Goal: Task Accomplishment & Management: Manage account settings

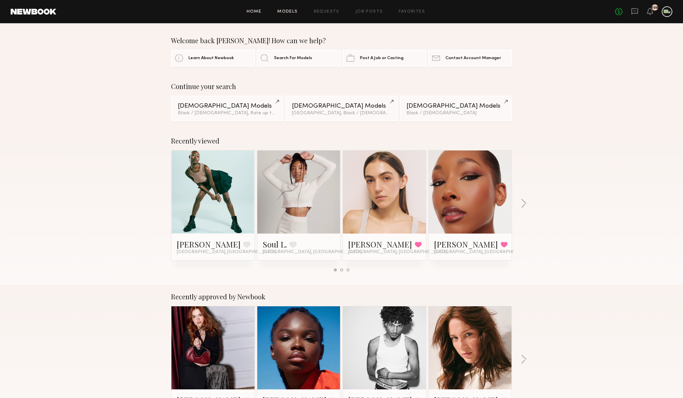
click at [283, 10] on link "Models" at bounding box center [287, 12] width 20 height 4
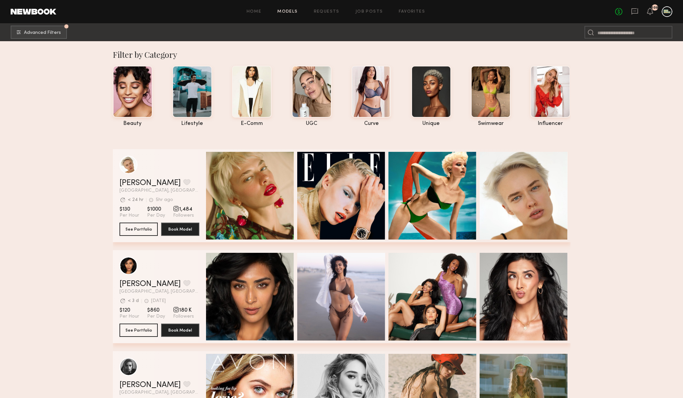
click at [666, 13] on div at bounding box center [666, 11] width 11 height 11
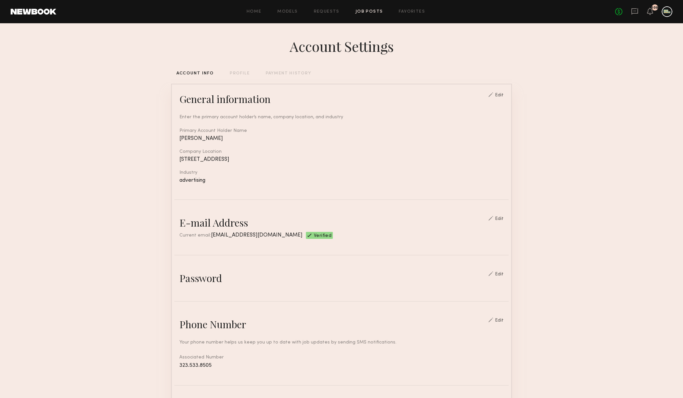
click at [363, 11] on link "Job Posts" at bounding box center [369, 12] width 28 height 4
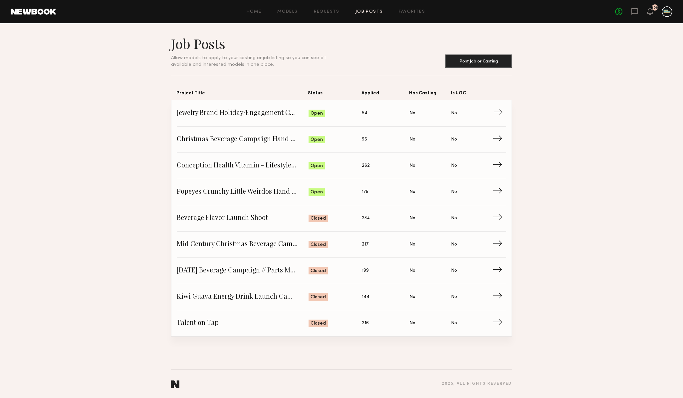
click at [244, 116] on span "Jewelry Brand Holiday/Engagement Campaign" at bounding box center [243, 113] width 132 height 10
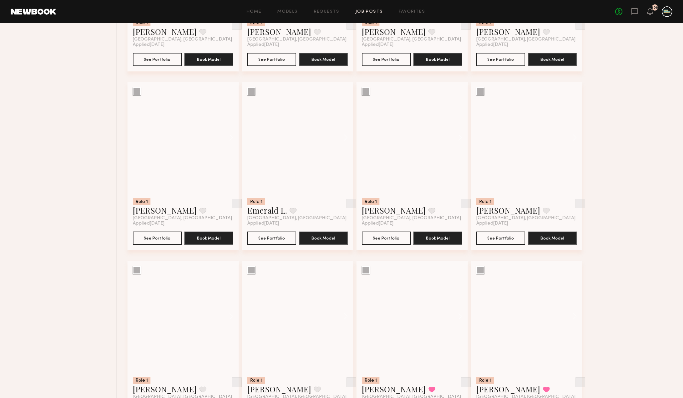
scroll to position [1113, 0]
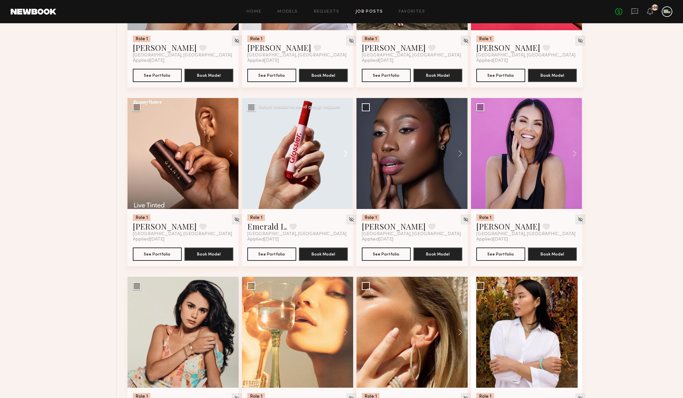
click at [346, 155] on button at bounding box center [342, 153] width 21 height 111
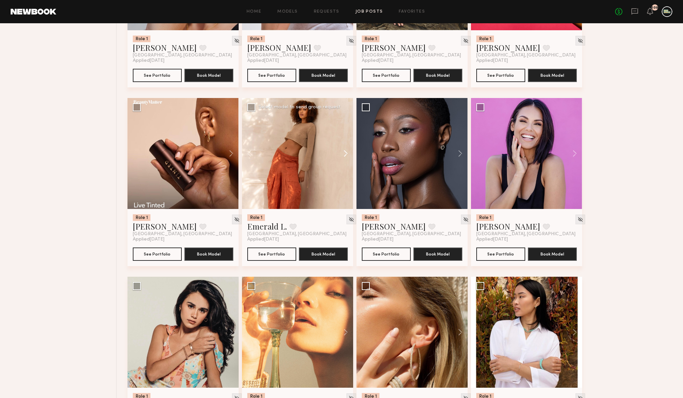
click at [346, 155] on button at bounding box center [342, 153] width 21 height 111
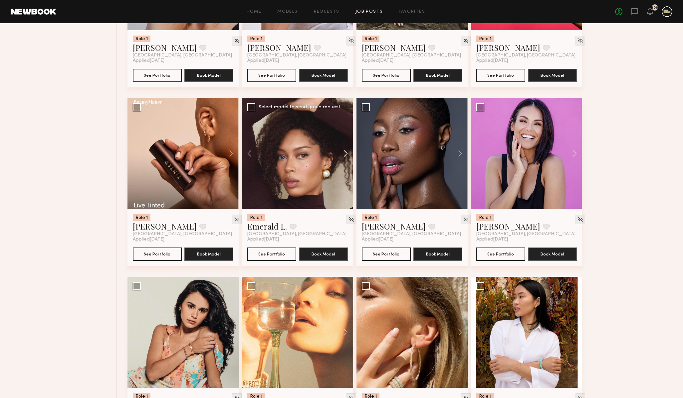
click at [346, 155] on button at bounding box center [342, 153] width 21 height 111
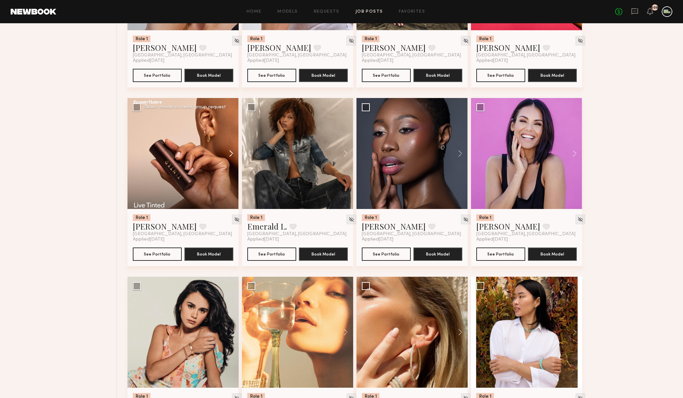
click at [230, 151] on button at bounding box center [227, 153] width 21 height 111
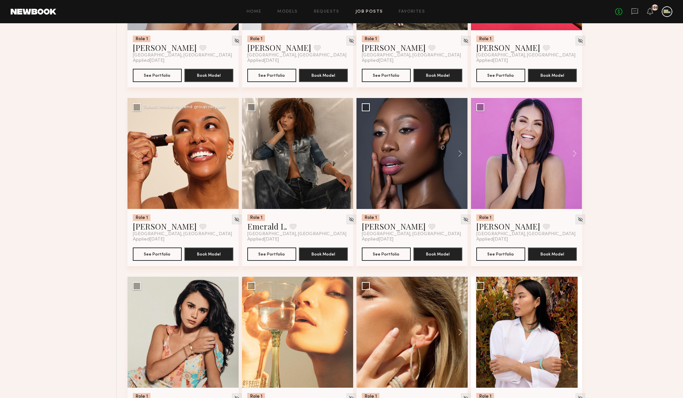
click at [230, 151] on button at bounding box center [227, 153] width 21 height 111
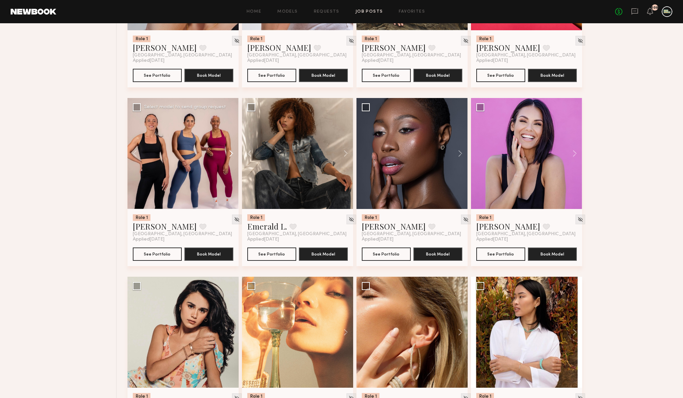
click at [230, 151] on button at bounding box center [227, 153] width 21 height 111
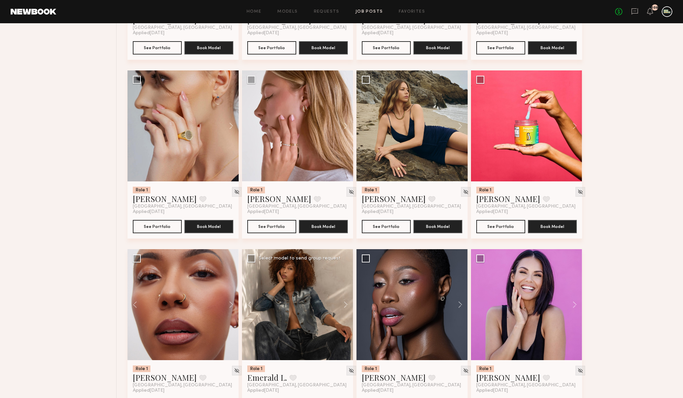
scroll to position [954, 0]
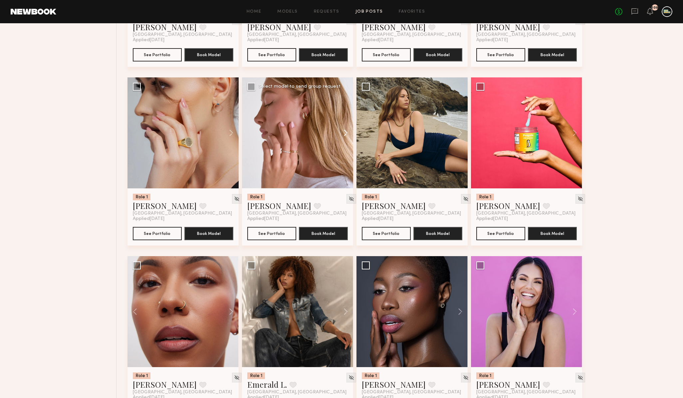
click at [345, 134] on button at bounding box center [342, 133] width 21 height 111
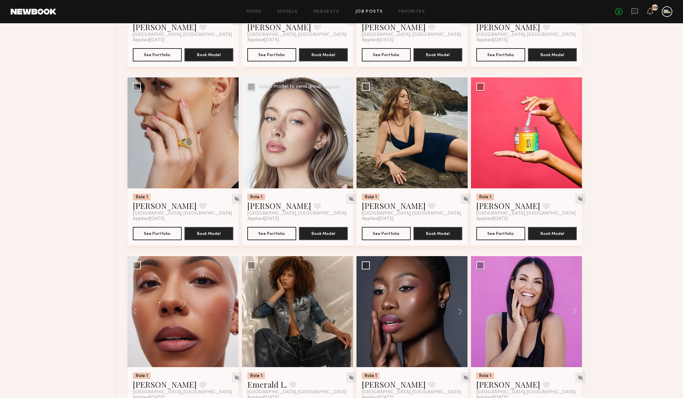
click at [345, 134] on button at bounding box center [342, 133] width 21 height 111
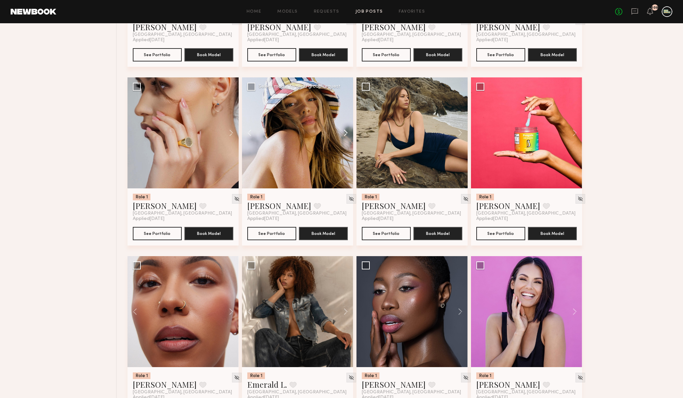
click at [345, 134] on button at bounding box center [342, 133] width 21 height 111
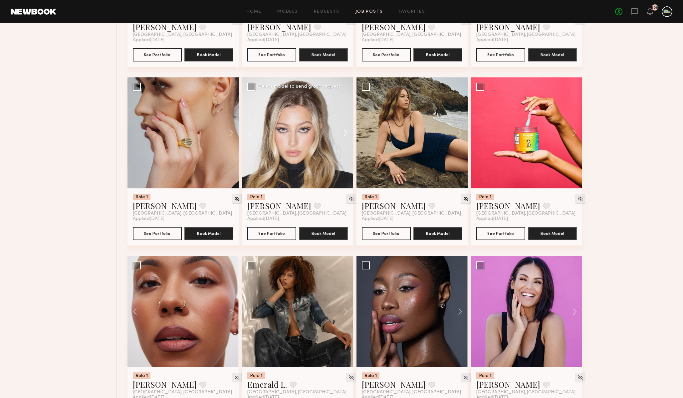
click at [345, 133] on button at bounding box center [342, 133] width 21 height 111
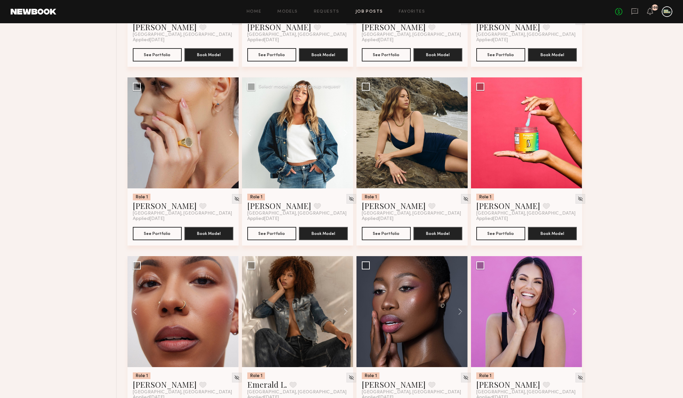
click at [345, 133] on button at bounding box center [342, 133] width 21 height 111
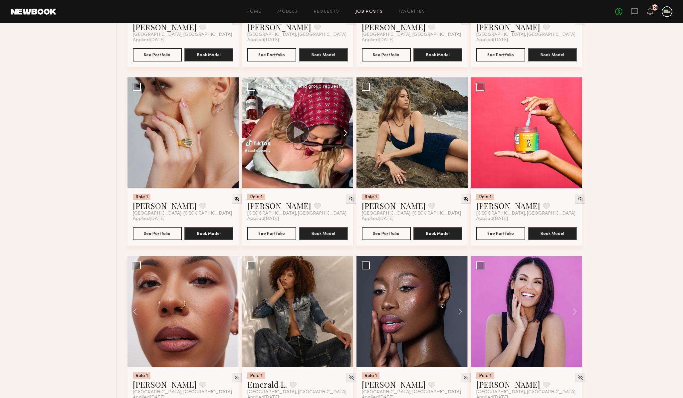
click at [345, 133] on button at bounding box center [342, 133] width 21 height 111
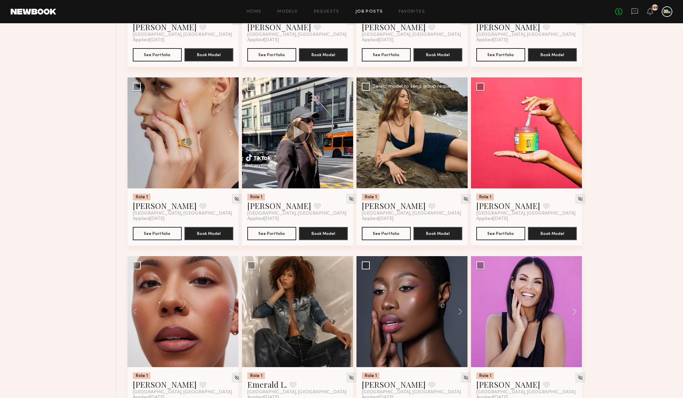
click at [460, 134] on button at bounding box center [456, 133] width 21 height 111
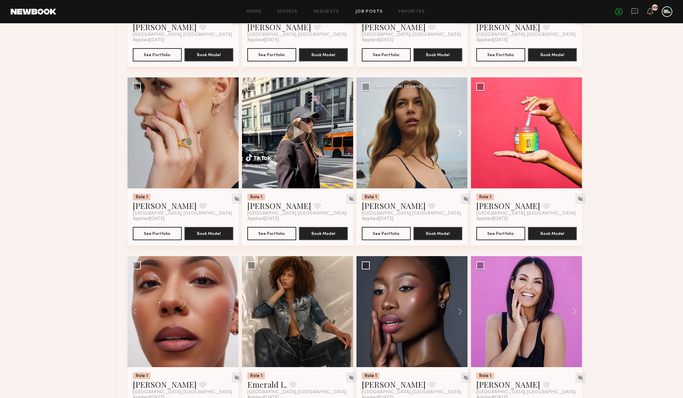
click at [460, 134] on button at bounding box center [456, 133] width 21 height 111
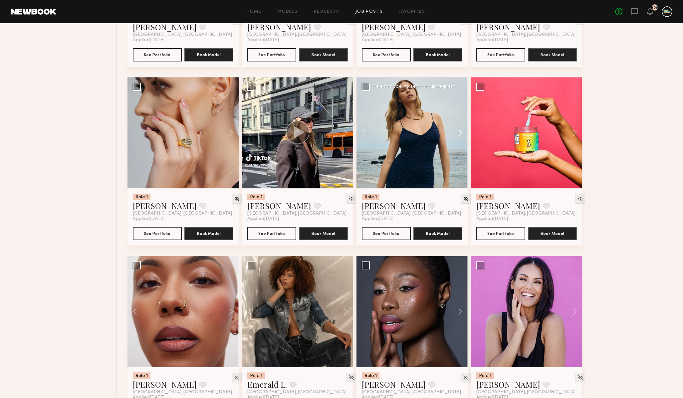
click at [460, 134] on button at bounding box center [456, 133] width 21 height 111
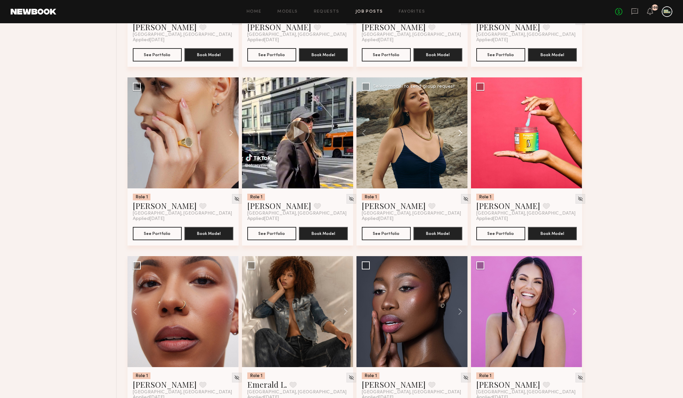
click at [460, 134] on button at bounding box center [456, 133] width 21 height 111
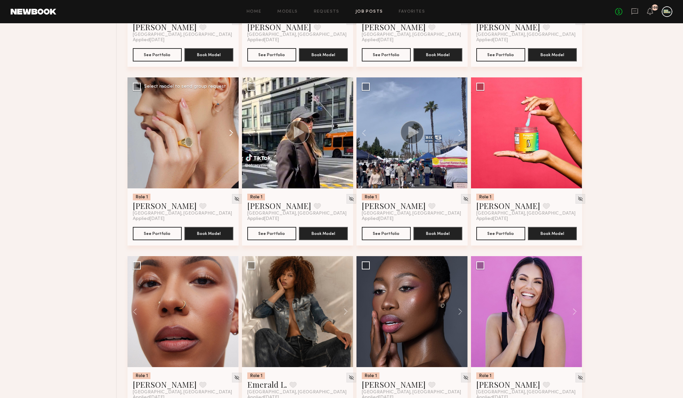
click at [232, 132] on button at bounding box center [227, 133] width 21 height 111
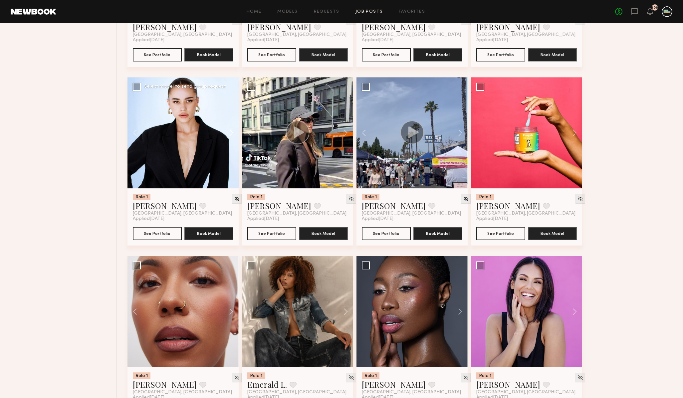
click at [232, 132] on button at bounding box center [227, 133] width 21 height 111
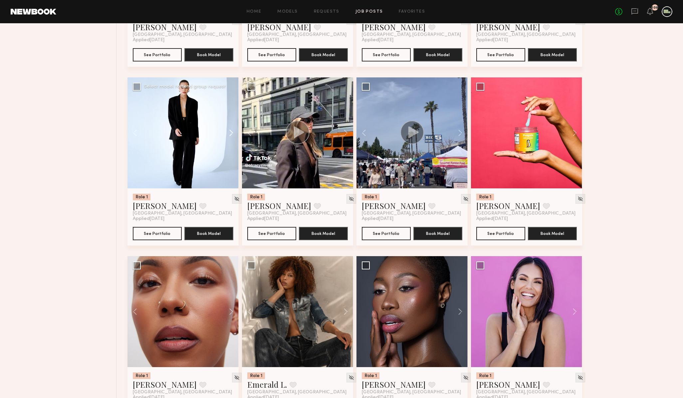
click at [232, 132] on button at bounding box center [227, 133] width 21 height 111
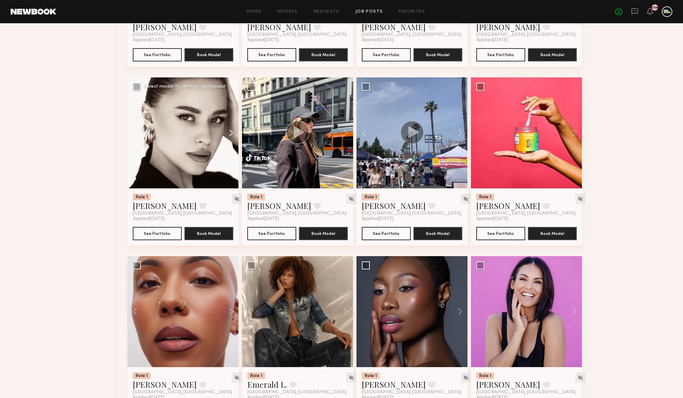
click at [232, 132] on button at bounding box center [227, 133] width 21 height 111
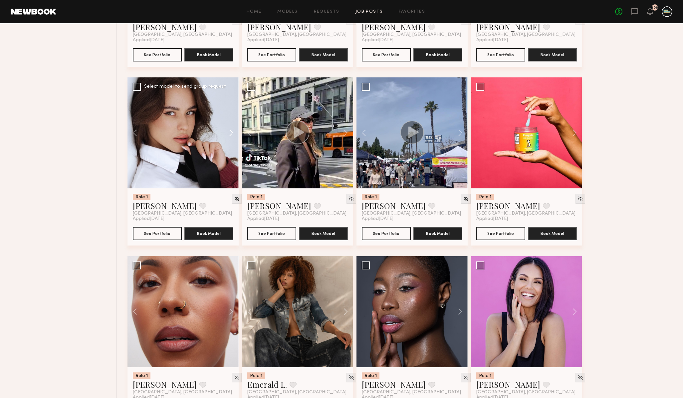
click at [232, 132] on button at bounding box center [227, 133] width 21 height 111
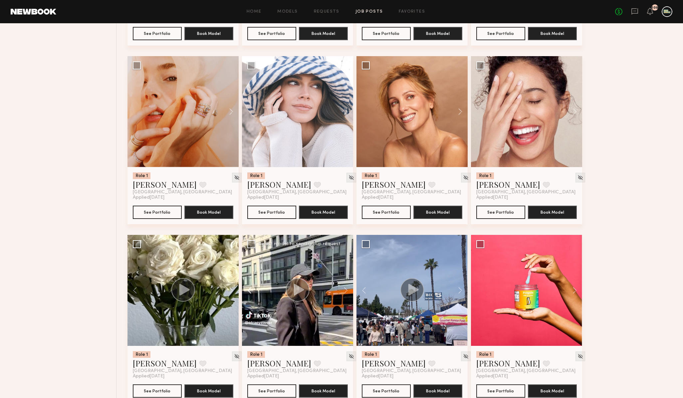
scroll to position [794, 0]
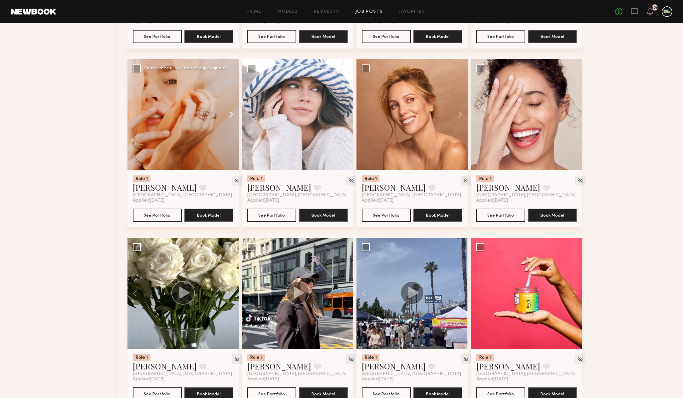
click at [229, 112] on button at bounding box center [227, 114] width 21 height 111
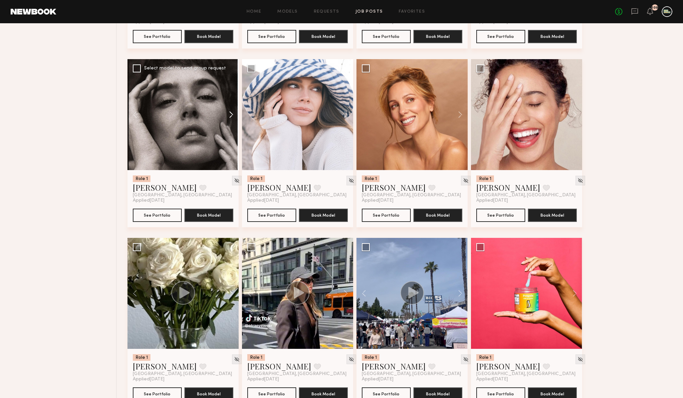
click at [229, 112] on button at bounding box center [227, 114] width 21 height 111
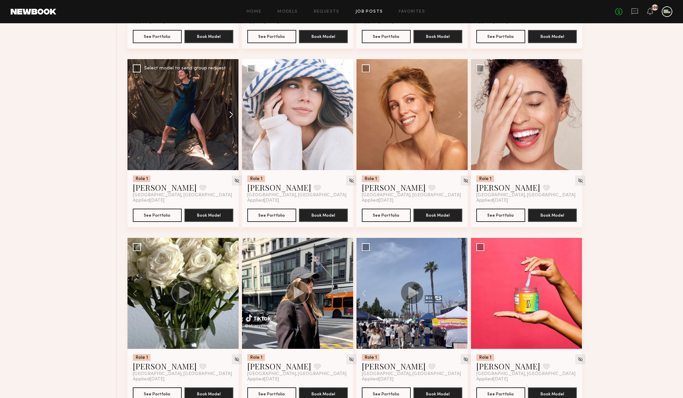
click at [229, 112] on button at bounding box center [227, 114] width 21 height 111
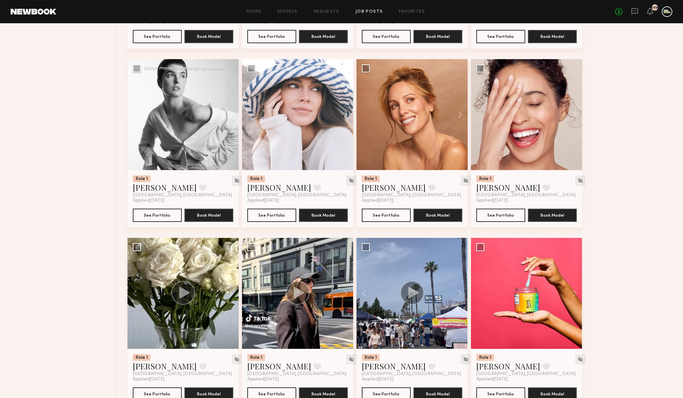
click at [229, 113] on button at bounding box center [227, 114] width 21 height 111
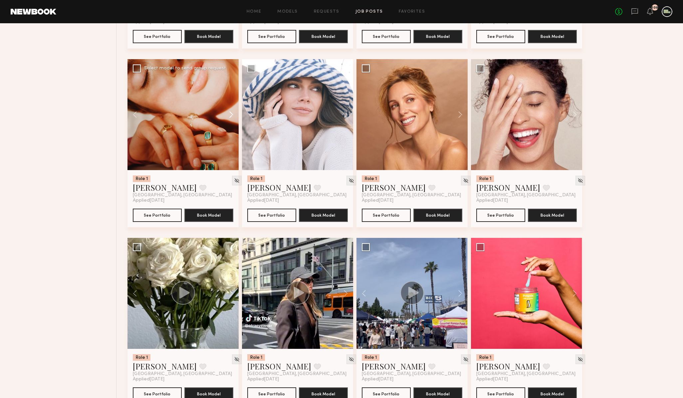
click at [229, 113] on button at bounding box center [227, 114] width 21 height 111
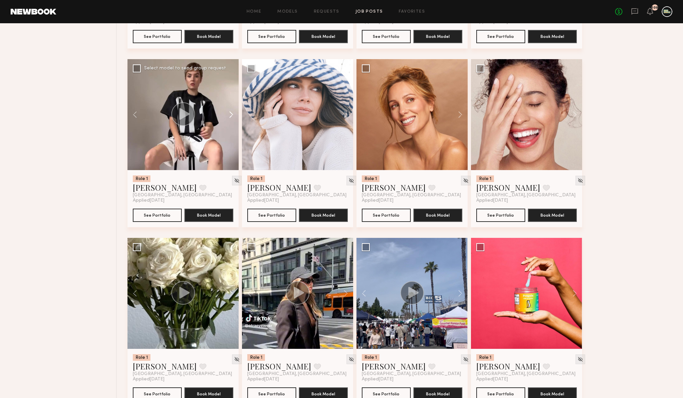
click at [229, 113] on button at bounding box center [227, 114] width 21 height 111
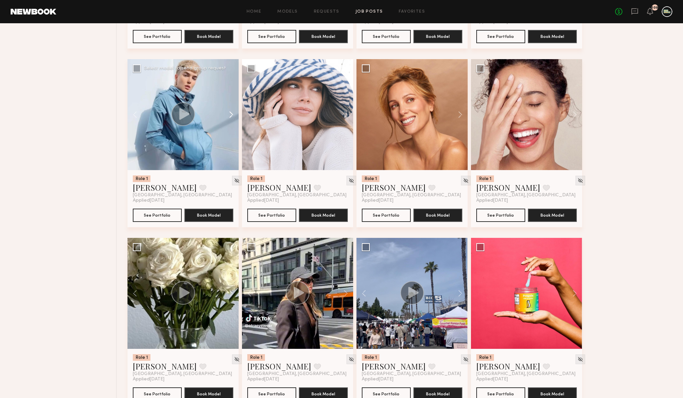
click at [229, 113] on button at bounding box center [227, 114] width 21 height 111
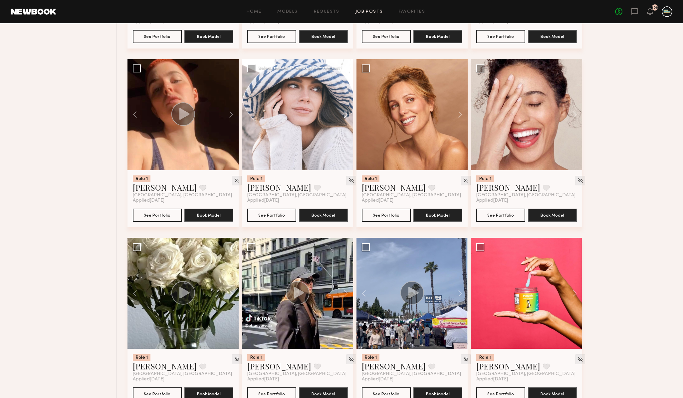
click at [345, 115] on button at bounding box center [342, 114] width 21 height 111
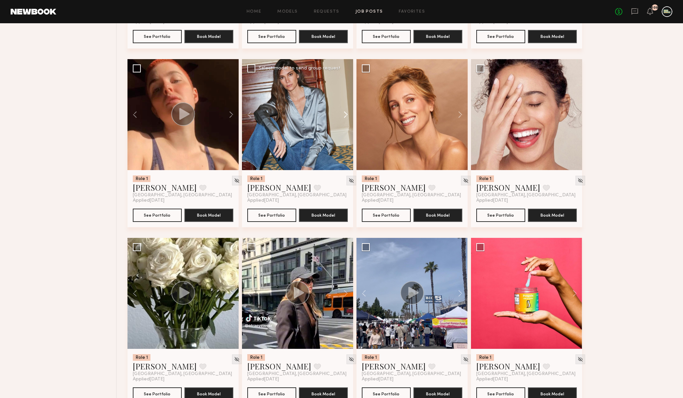
click at [345, 115] on button at bounding box center [342, 114] width 21 height 111
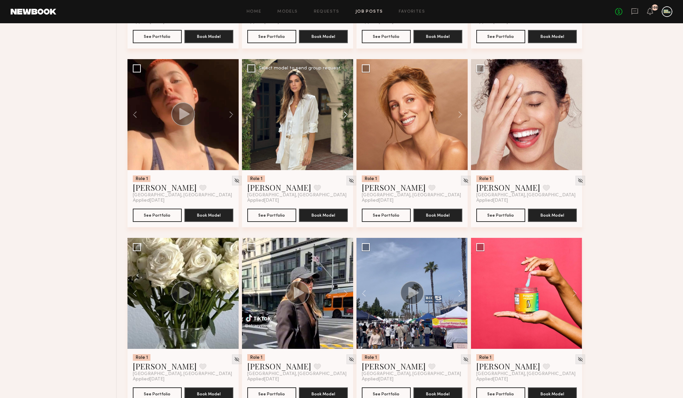
click at [345, 115] on button at bounding box center [342, 114] width 21 height 111
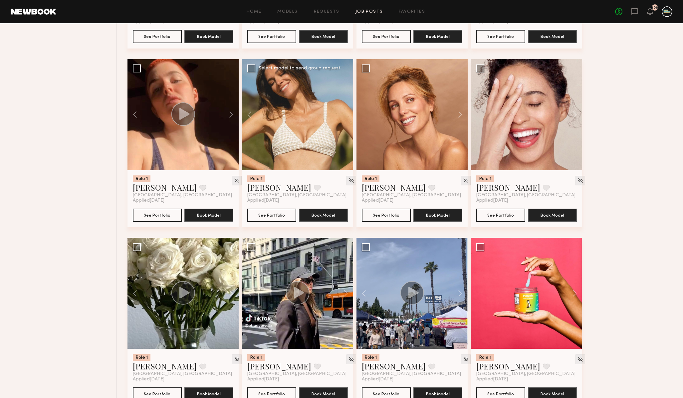
click at [345, 115] on div at bounding box center [297, 114] width 111 height 111
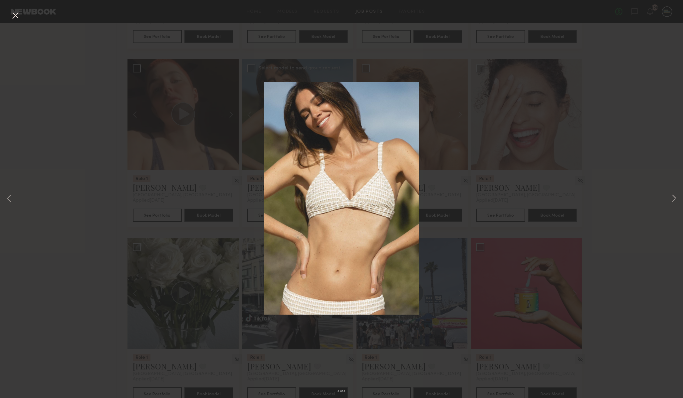
click at [193, 99] on div "4 of 4" at bounding box center [341, 199] width 683 height 398
click at [9, 14] on div "4 of 4" at bounding box center [341, 199] width 683 height 398
click at [12, 14] on button at bounding box center [15, 16] width 11 height 12
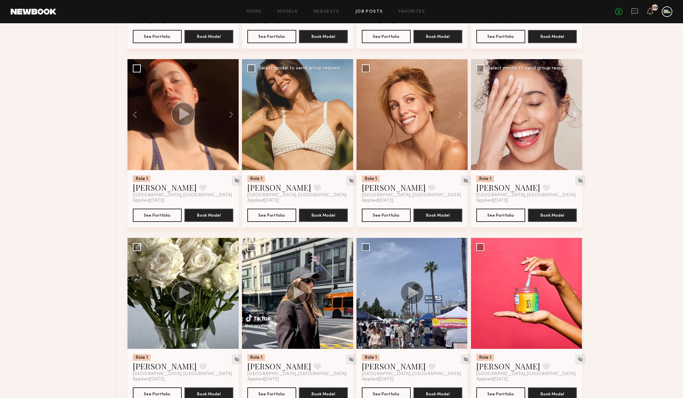
click at [573, 118] on button at bounding box center [570, 114] width 21 height 111
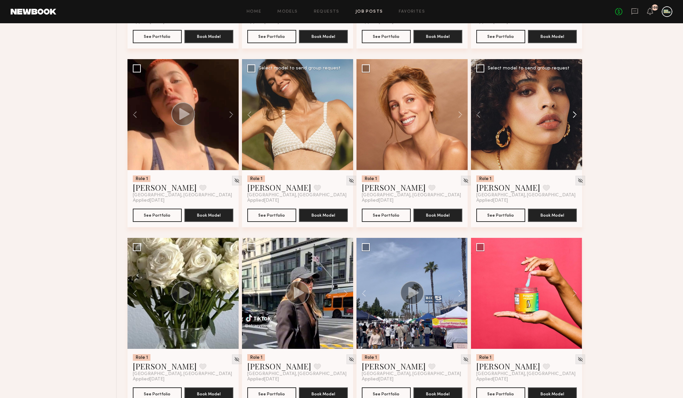
click at [573, 118] on button at bounding box center [570, 114] width 21 height 111
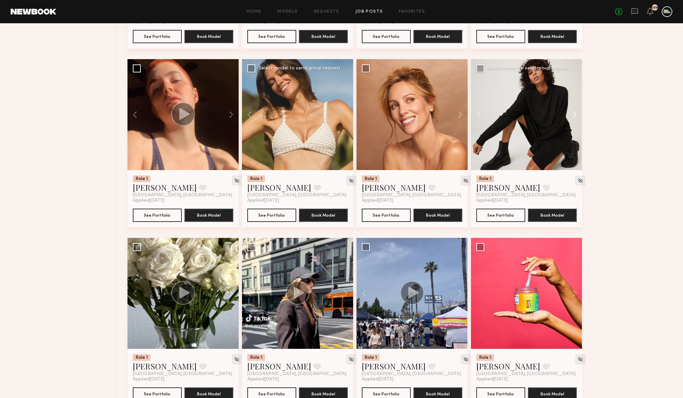
click at [573, 118] on button at bounding box center [570, 114] width 21 height 111
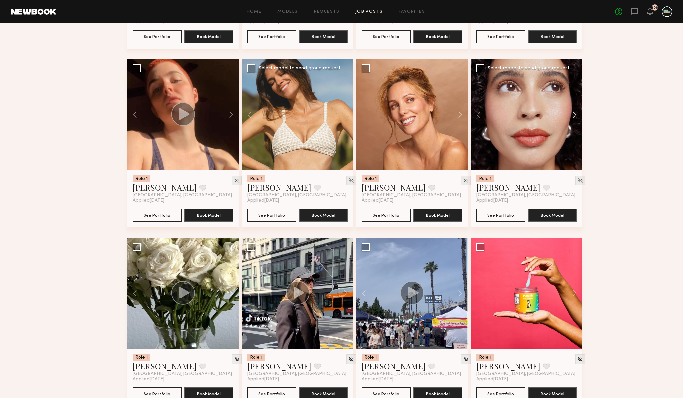
click at [573, 118] on button at bounding box center [570, 114] width 21 height 111
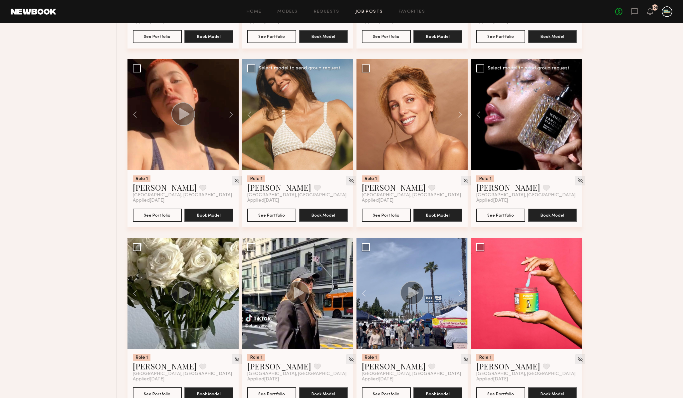
click at [573, 118] on button at bounding box center [570, 114] width 21 height 111
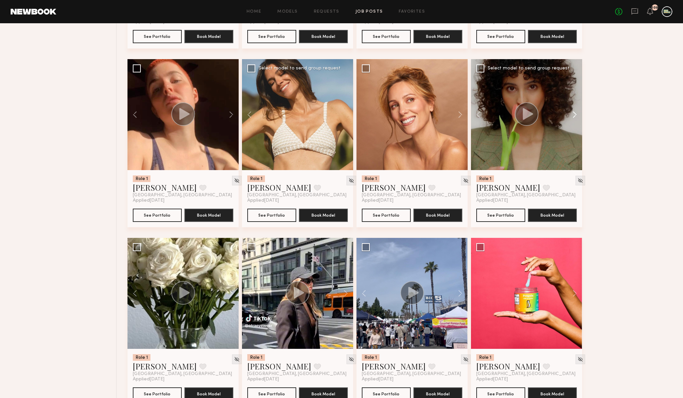
click at [573, 118] on button at bounding box center [570, 114] width 21 height 111
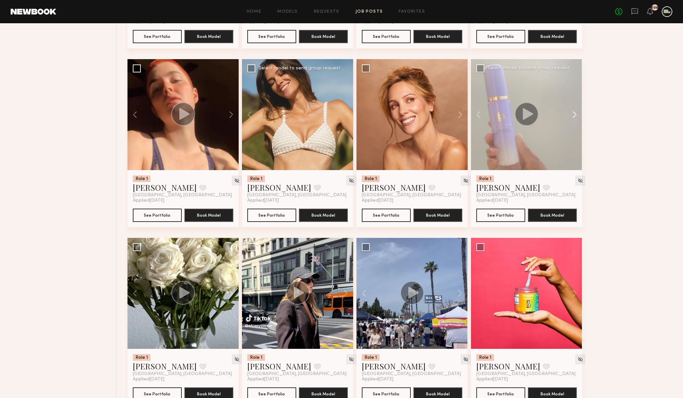
click at [573, 118] on button at bounding box center [570, 114] width 21 height 111
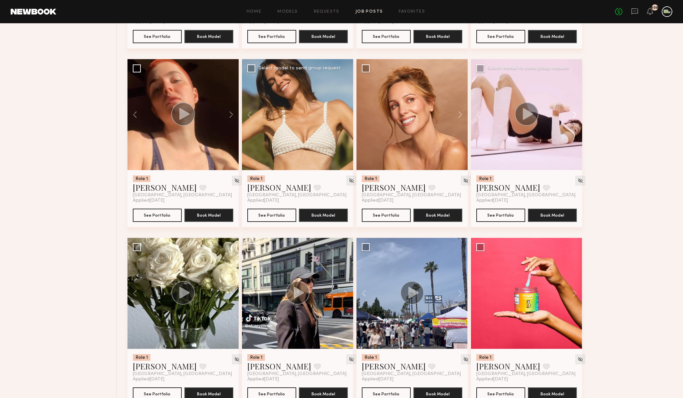
click at [573, 118] on button at bounding box center [570, 114] width 21 height 111
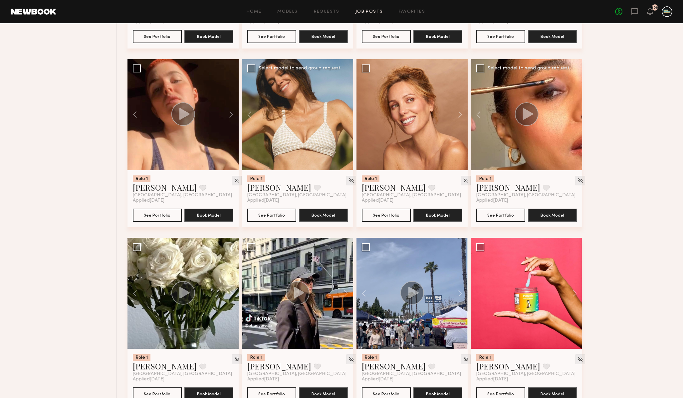
click at [573, 118] on div at bounding box center [526, 114] width 111 height 111
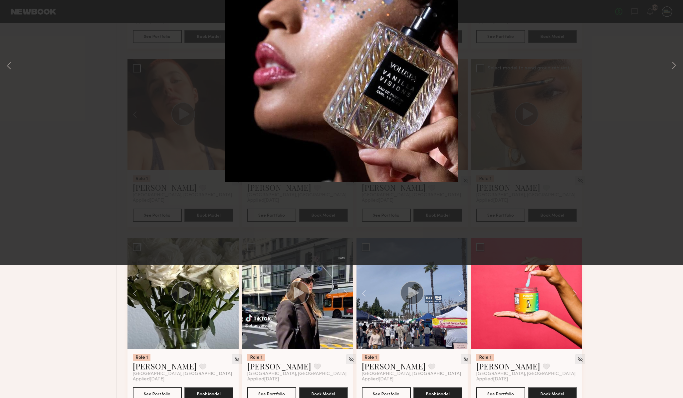
click at [14, 18] on button at bounding box center [15, 16] width 11 height 12
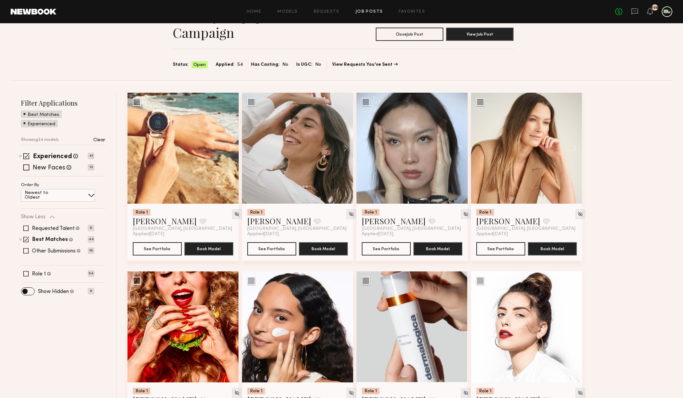
scroll to position [44, 0]
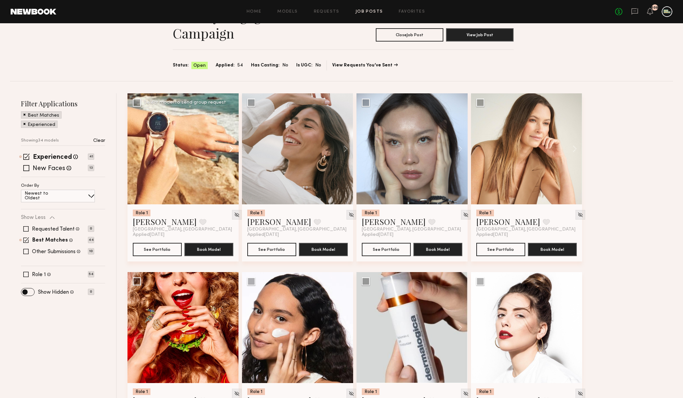
click at [231, 149] on button at bounding box center [227, 148] width 21 height 111
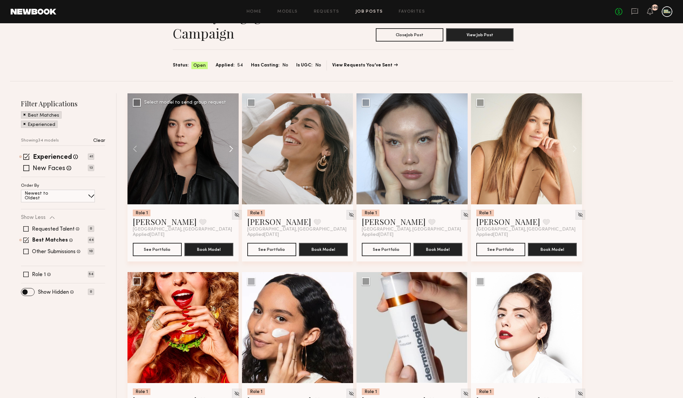
click at [231, 149] on button at bounding box center [227, 148] width 21 height 111
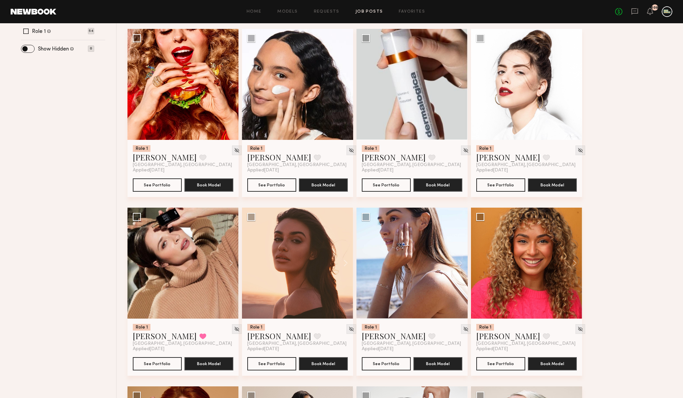
scroll to position [288, 0]
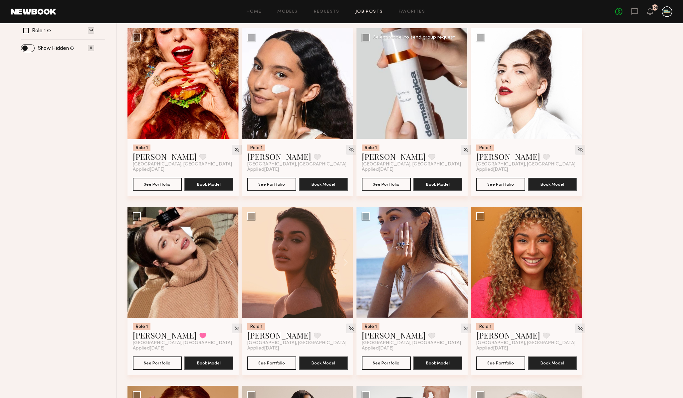
click at [458, 83] on button at bounding box center [456, 83] width 21 height 111
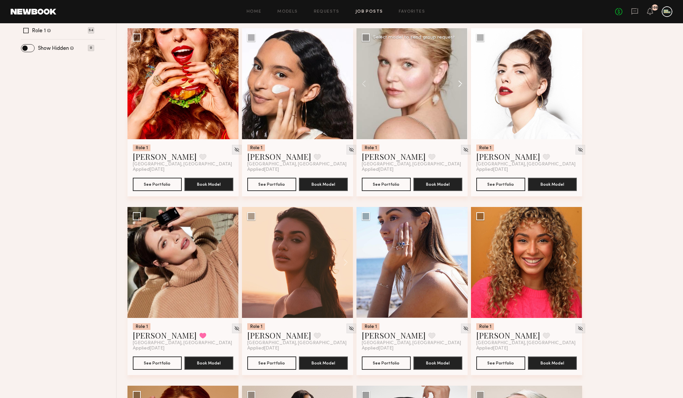
click at [458, 83] on button at bounding box center [456, 83] width 21 height 111
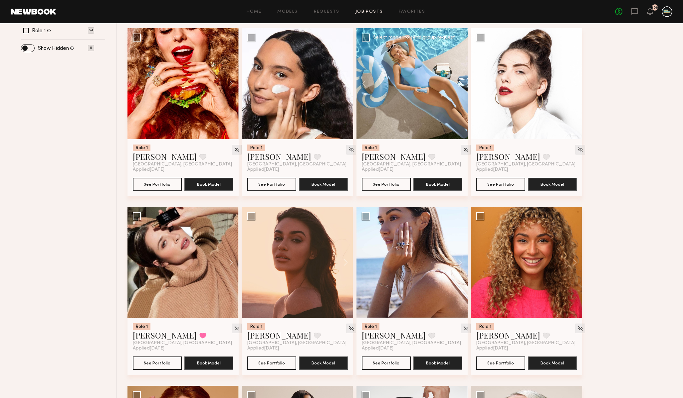
click at [458, 83] on button at bounding box center [456, 83] width 21 height 111
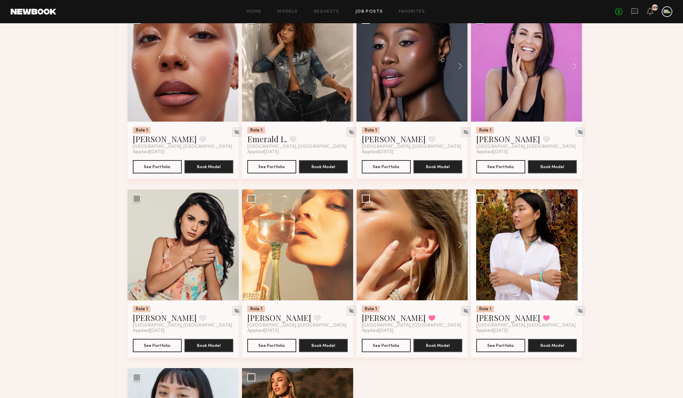
scroll to position [1200, 0]
click at [345, 245] on button at bounding box center [342, 245] width 21 height 111
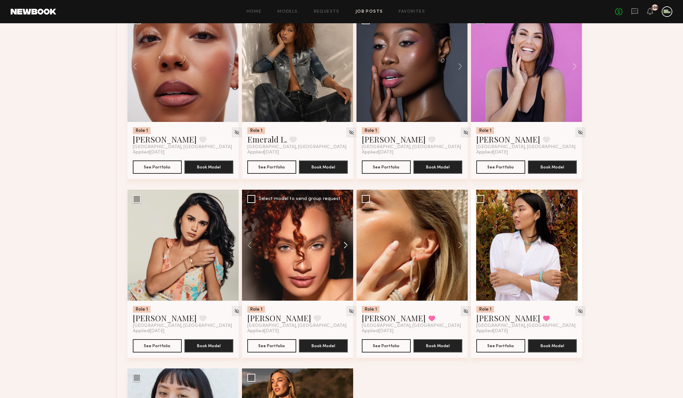
click at [343, 248] on button at bounding box center [342, 245] width 21 height 111
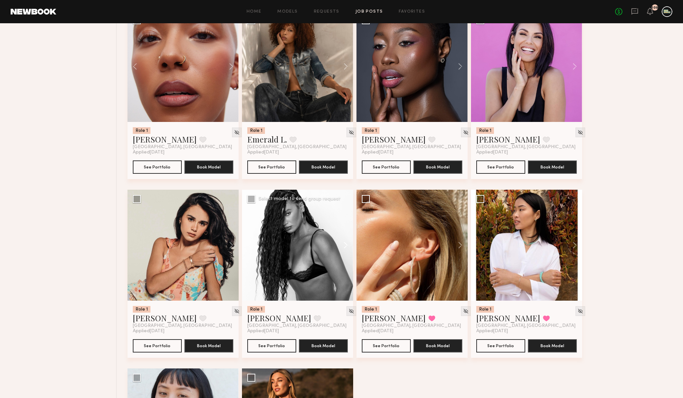
click at [343, 248] on button at bounding box center [342, 245] width 21 height 111
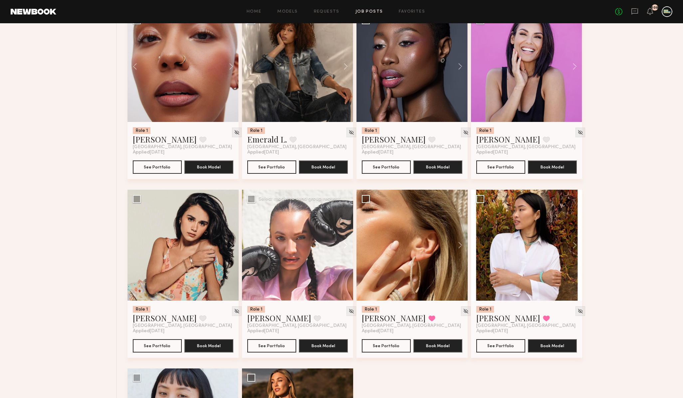
click at [343, 248] on button at bounding box center [342, 245] width 21 height 111
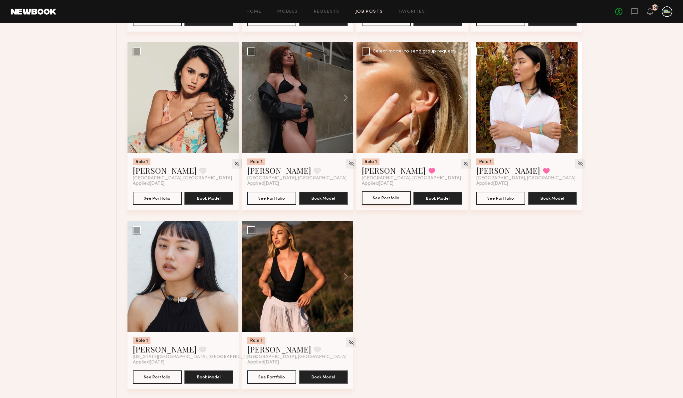
scroll to position [1350, 0]
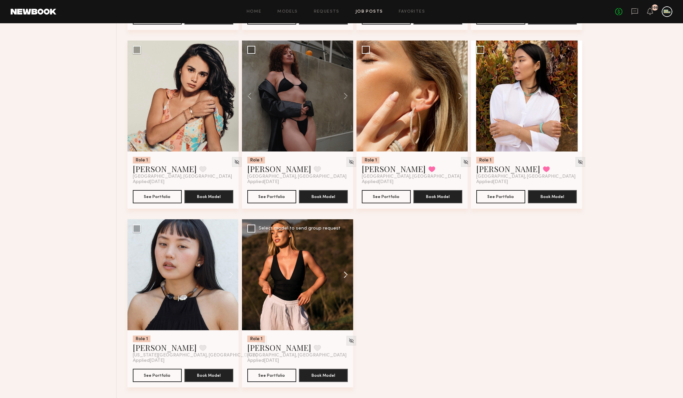
click at [345, 279] on button at bounding box center [342, 275] width 21 height 111
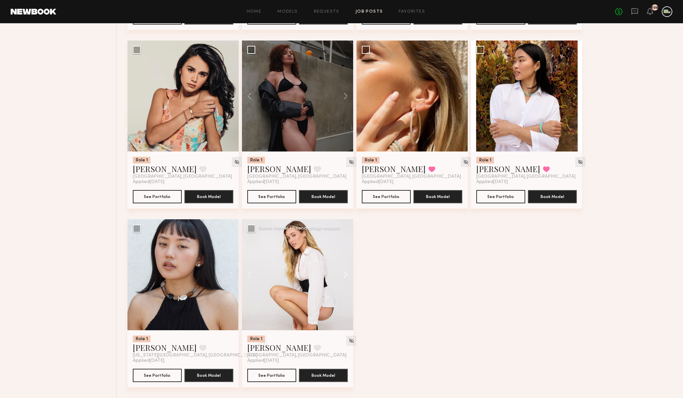
click at [345, 278] on button at bounding box center [342, 275] width 21 height 111
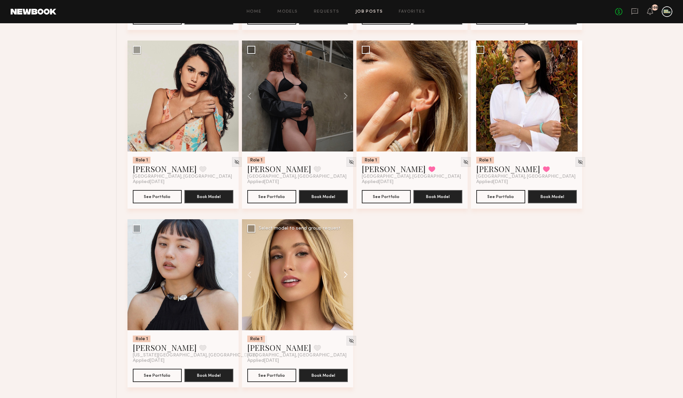
click at [345, 278] on button at bounding box center [342, 275] width 21 height 111
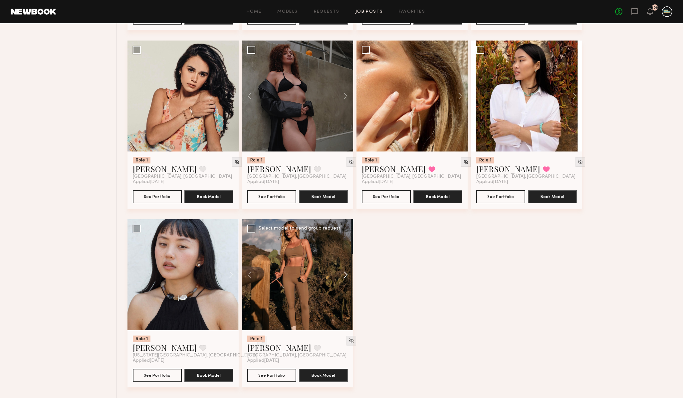
click at [345, 278] on button at bounding box center [342, 275] width 21 height 111
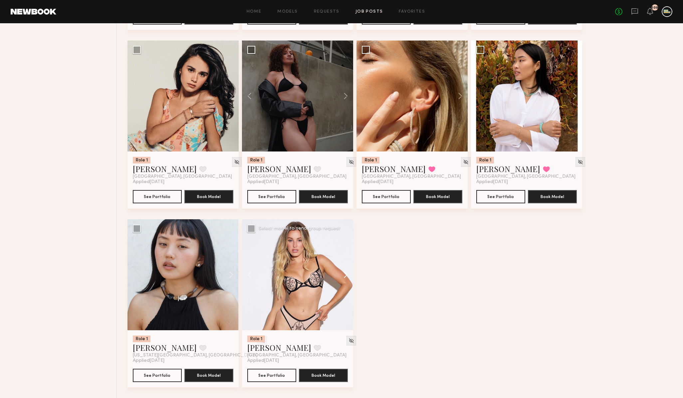
click at [345, 278] on button at bounding box center [342, 275] width 21 height 111
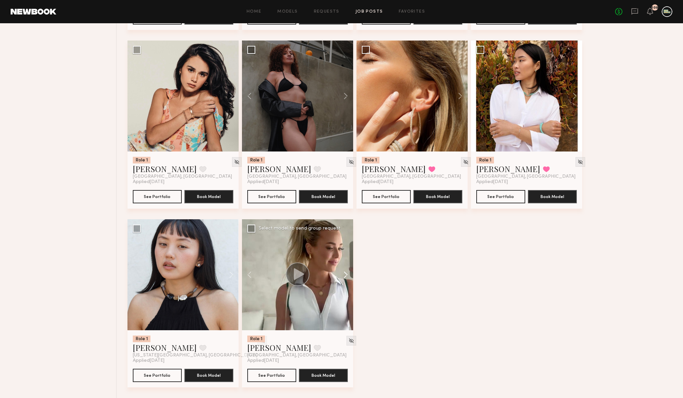
click at [345, 278] on button at bounding box center [342, 275] width 21 height 111
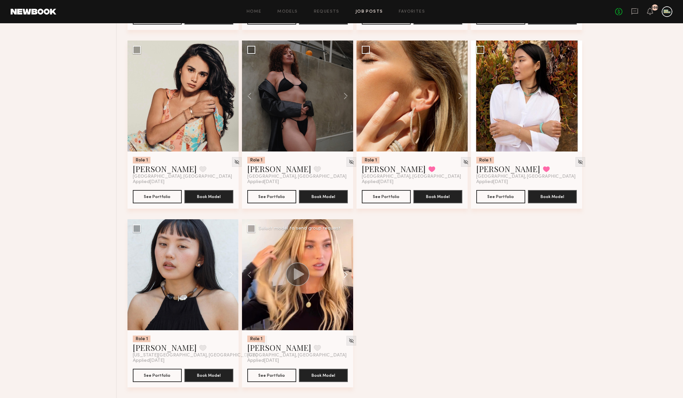
click at [345, 278] on button at bounding box center [342, 275] width 21 height 111
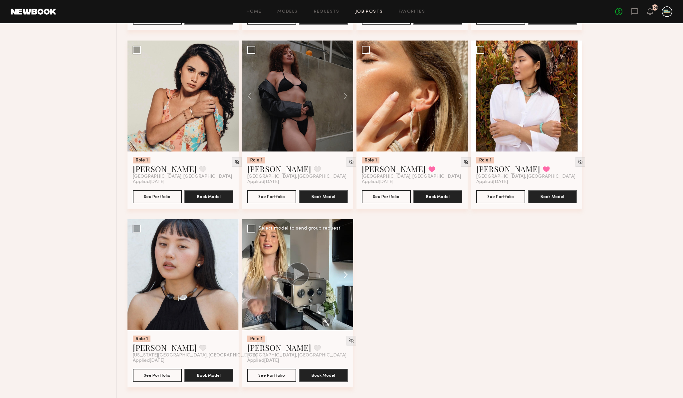
click at [345, 278] on button at bounding box center [342, 275] width 21 height 111
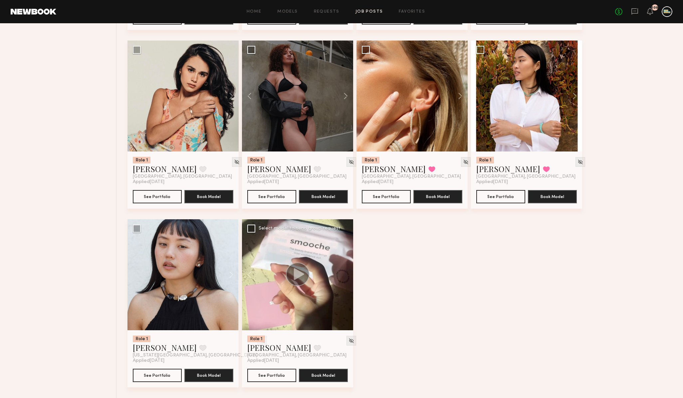
click at [345, 278] on div at bounding box center [297, 275] width 111 height 111
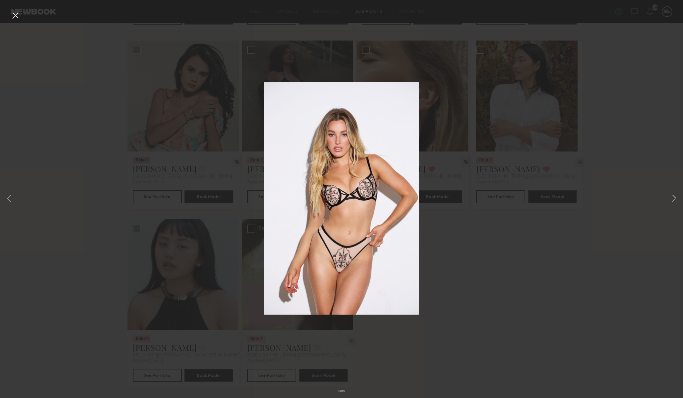
click at [164, 138] on div "9 of 9" at bounding box center [341, 199] width 683 height 398
click at [44, 70] on div "9 of 9" at bounding box center [341, 199] width 683 height 398
click at [16, 18] on button at bounding box center [15, 16] width 11 height 12
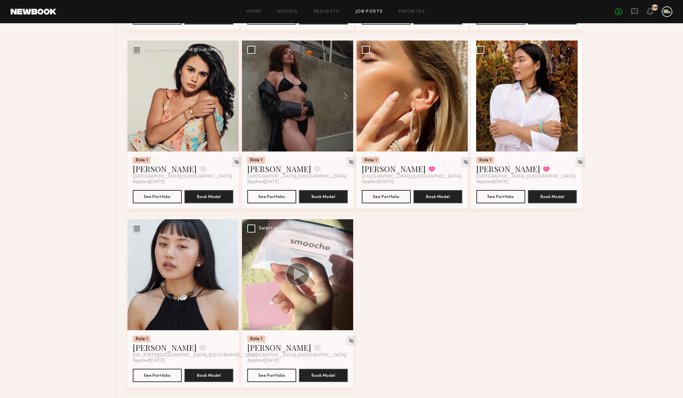
click at [231, 95] on button at bounding box center [227, 96] width 21 height 111
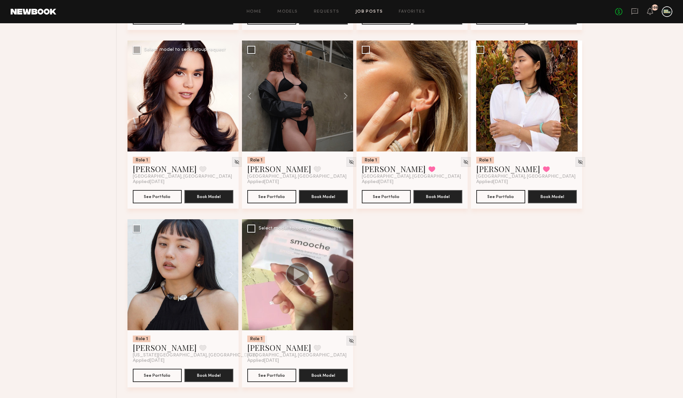
click at [231, 95] on button at bounding box center [227, 96] width 21 height 111
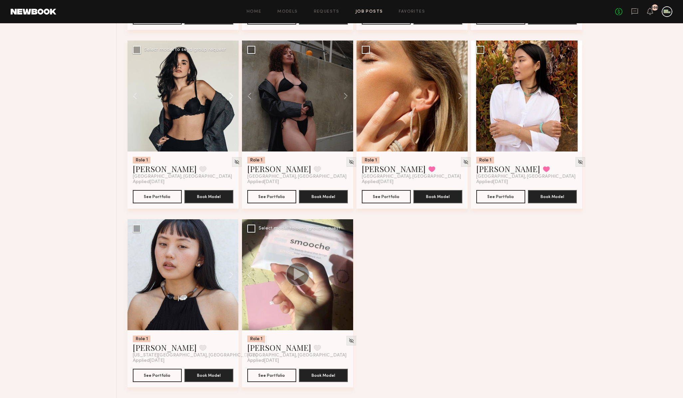
click at [231, 95] on button at bounding box center [227, 96] width 21 height 111
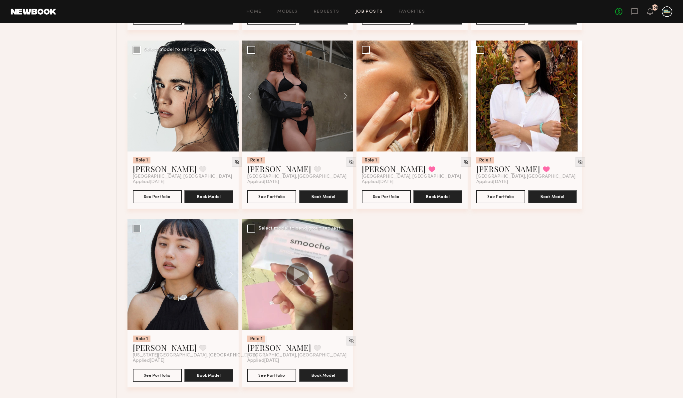
click at [231, 95] on button at bounding box center [227, 96] width 21 height 111
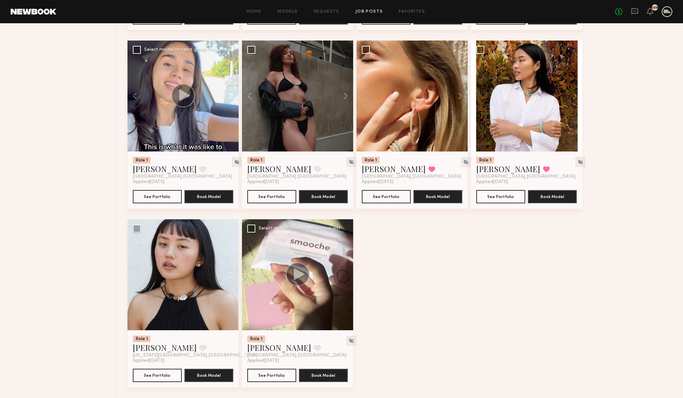
click at [231, 95] on button at bounding box center [227, 96] width 21 height 111
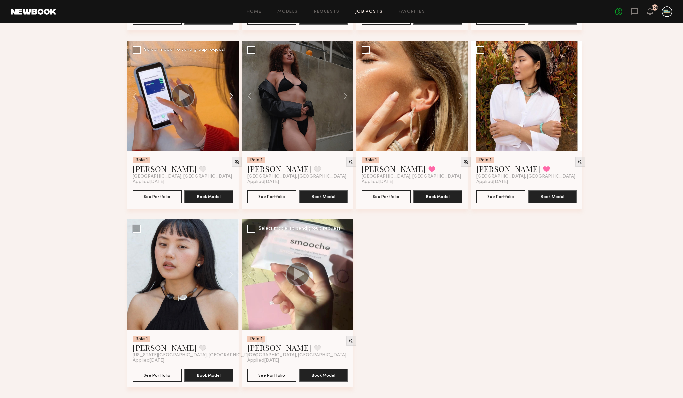
click at [231, 95] on button at bounding box center [227, 96] width 21 height 111
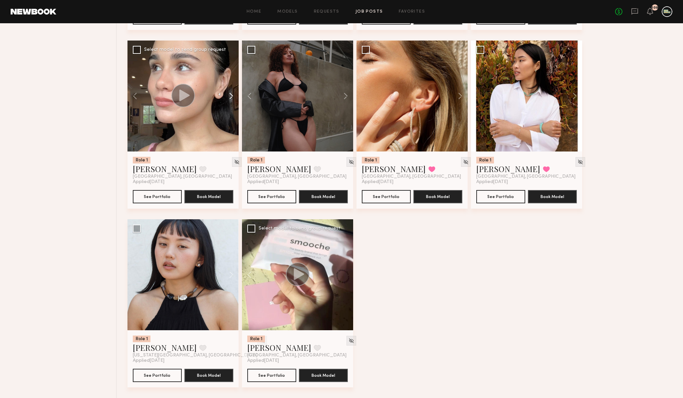
click at [231, 95] on button at bounding box center [227, 96] width 21 height 111
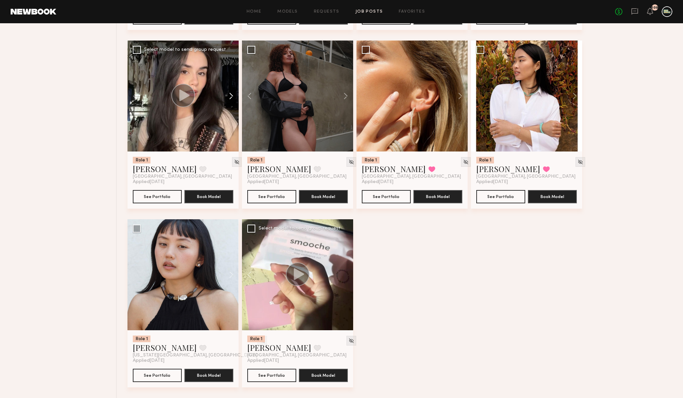
click at [231, 95] on button at bounding box center [227, 96] width 21 height 111
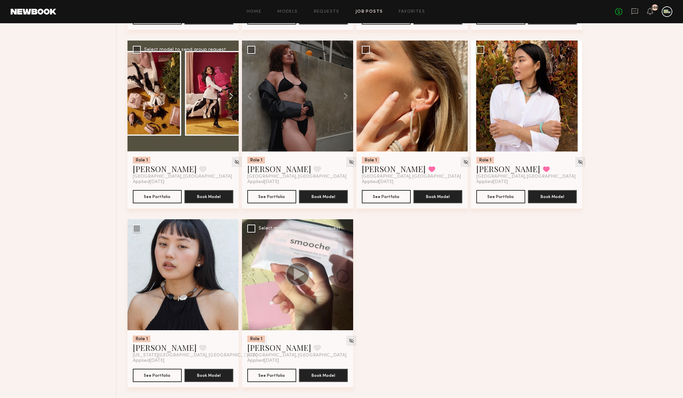
click at [231, 95] on button at bounding box center [227, 96] width 21 height 111
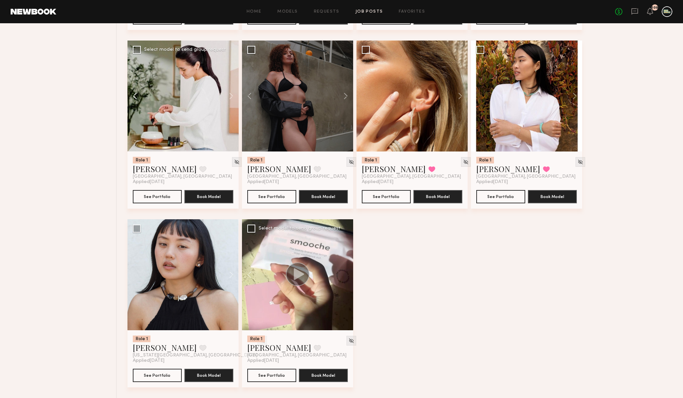
click at [133, 96] on button at bounding box center [137, 96] width 21 height 111
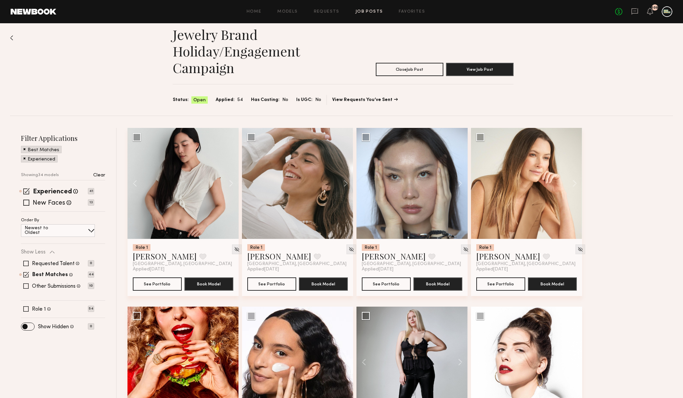
scroll to position [0, 0]
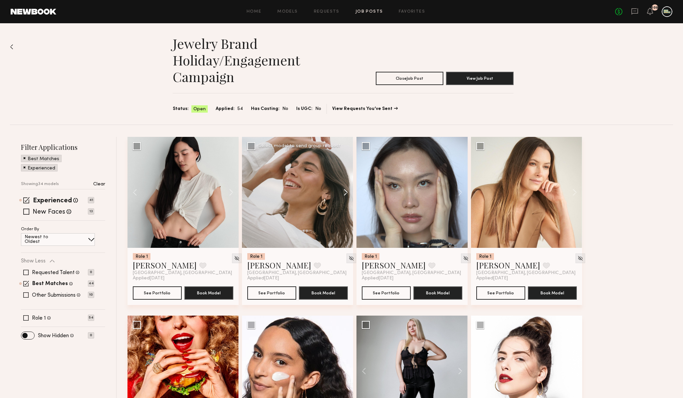
click at [345, 192] on button at bounding box center [342, 192] width 21 height 111
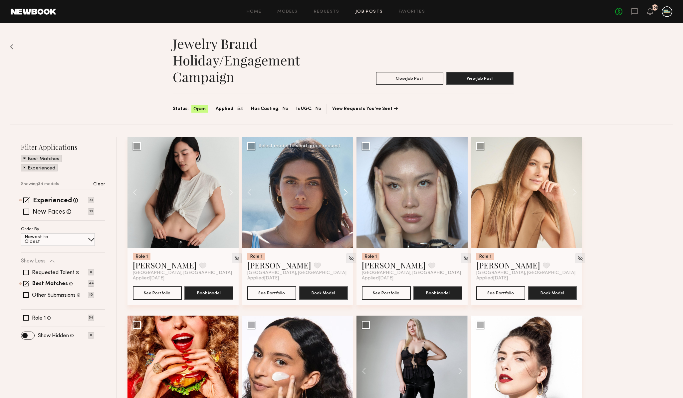
click at [345, 192] on button at bounding box center [342, 192] width 21 height 111
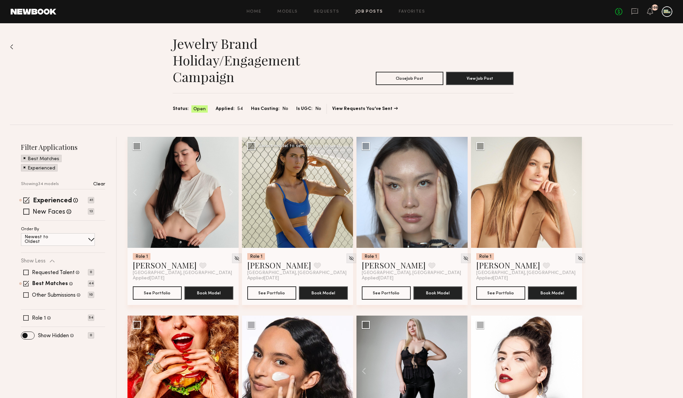
click at [345, 192] on button at bounding box center [342, 192] width 21 height 111
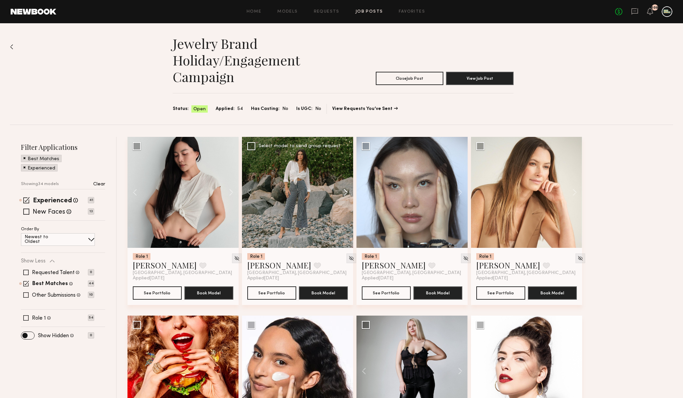
click at [345, 192] on button at bounding box center [342, 192] width 21 height 111
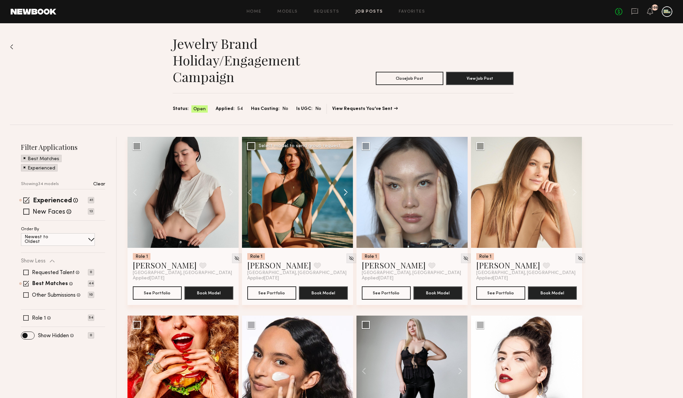
click at [345, 192] on button at bounding box center [342, 192] width 21 height 111
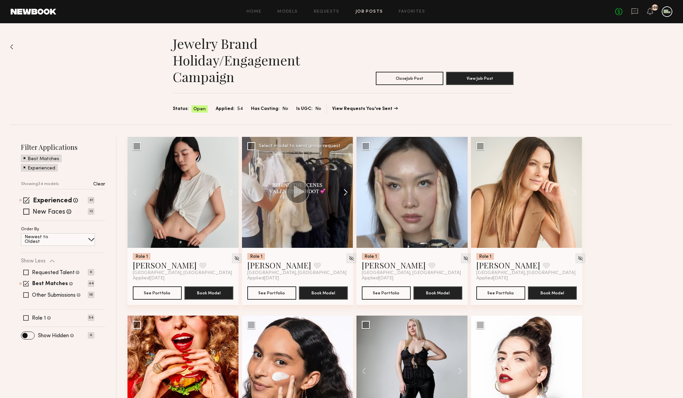
click at [345, 192] on button at bounding box center [342, 192] width 21 height 111
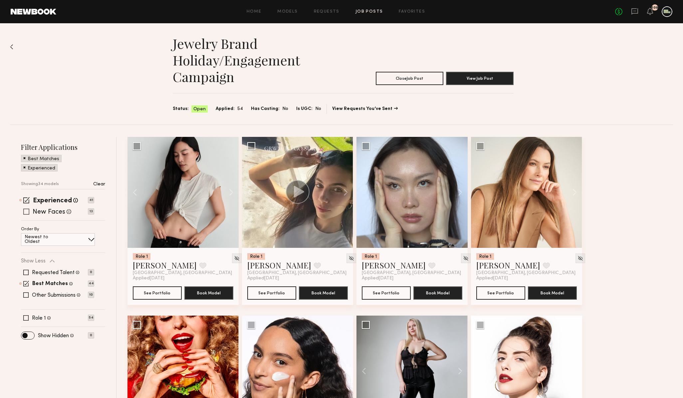
click at [24, 211] on span at bounding box center [26, 212] width 6 height 6
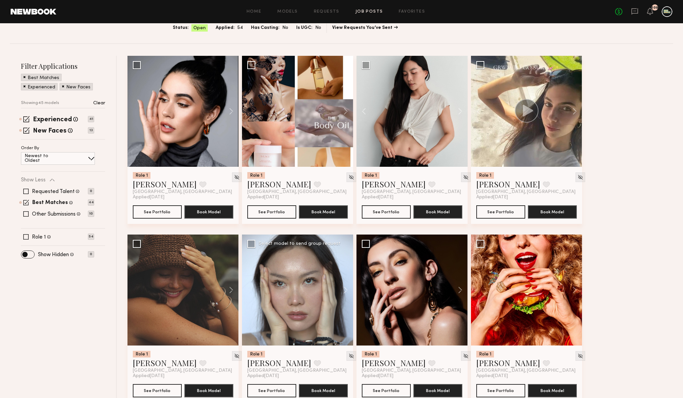
scroll to position [80, 0]
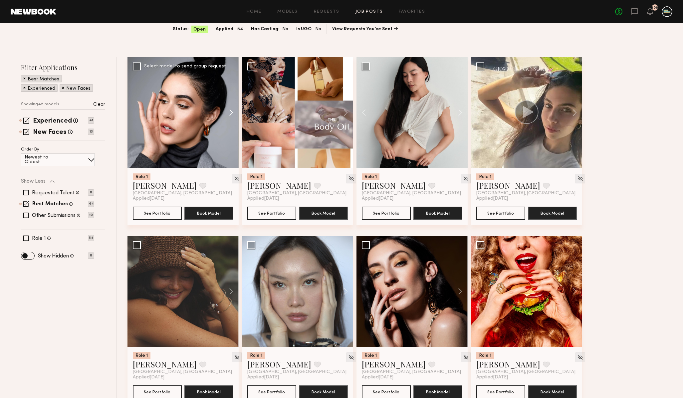
click at [230, 114] on button at bounding box center [227, 112] width 21 height 111
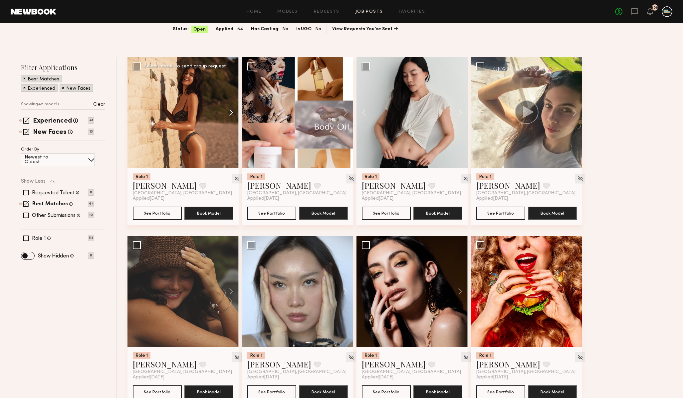
click at [230, 114] on button at bounding box center [227, 112] width 21 height 111
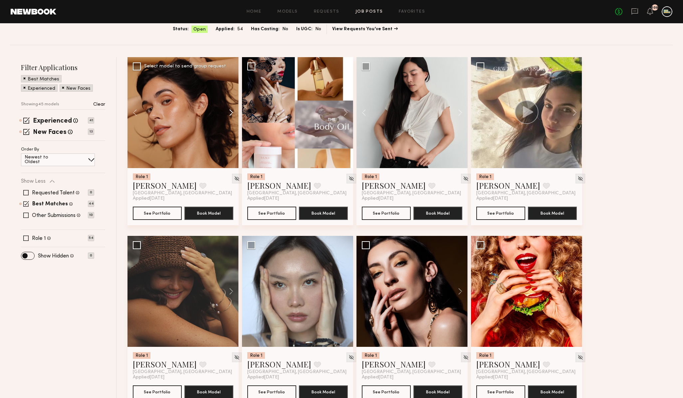
click at [230, 114] on button at bounding box center [227, 112] width 21 height 111
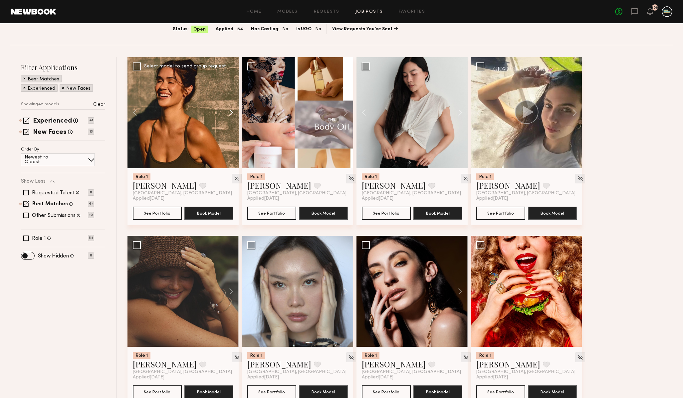
click at [230, 114] on button at bounding box center [227, 112] width 21 height 111
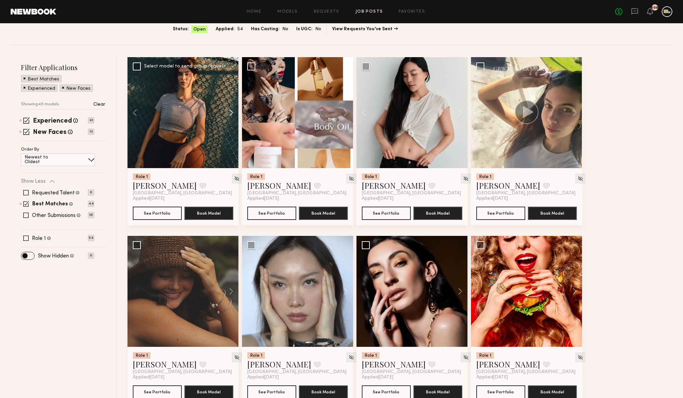
click at [230, 113] on button at bounding box center [227, 112] width 21 height 111
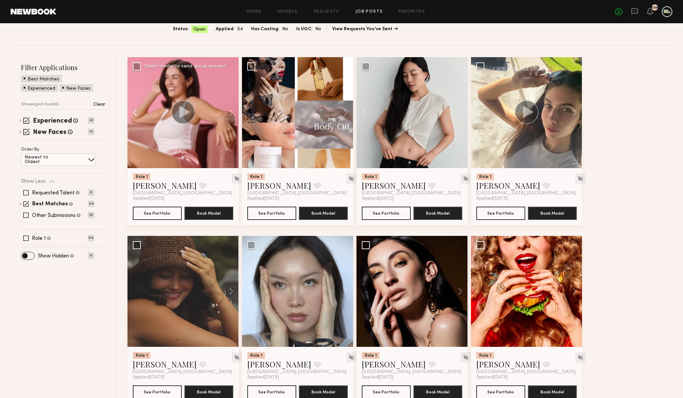
click at [133, 115] on button at bounding box center [137, 112] width 21 height 111
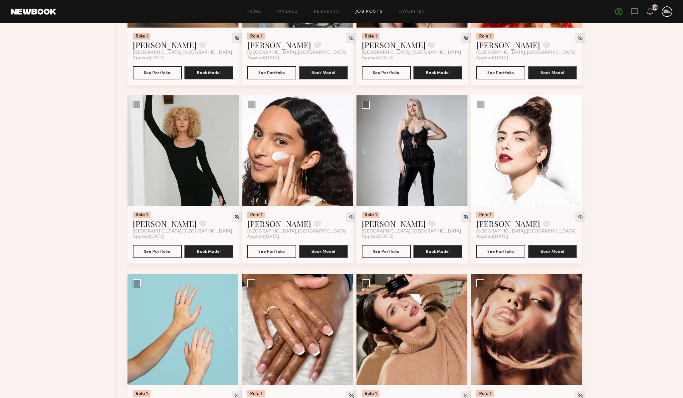
scroll to position [403, 0]
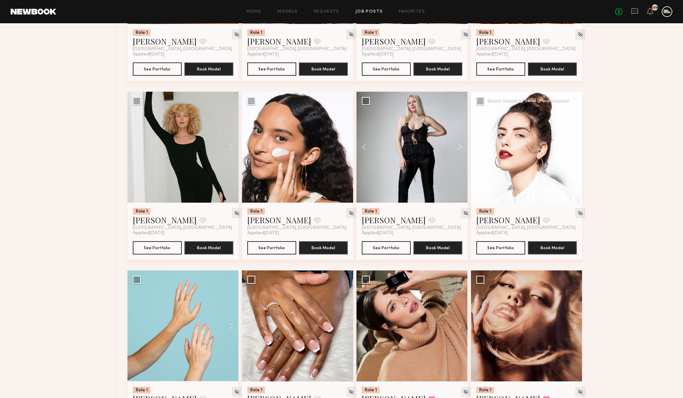
click at [576, 149] on button at bounding box center [570, 147] width 21 height 111
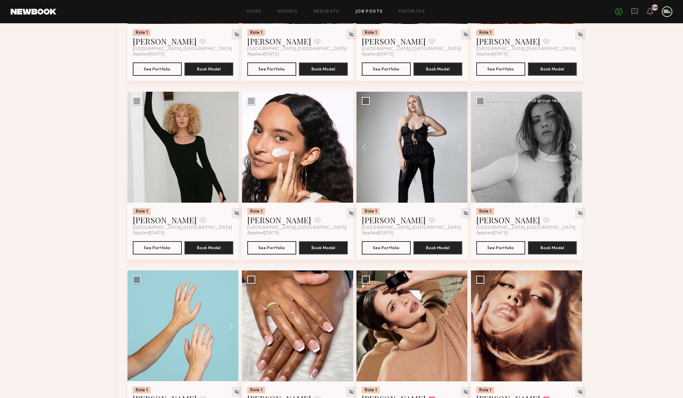
click at [576, 149] on button at bounding box center [570, 147] width 21 height 111
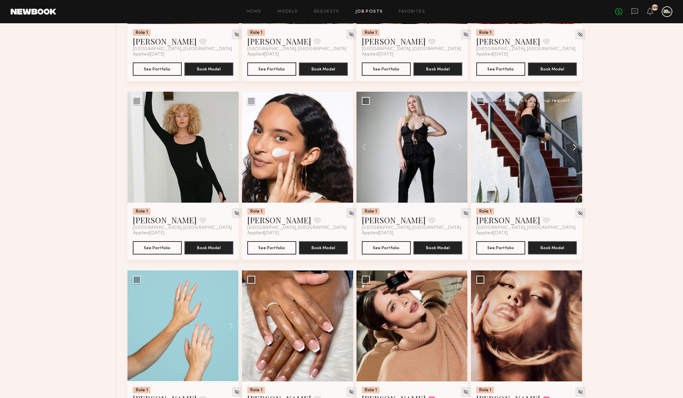
click at [576, 149] on button at bounding box center [570, 147] width 21 height 111
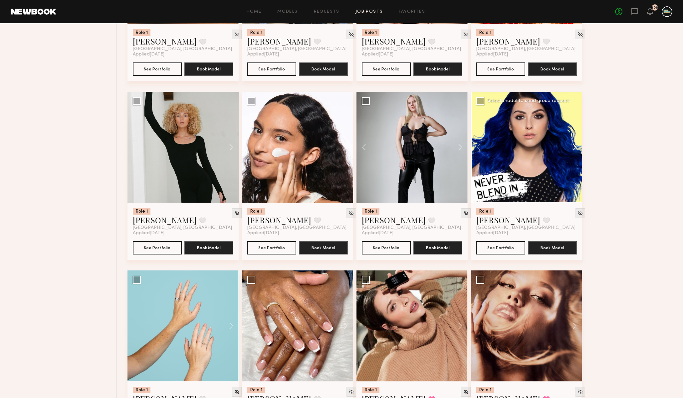
click at [576, 149] on button at bounding box center [570, 147] width 21 height 111
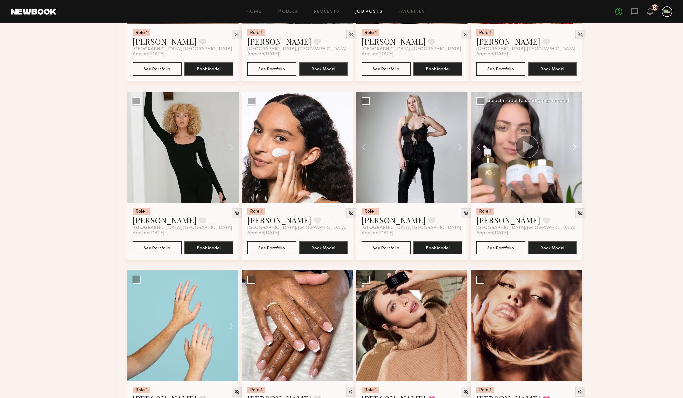
click at [576, 149] on button at bounding box center [570, 147] width 21 height 111
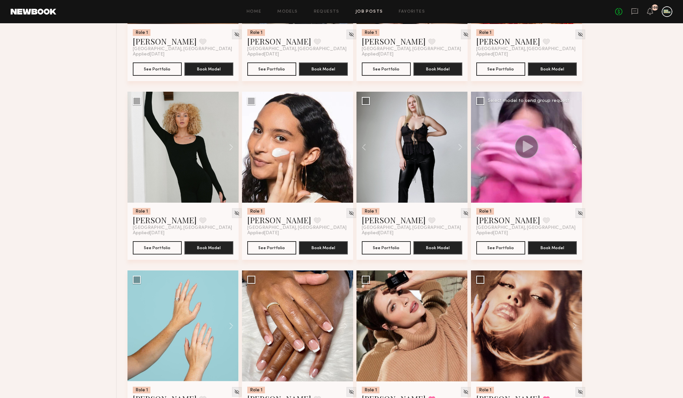
click at [576, 149] on button at bounding box center [570, 147] width 21 height 111
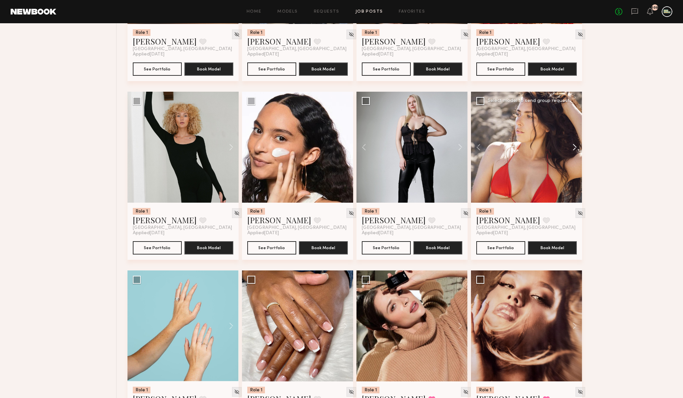
click at [576, 148] on button at bounding box center [570, 147] width 21 height 111
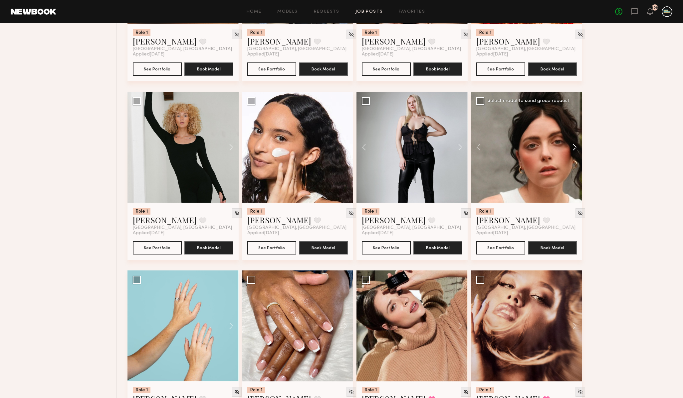
click at [575, 148] on button at bounding box center [570, 147] width 21 height 111
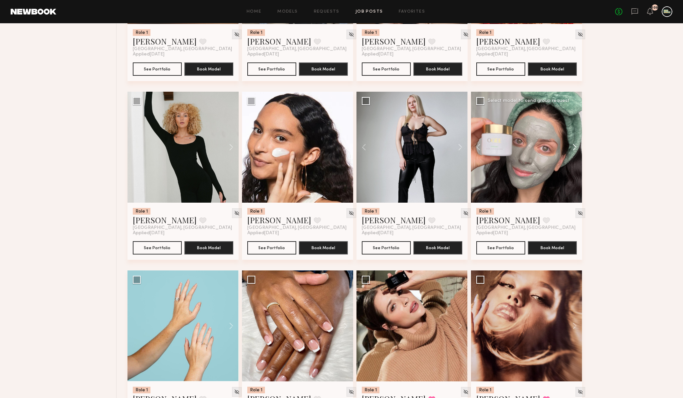
click at [574, 153] on button at bounding box center [570, 147] width 21 height 111
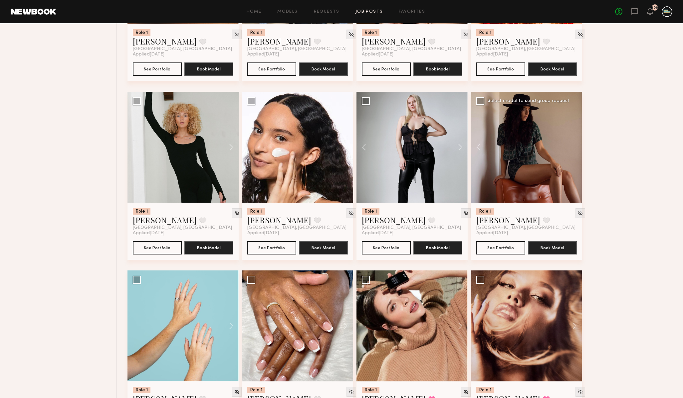
click at [574, 152] on div at bounding box center [526, 147] width 111 height 111
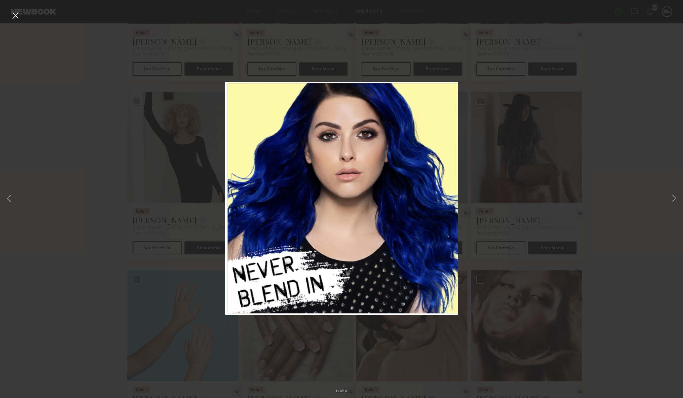
click at [597, 165] on div "10 of 10" at bounding box center [341, 199] width 683 height 398
click at [16, 12] on button at bounding box center [15, 16] width 11 height 12
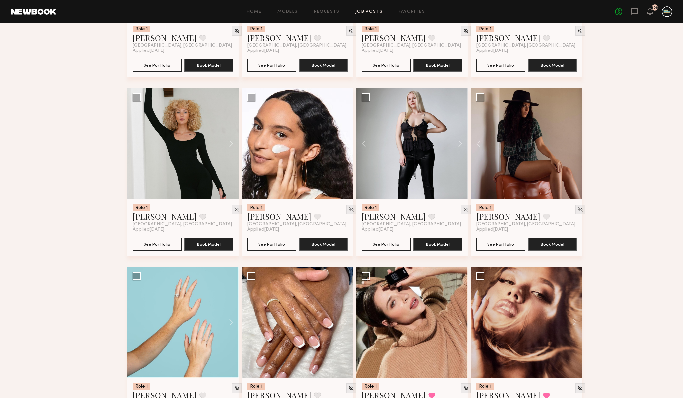
scroll to position [408, 0]
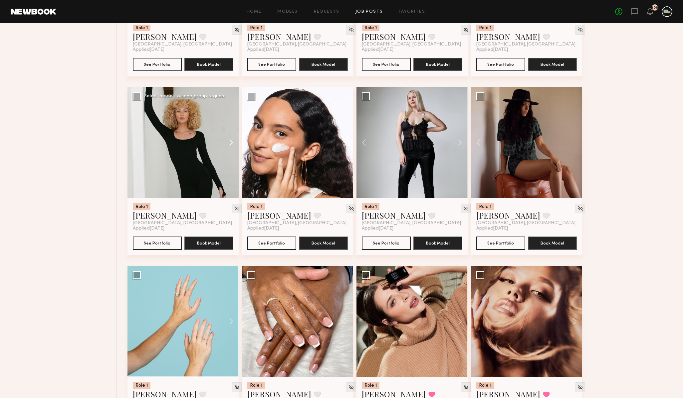
click at [233, 143] on button at bounding box center [227, 142] width 21 height 111
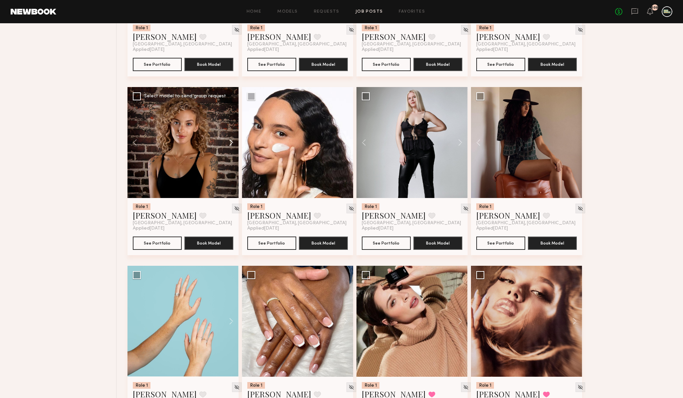
click at [233, 142] on button at bounding box center [227, 142] width 21 height 111
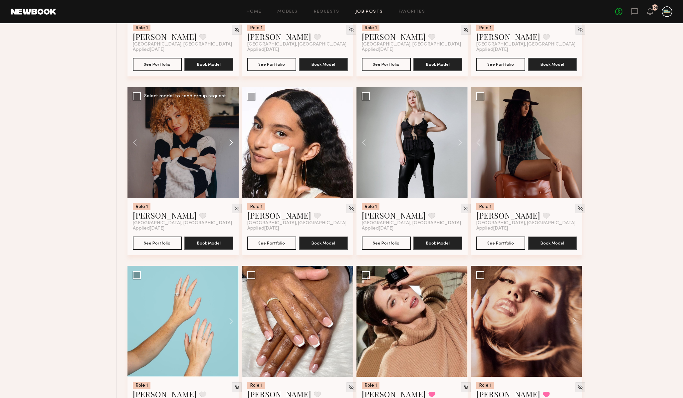
click at [233, 142] on button at bounding box center [227, 142] width 21 height 111
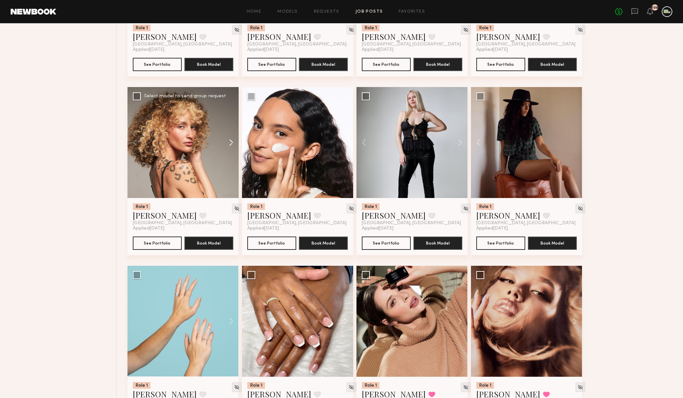
click at [232, 143] on button at bounding box center [227, 142] width 21 height 111
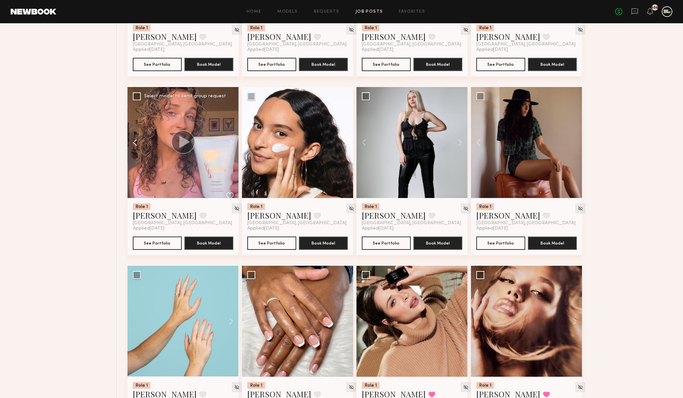
click at [133, 142] on button at bounding box center [137, 142] width 21 height 111
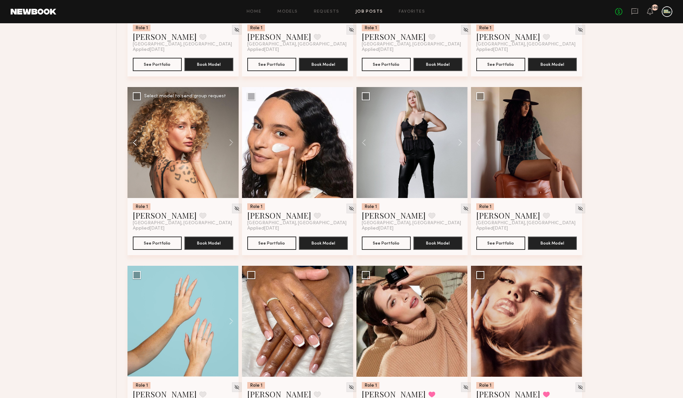
click at [133, 142] on button at bounding box center [137, 142] width 21 height 111
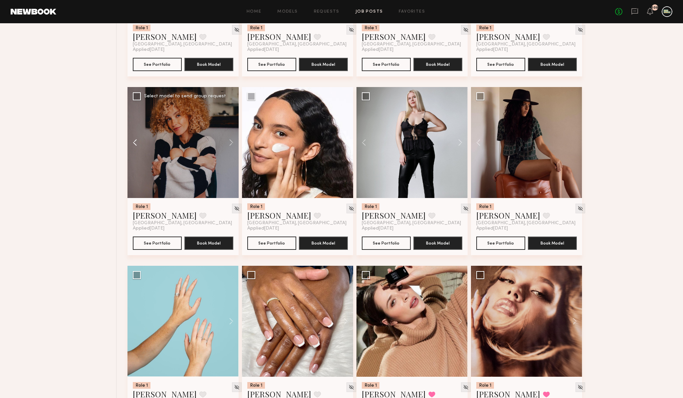
click at [133, 142] on button at bounding box center [137, 142] width 21 height 111
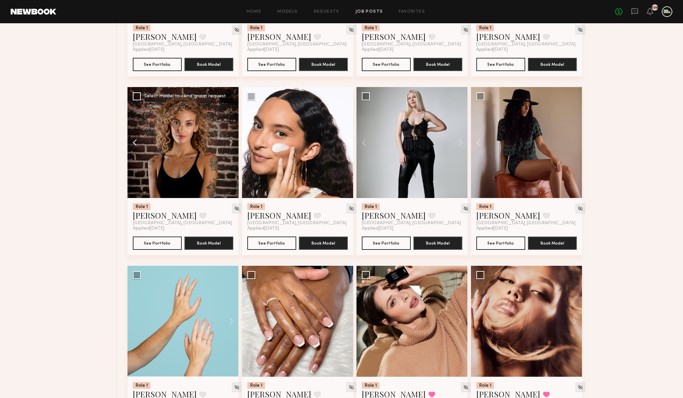
click at [133, 142] on button at bounding box center [137, 142] width 21 height 111
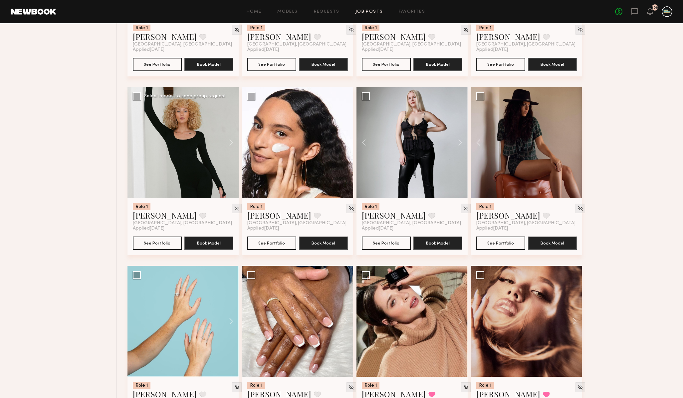
click at [133, 142] on div at bounding box center [182, 142] width 111 height 111
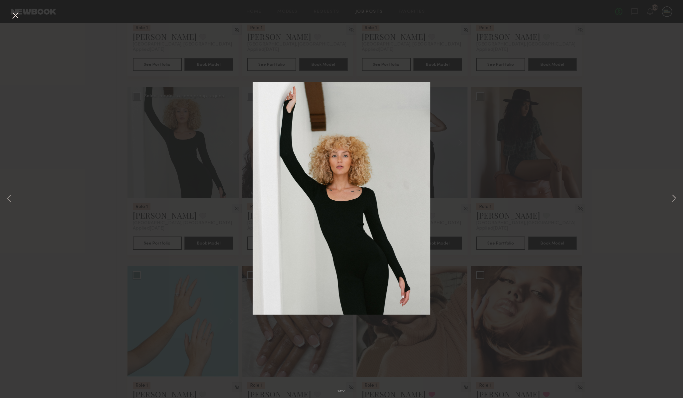
click at [156, 218] on div "1 of 7" at bounding box center [341, 199] width 683 height 398
click at [13, 13] on button at bounding box center [15, 16] width 11 height 12
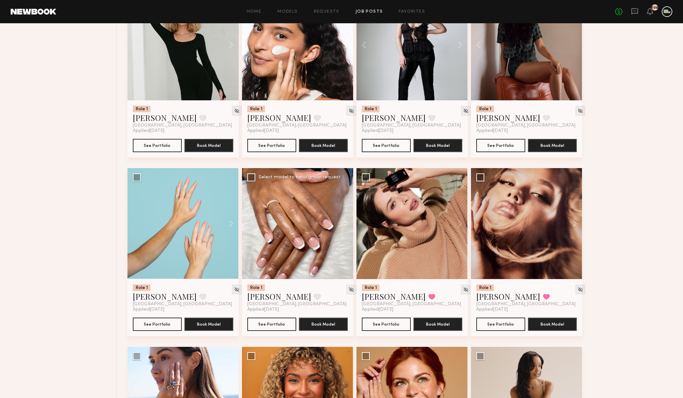
scroll to position [506, 0]
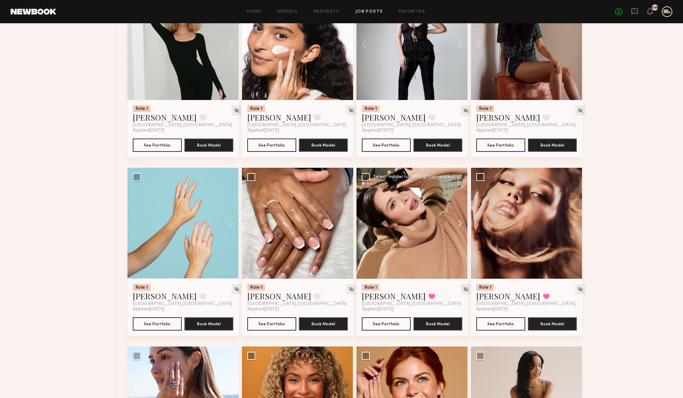
click at [456, 224] on button at bounding box center [456, 223] width 21 height 111
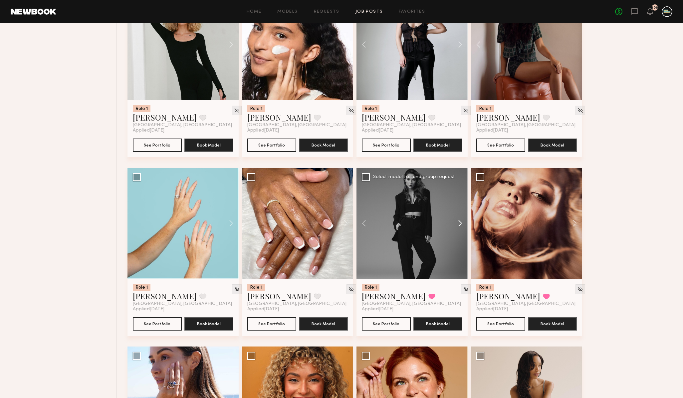
click at [457, 224] on button at bounding box center [456, 223] width 21 height 111
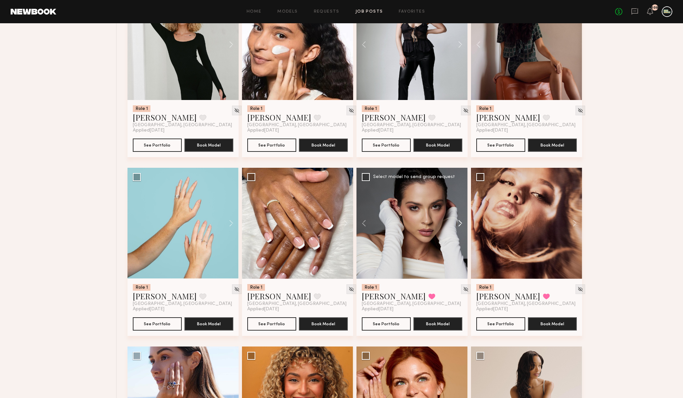
click at [457, 224] on button at bounding box center [456, 223] width 21 height 111
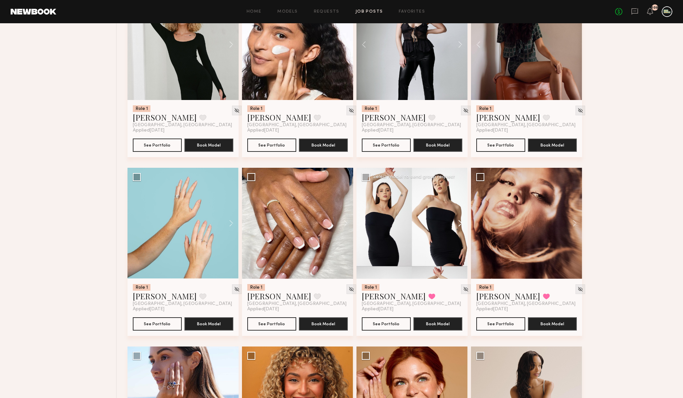
click at [457, 223] on button at bounding box center [456, 223] width 21 height 111
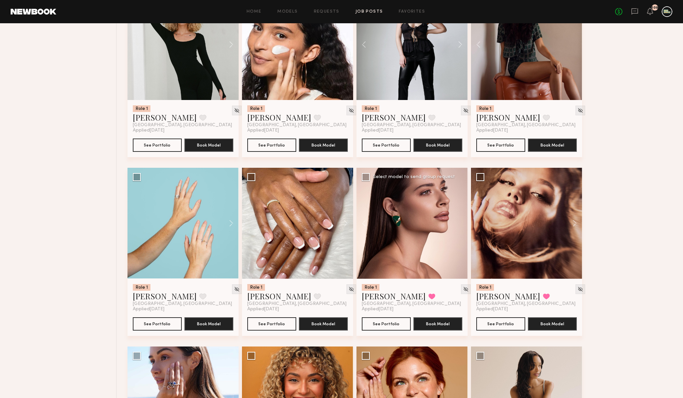
click at [457, 223] on div at bounding box center [411, 223] width 111 height 111
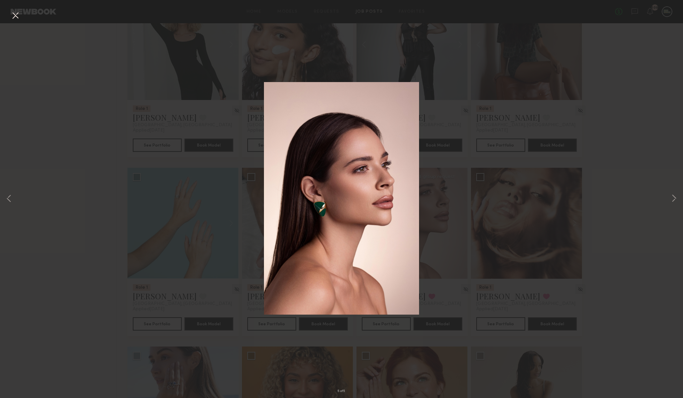
click at [483, 101] on div "5 of 5" at bounding box center [341, 199] width 683 height 398
click at [210, 110] on div "5 of 5" at bounding box center [341, 199] width 683 height 398
click at [19, 16] on button at bounding box center [15, 16] width 11 height 12
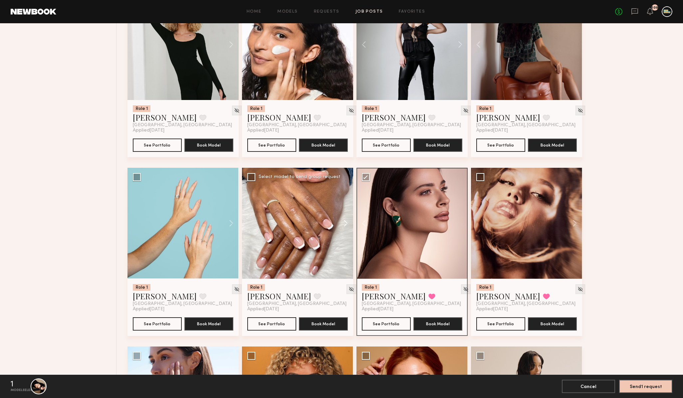
click at [345, 225] on button at bounding box center [342, 223] width 21 height 111
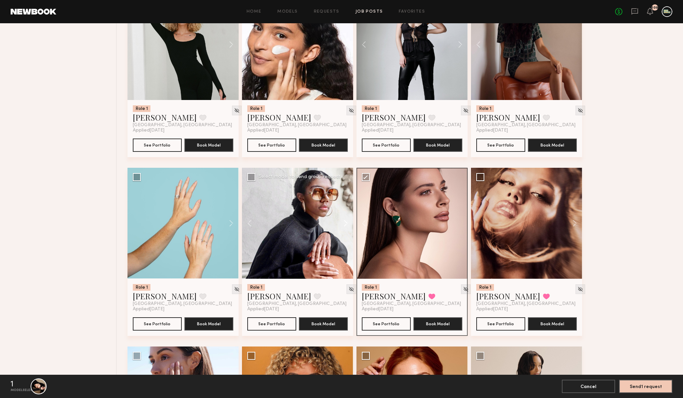
click at [345, 225] on button at bounding box center [342, 223] width 21 height 111
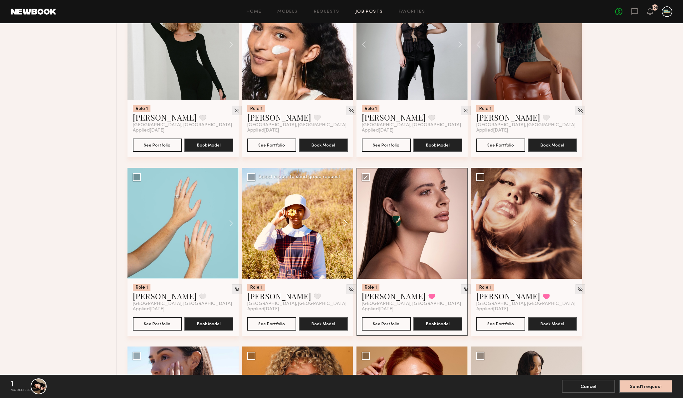
click at [345, 225] on button at bounding box center [342, 223] width 21 height 111
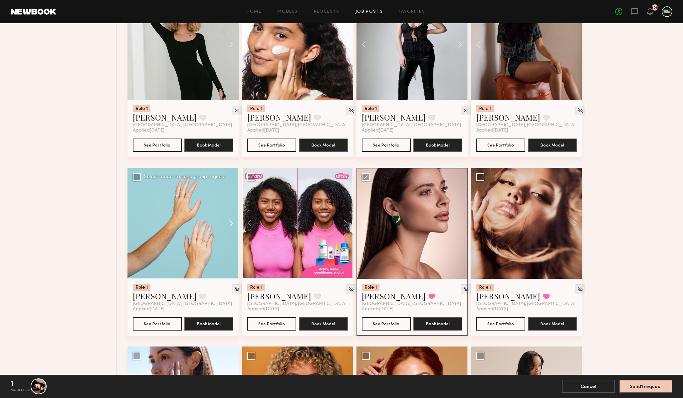
click at [228, 223] on button at bounding box center [227, 223] width 21 height 111
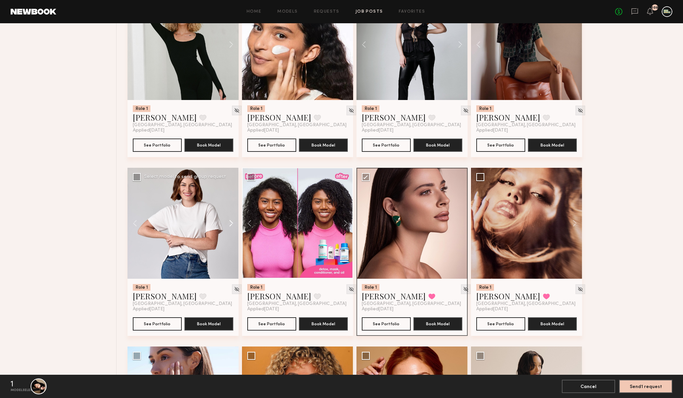
click at [228, 223] on button at bounding box center [227, 223] width 21 height 111
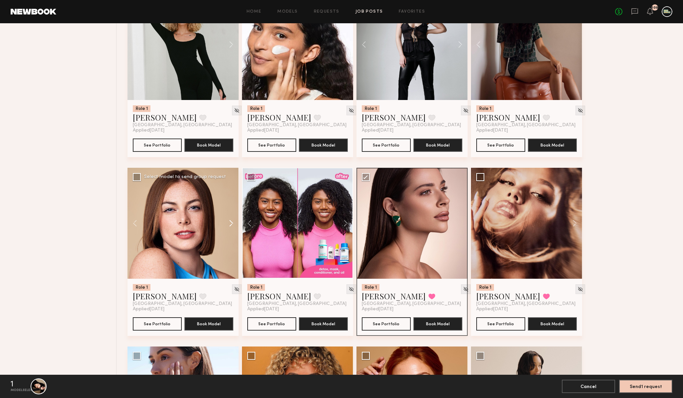
click at [228, 223] on button at bounding box center [227, 223] width 21 height 111
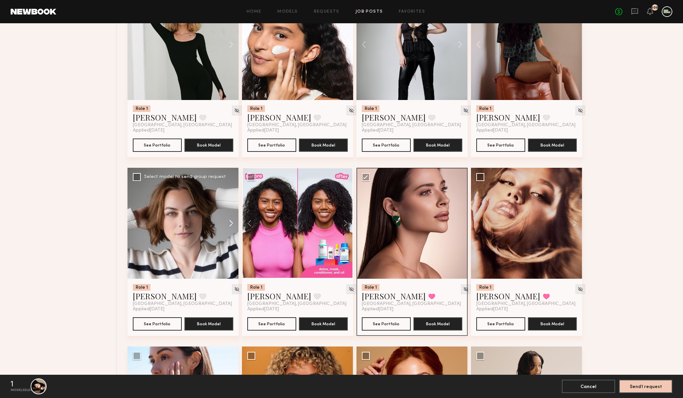
click at [228, 223] on button at bounding box center [227, 223] width 21 height 111
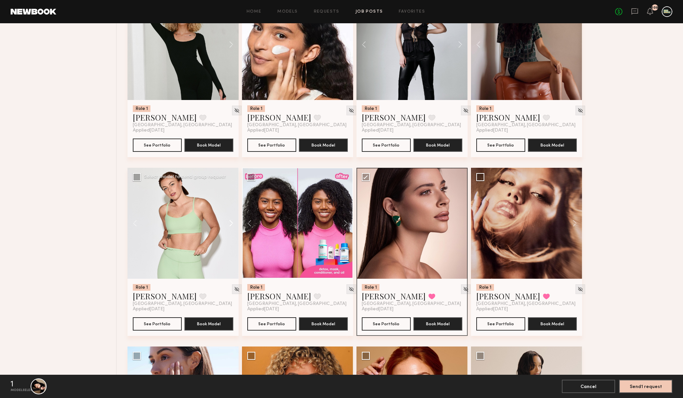
click at [228, 223] on button at bounding box center [227, 223] width 21 height 111
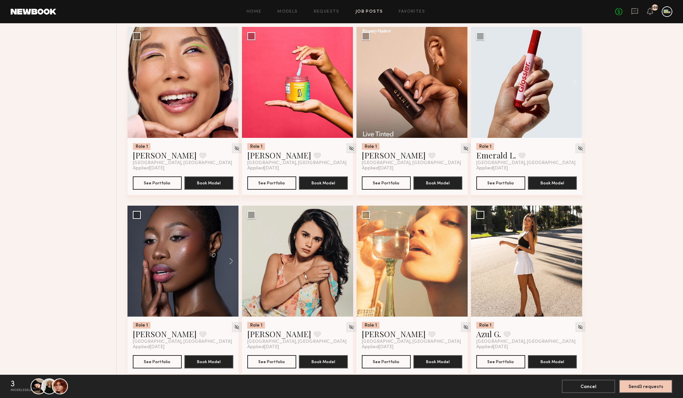
scroll to position [1364, 0]
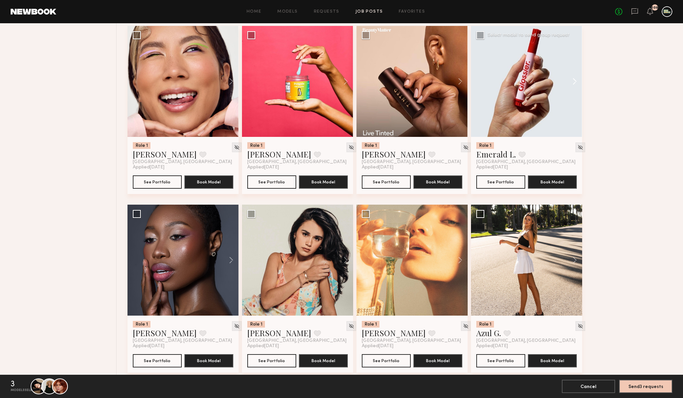
click at [573, 85] on button at bounding box center [570, 81] width 21 height 111
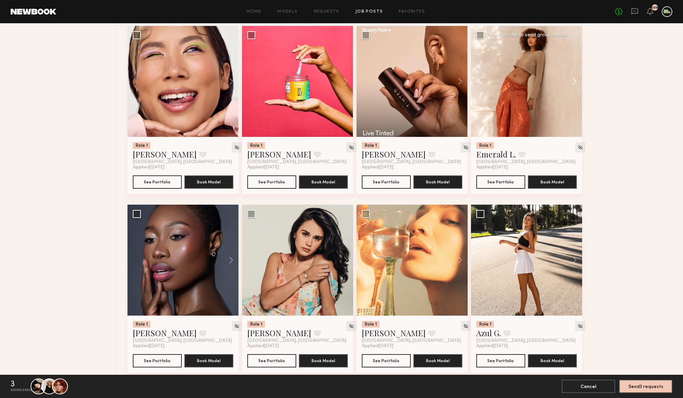
click at [573, 85] on button at bounding box center [570, 81] width 21 height 111
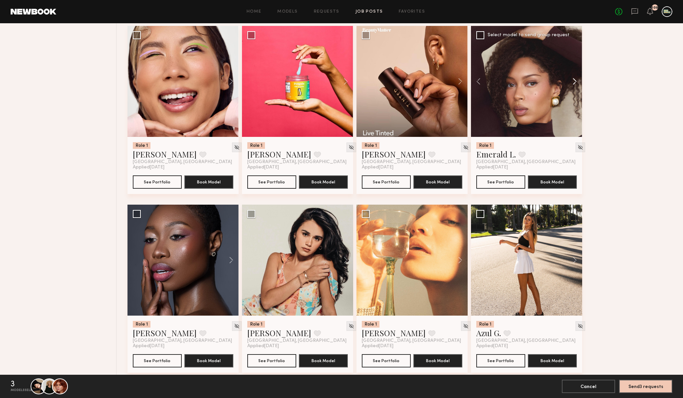
click at [573, 84] on button at bounding box center [570, 81] width 21 height 111
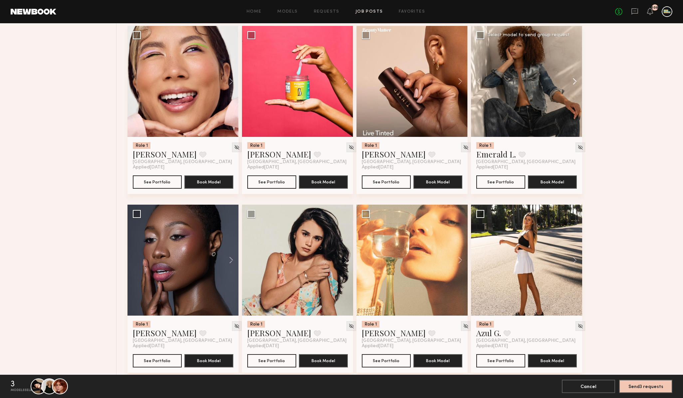
click at [573, 84] on button at bounding box center [570, 81] width 21 height 111
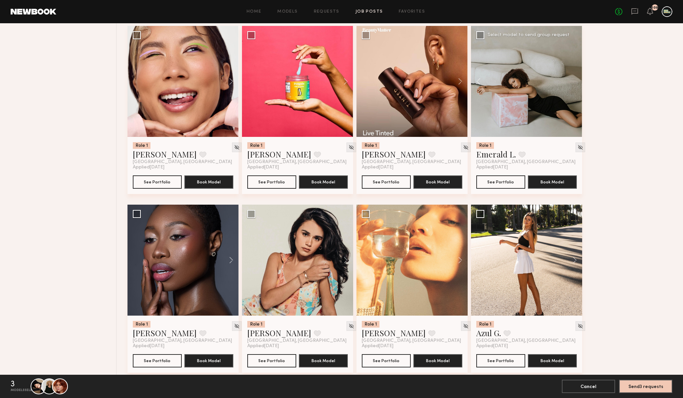
click at [573, 84] on div at bounding box center [526, 81] width 111 height 111
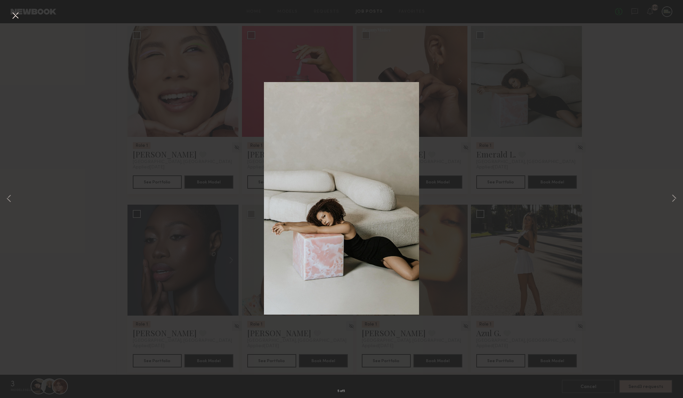
click at [13, 16] on button at bounding box center [15, 16] width 11 height 12
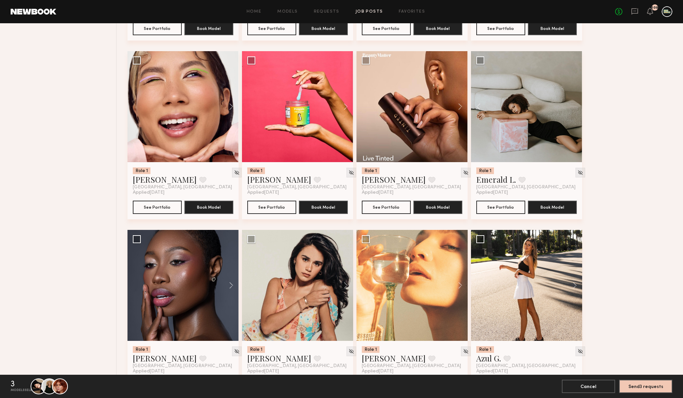
scroll to position [1337, 0]
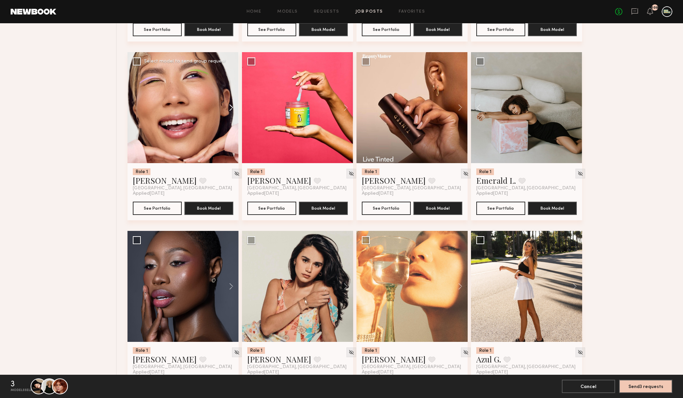
click at [231, 108] on button at bounding box center [227, 107] width 21 height 111
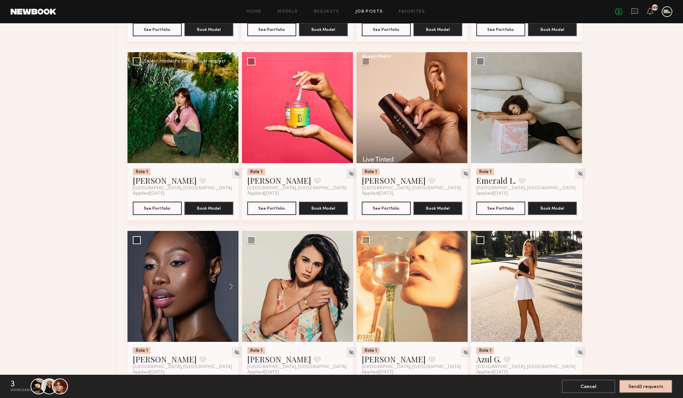
click at [231, 108] on button at bounding box center [227, 107] width 21 height 111
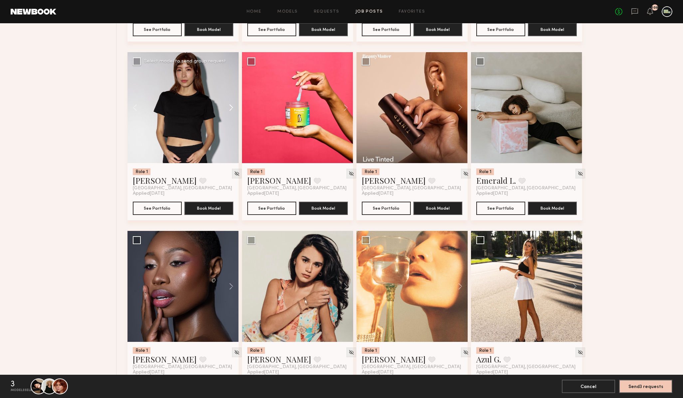
click at [230, 108] on button at bounding box center [227, 107] width 21 height 111
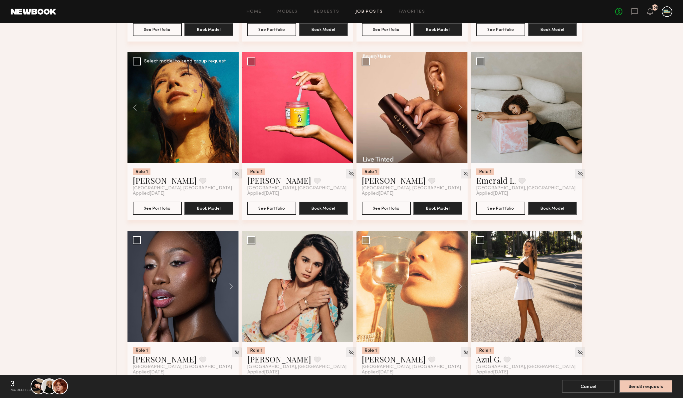
click at [230, 108] on div at bounding box center [182, 107] width 111 height 111
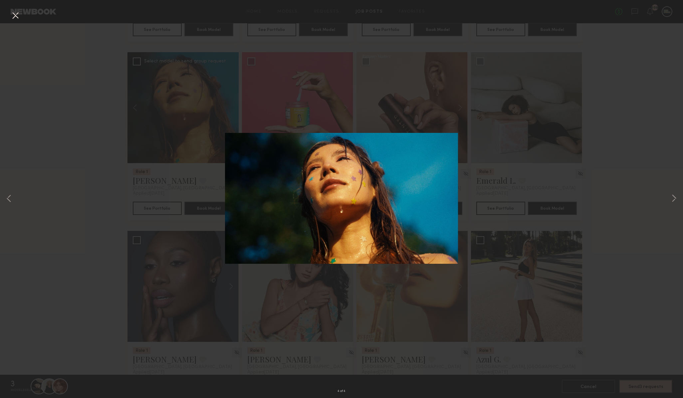
click at [158, 136] on div "4 of 4" at bounding box center [341, 199] width 683 height 398
click at [62, 107] on div "4 of 4" at bounding box center [341, 199] width 683 height 398
click at [13, 17] on button at bounding box center [15, 16] width 11 height 12
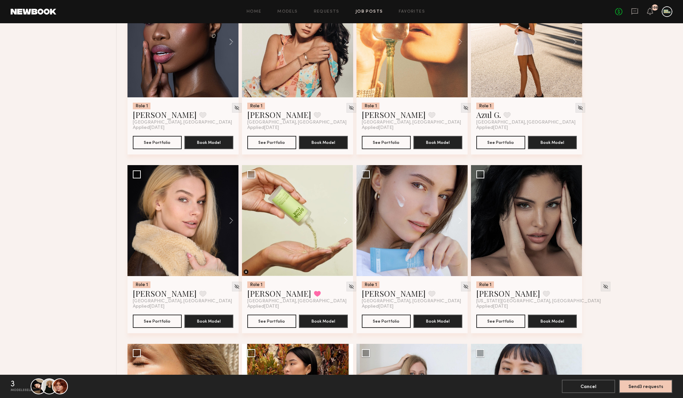
scroll to position [1585, 0]
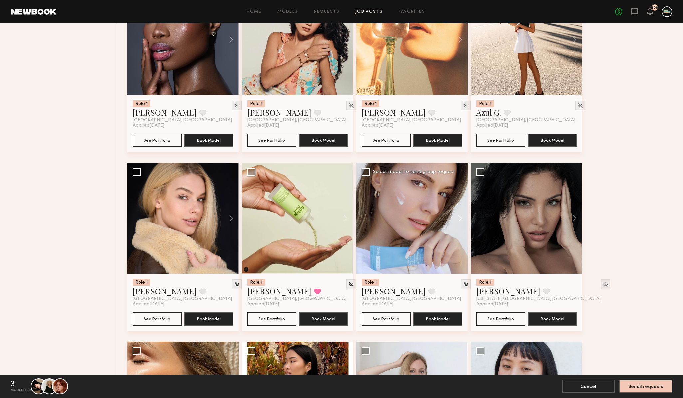
click at [460, 219] on button at bounding box center [456, 218] width 21 height 111
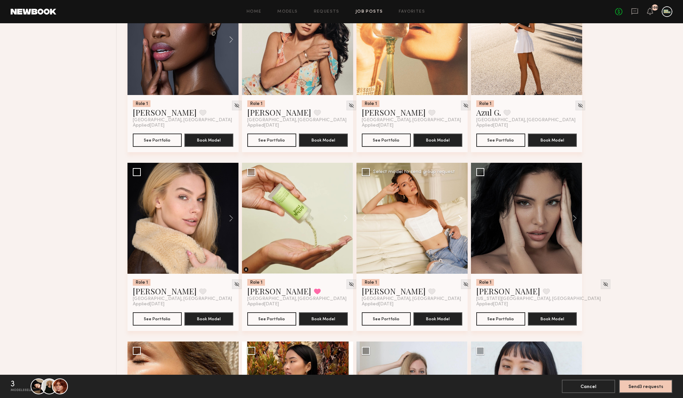
click at [460, 219] on button at bounding box center [456, 218] width 21 height 111
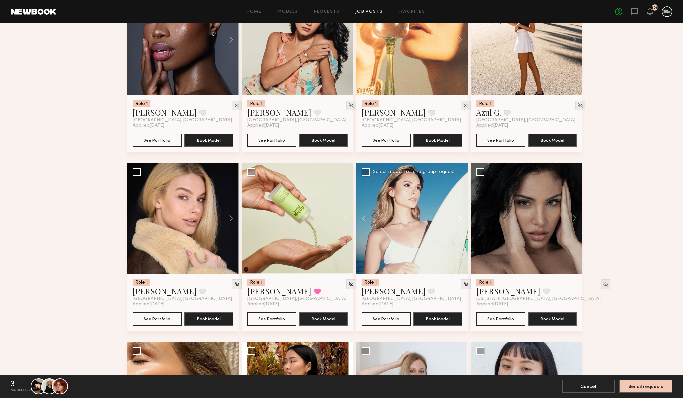
click at [460, 219] on button at bounding box center [456, 218] width 21 height 111
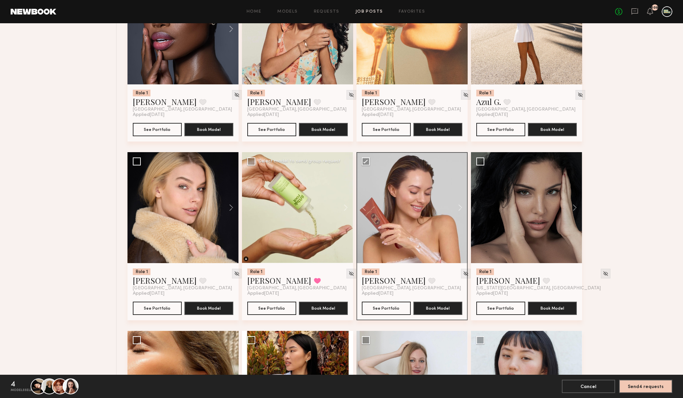
scroll to position [1600, 0]
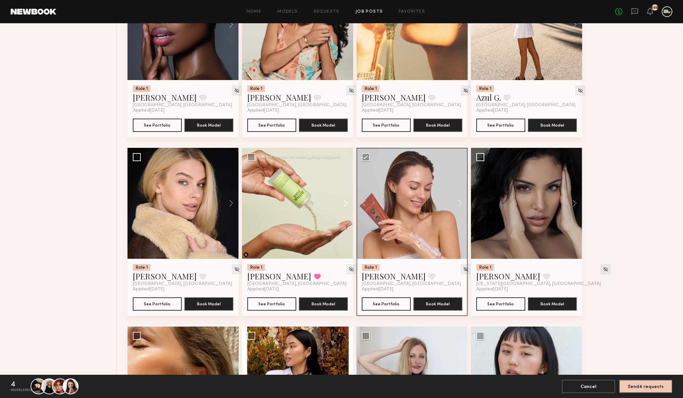
click at [345, 205] on button at bounding box center [342, 203] width 21 height 111
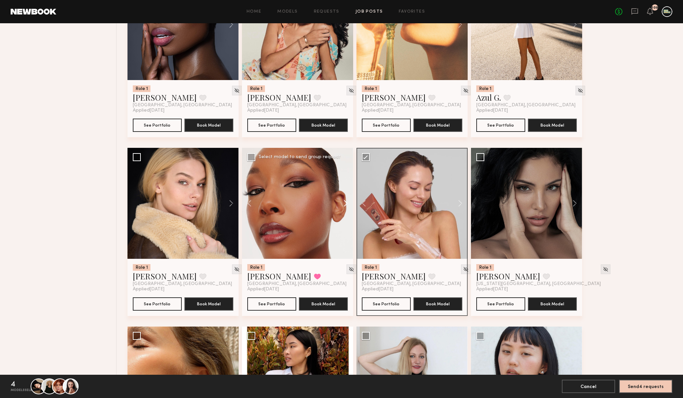
click at [345, 205] on button at bounding box center [342, 203] width 21 height 111
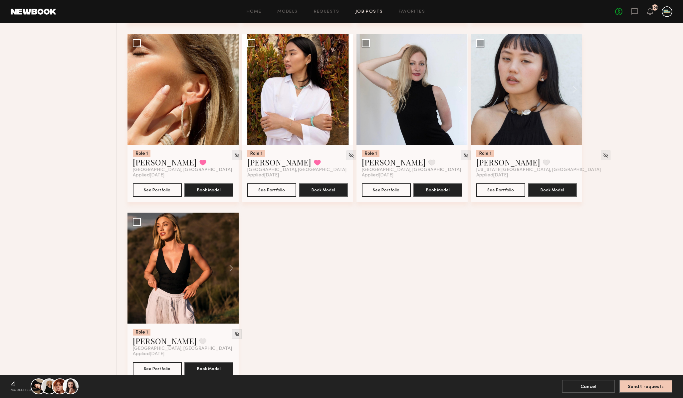
scroll to position [1911, 0]
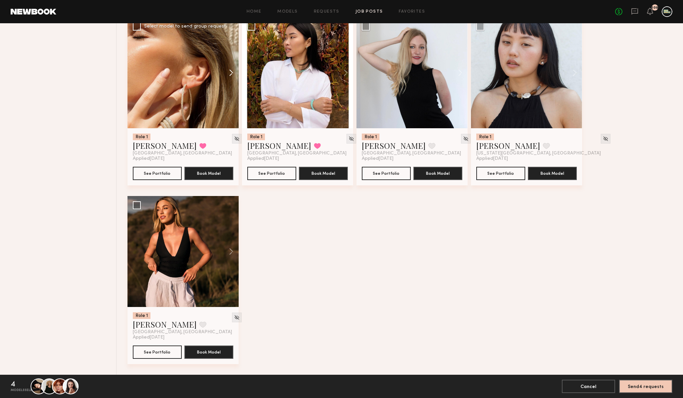
click at [231, 71] on button at bounding box center [227, 72] width 21 height 111
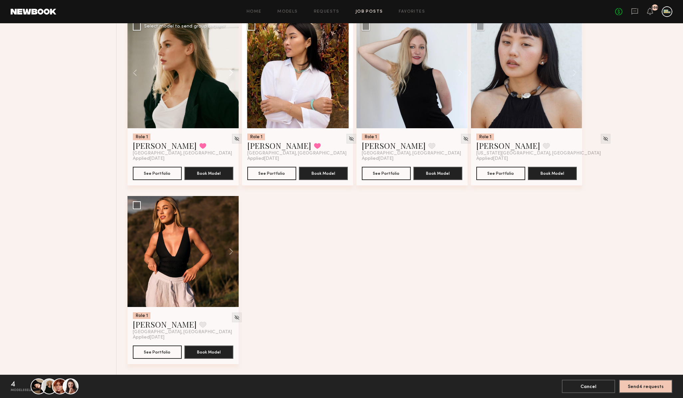
click at [231, 71] on button at bounding box center [227, 72] width 21 height 111
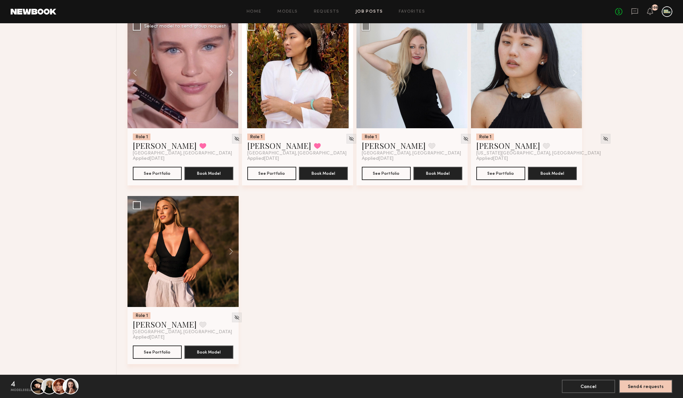
click at [231, 71] on button at bounding box center [227, 72] width 21 height 111
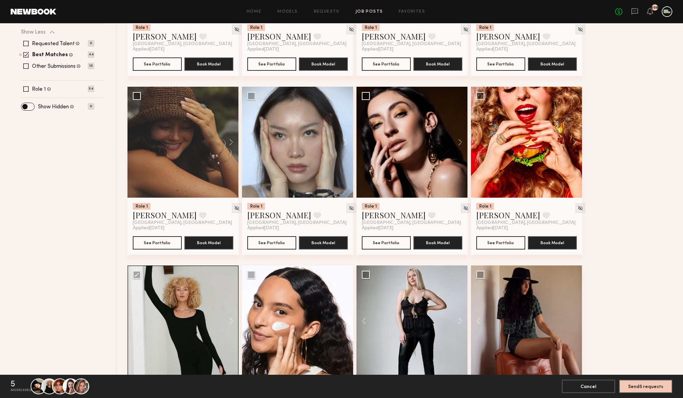
scroll to position [230, 0]
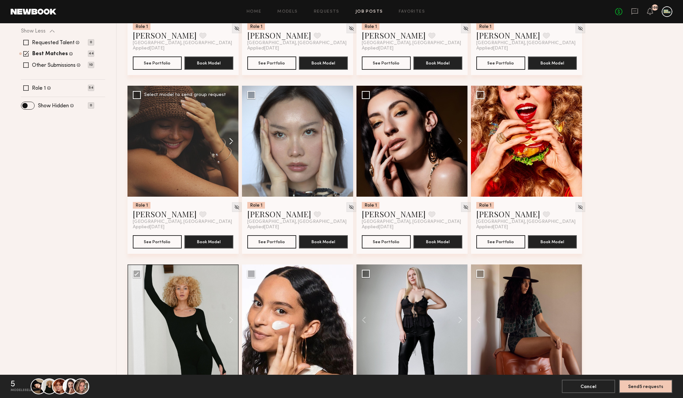
click at [231, 141] on button at bounding box center [227, 141] width 21 height 111
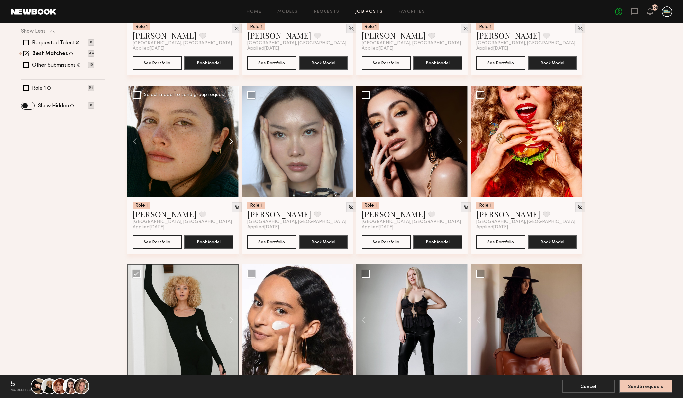
click at [231, 141] on button at bounding box center [227, 141] width 21 height 111
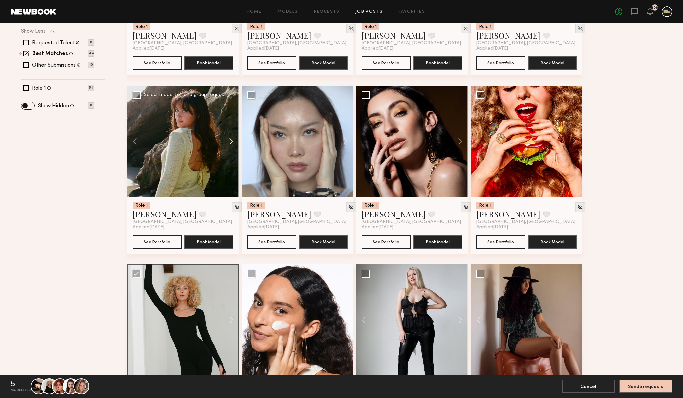
click at [231, 141] on button at bounding box center [227, 141] width 21 height 111
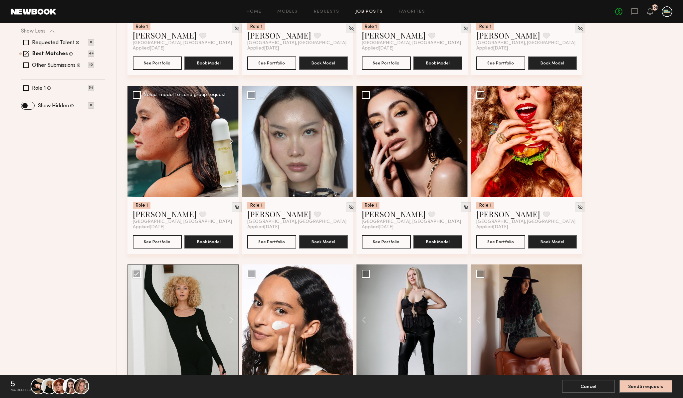
click at [229, 143] on button at bounding box center [227, 141] width 21 height 111
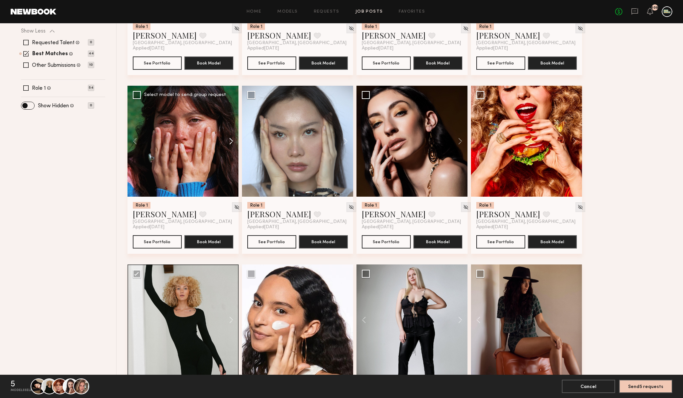
click at [229, 143] on button at bounding box center [227, 141] width 21 height 111
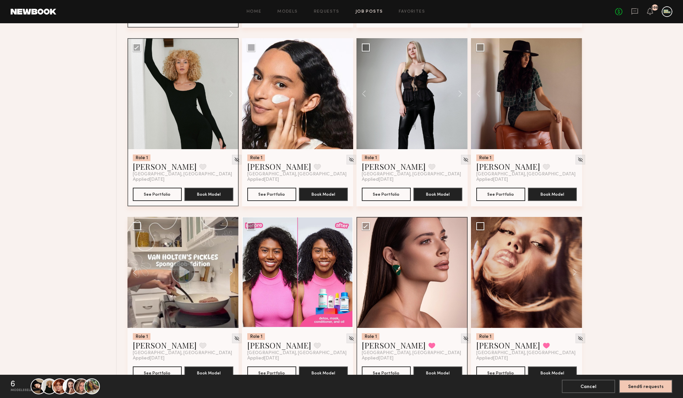
scroll to position [455, 0]
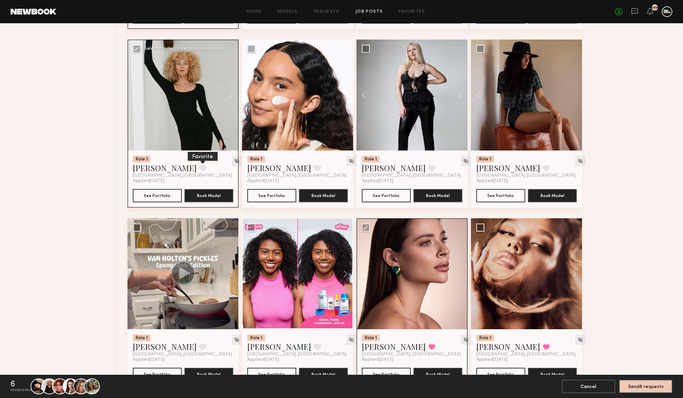
click at [199, 169] on button at bounding box center [202, 168] width 7 height 6
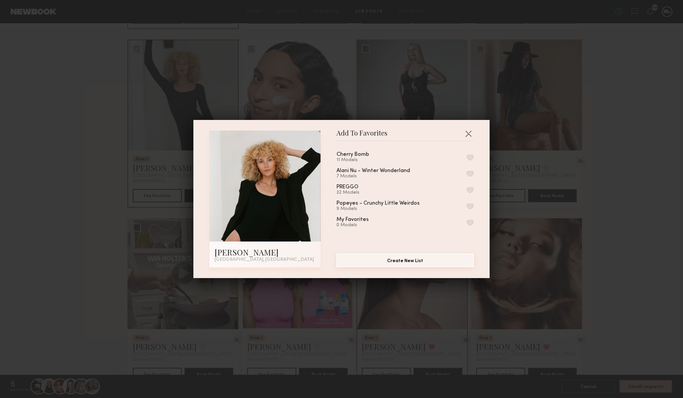
click at [402, 257] on button "Create New List" at bounding box center [404, 260] width 137 height 13
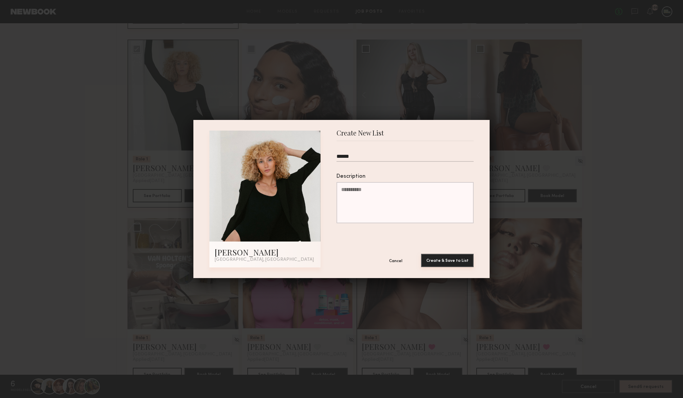
type input "******"
click at [449, 261] on button "Create & Save to List" at bounding box center [447, 260] width 53 height 13
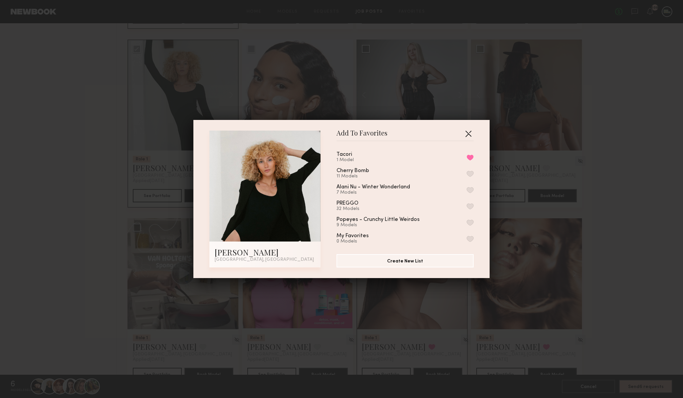
click at [466, 132] on button "button" at bounding box center [468, 133] width 11 height 11
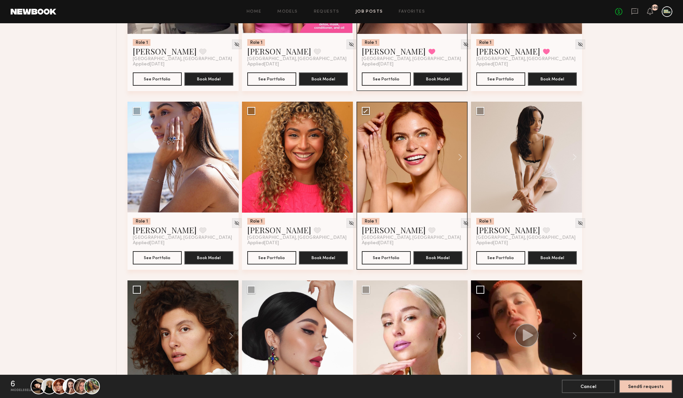
scroll to position [753, 0]
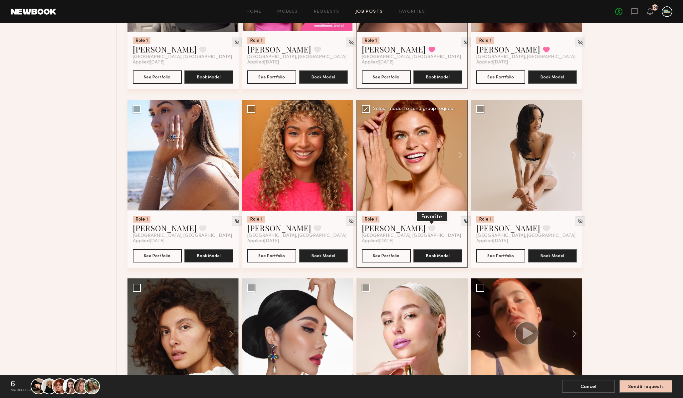
click at [428, 230] on button at bounding box center [431, 229] width 7 height 6
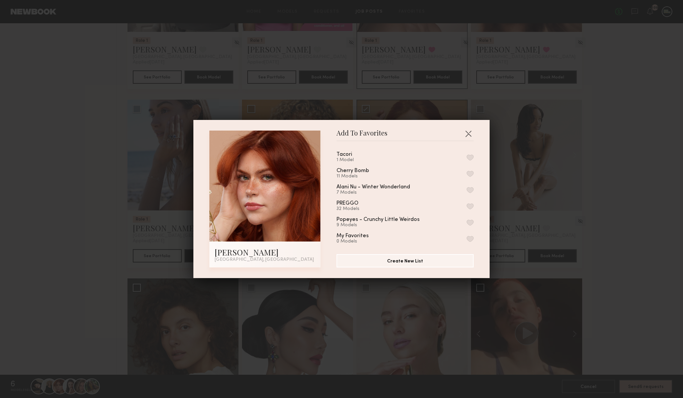
click at [471, 155] on button "button" at bounding box center [469, 158] width 7 height 6
click at [470, 133] on button "button" at bounding box center [468, 133] width 11 height 11
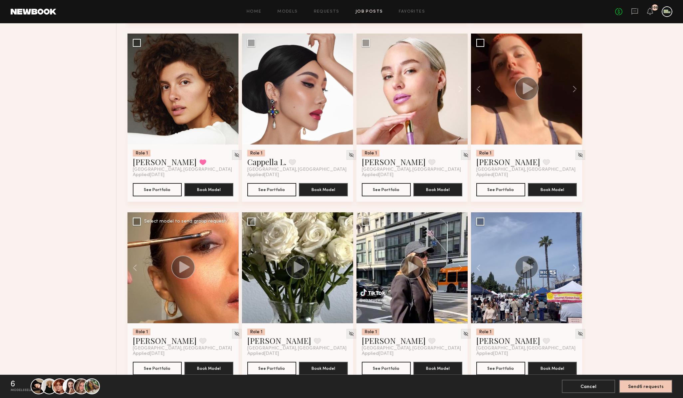
scroll to position [1002, 0]
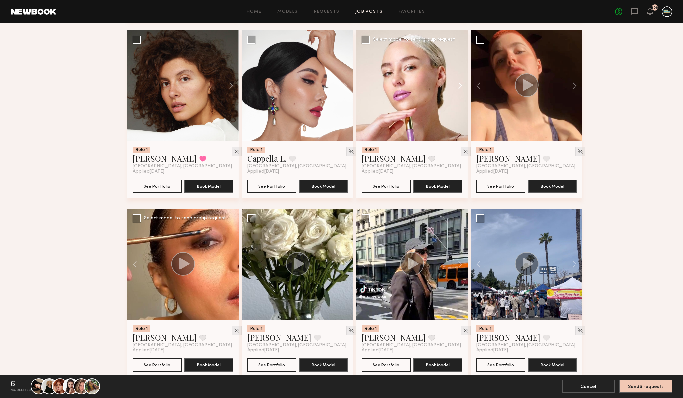
click at [460, 84] on button at bounding box center [456, 85] width 21 height 111
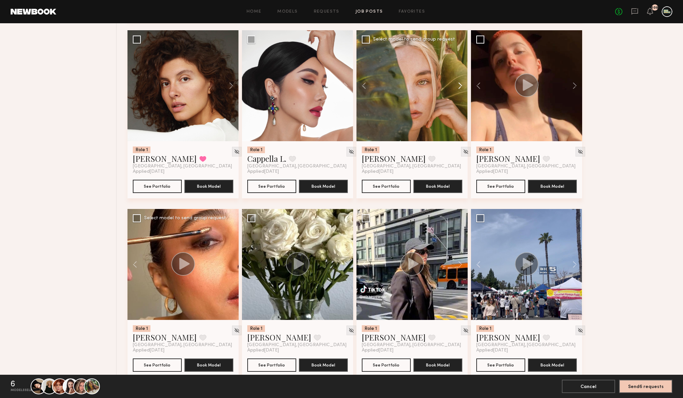
click at [460, 84] on button at bounding box center [456, 85] width 21 height 111
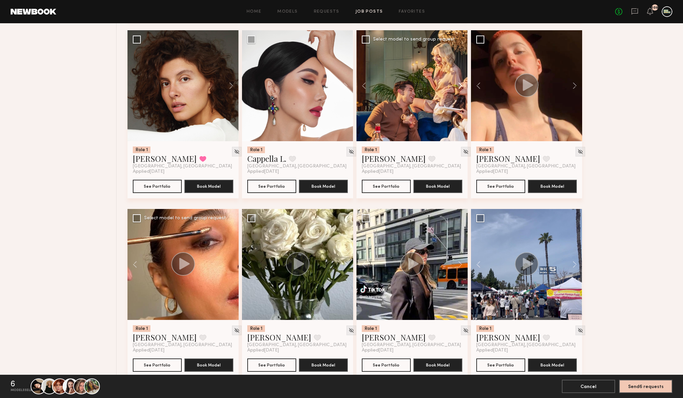
click at [460, 84] on button at bounding box center [456, 85] width 21 height 111
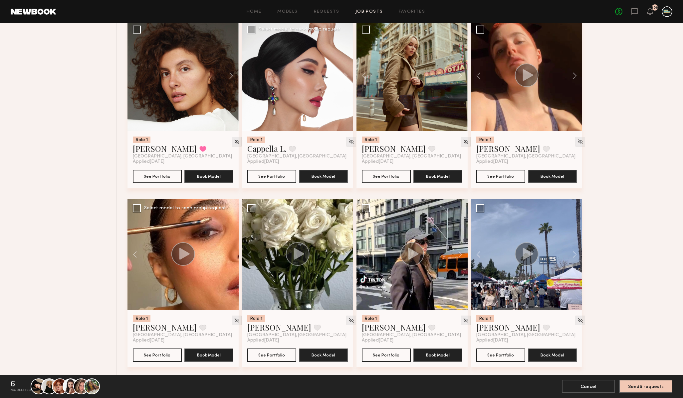
scroll to position [1011, 0]
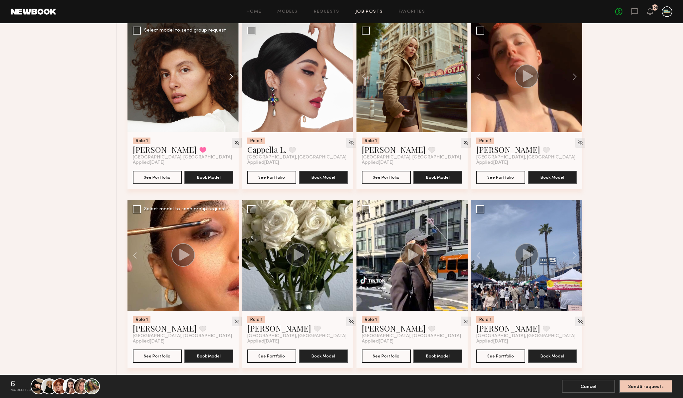
click at [228, 78] on button at bounding box center [227, 76] width 21 height 111
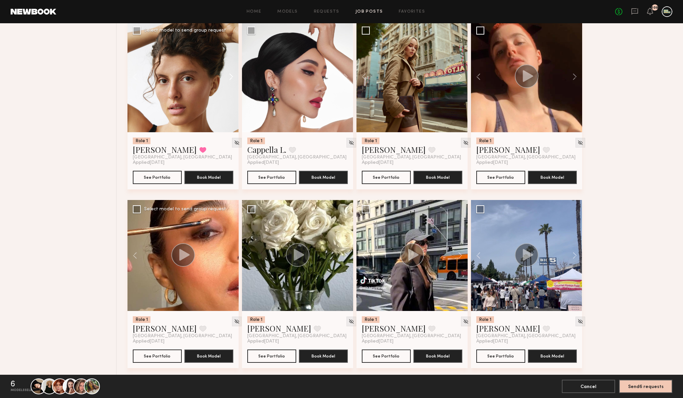
click at [228, 78] on button at bounding box center [227, 76] width 21 height 111
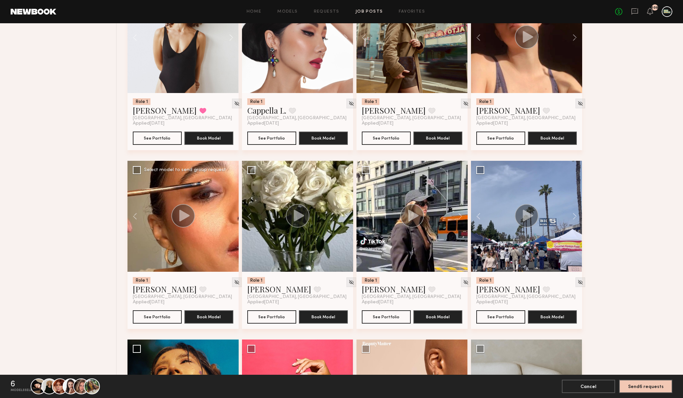
scroll to position [1046, 0]
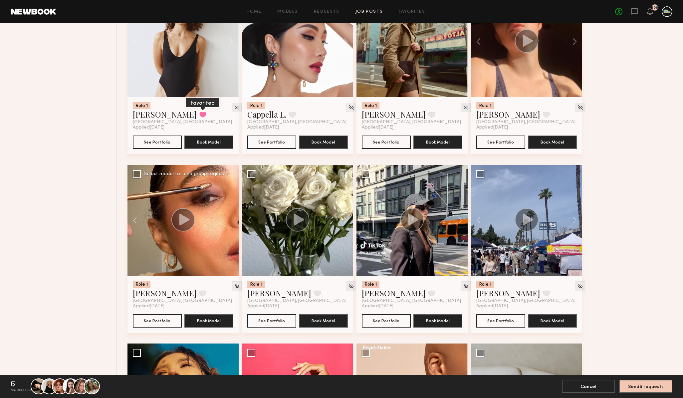
click at [199, 117] on button at bounding box center [202, 115] width 7 height 6
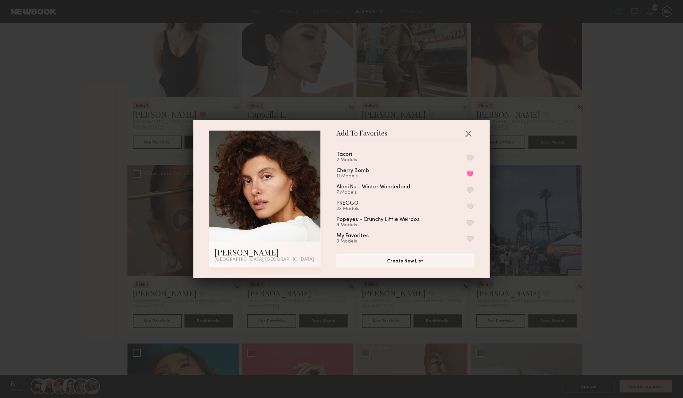
click at [468, 158] on button "button" at bounding box center [469, 158] width 7 height 6
click at [466, 134] on button "button" at bounding box center [468, 133] width 11 height 11
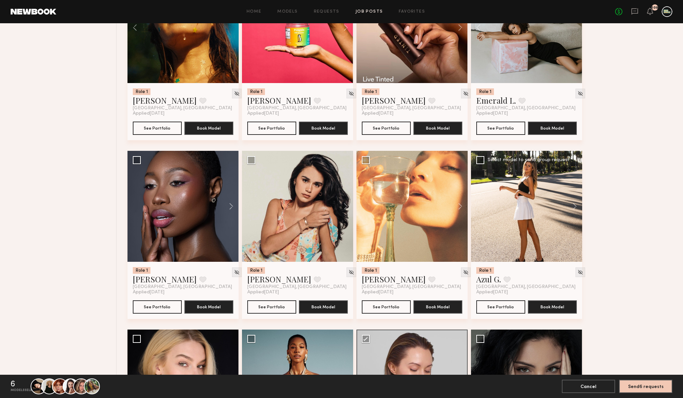
scroll to position [1425, 0]
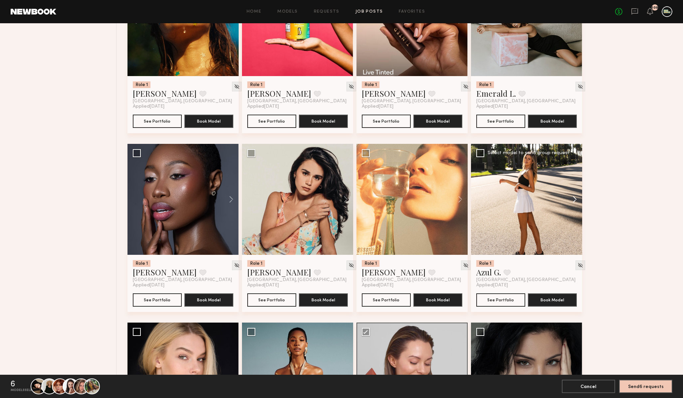
click at [572, 200] on button at bounding box center [570, 199] width 21 height 111
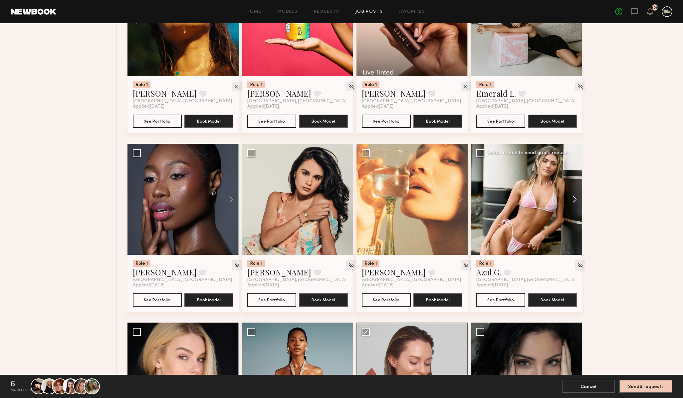
click at [572, 200] on button at bounding box center [570, 199] width 21 height 111
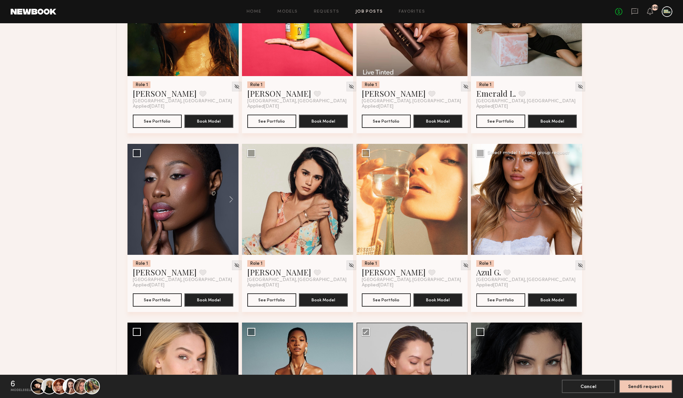
click at [572, 200] on button at bounding box center [570, 199] width 21 height 111
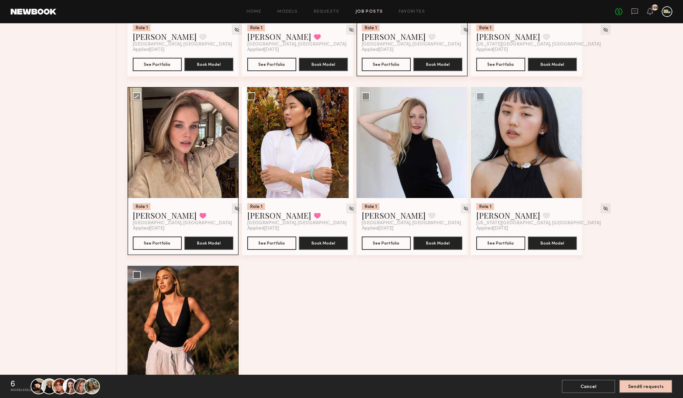
scroll to position [1830, 0]
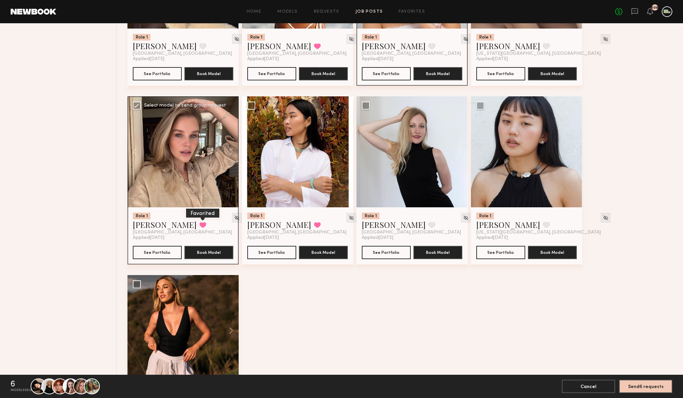
click at [199, 225] on button at bounding box center [202, 225] width 7 height 6
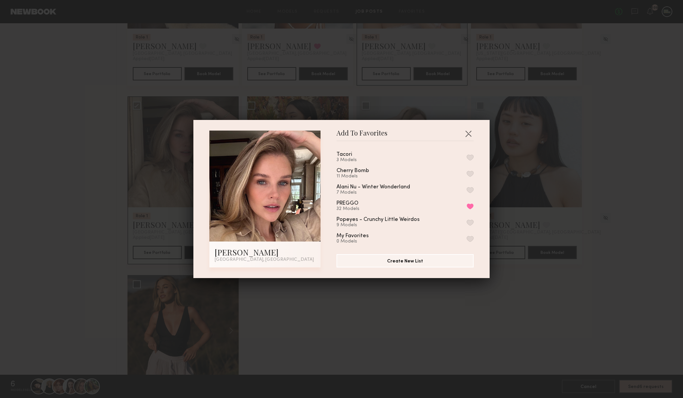
click at [469, 157] on button "button" at bounding box center [469, 158] width 7 height 6
click at [467, 132] on button "button" at bounding box center [468, 133] width 11 height 11
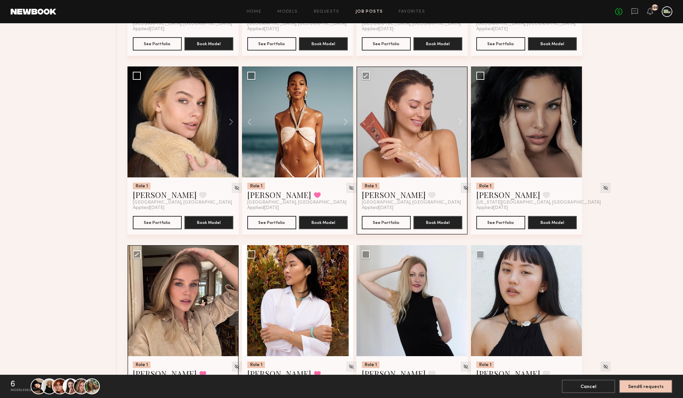
scroll to position [1676, 0]
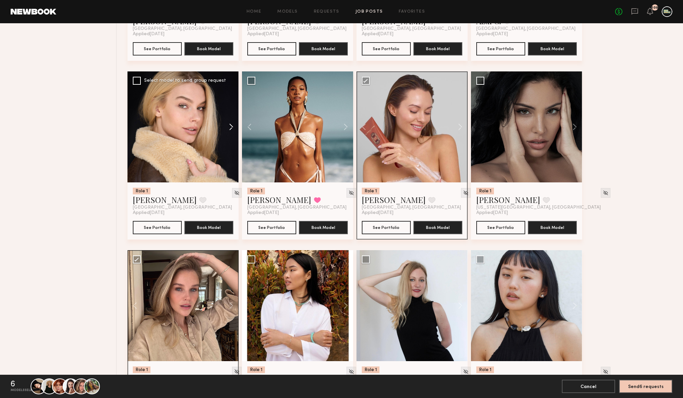
click at [231, 128] on button at bounding box center [227, 127] width 21 height 111
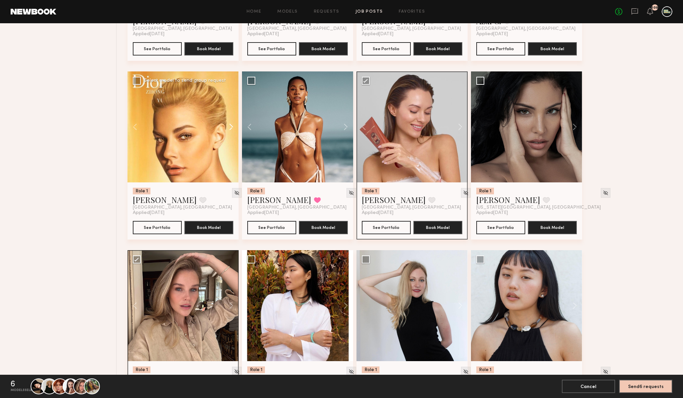
click at [231, 128] on button at bounding box center [227, 127] width 21 height 111
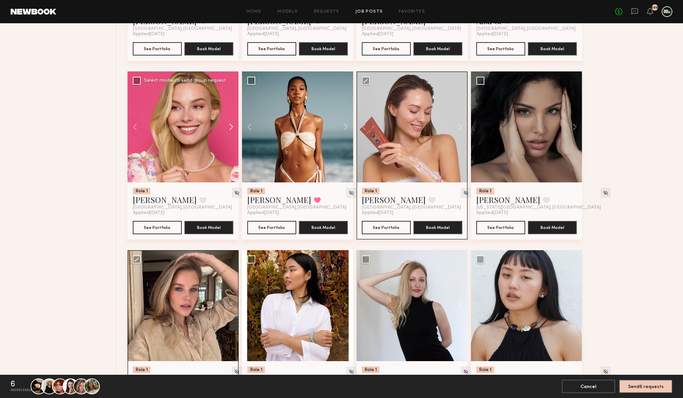
click at [231, 128] on button at bounding box center [227, 127] width 21 height 111
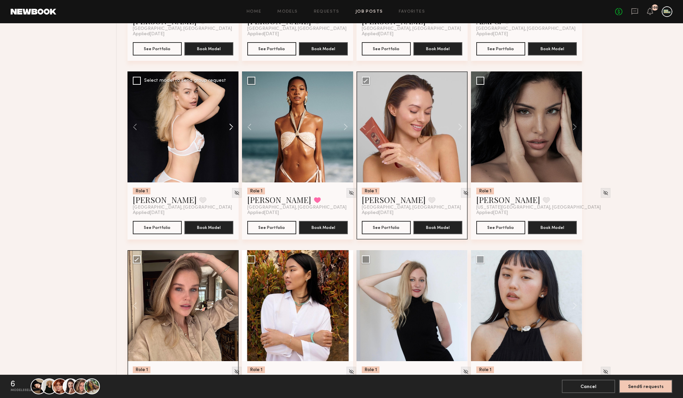
click at [231, 128] on button at bounding box center [227, 127] width 21 height 111
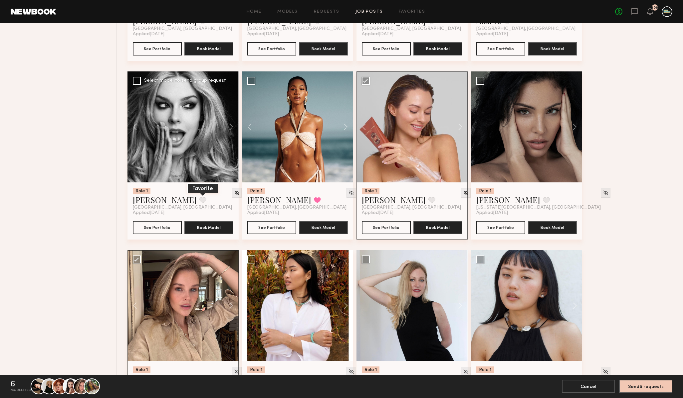
click at [199, 201] on button at bounding box center [202, 200] width 7 height 6
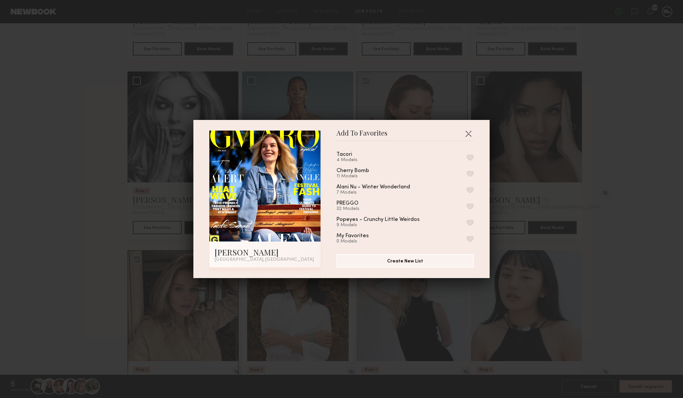
click at [467, 159] on button "button" at bounding box center [469, 158] width 7 height 6
click at [467, 132] on button "button" at bounding box center [468, 133] width 11 height 11
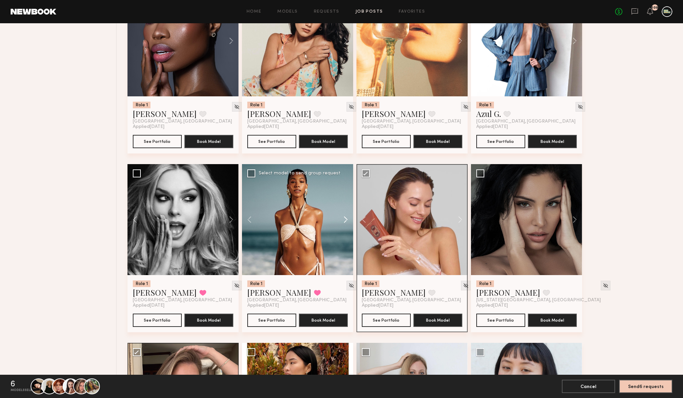
scroll to position [1553, 0]
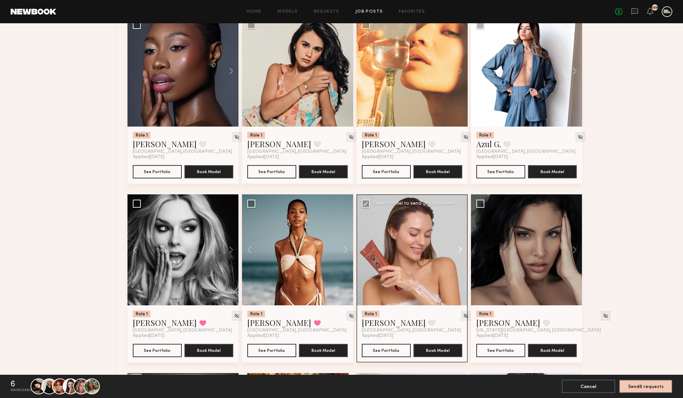
click at [461, 252] on button at bounding box center [456, 250] width 21 height 111
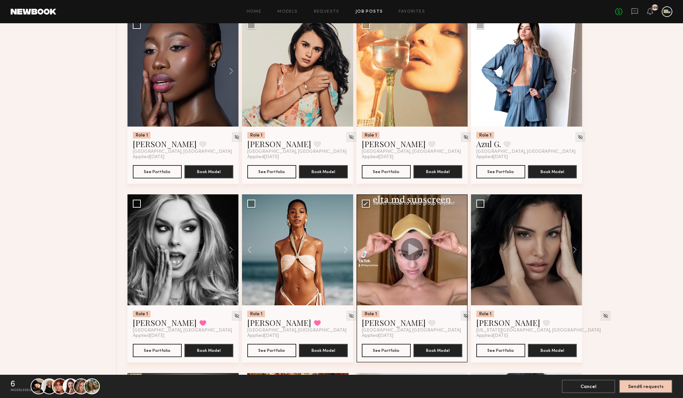
click at [461, 252] on button at bounding box center [456, 250] width 21 height 111
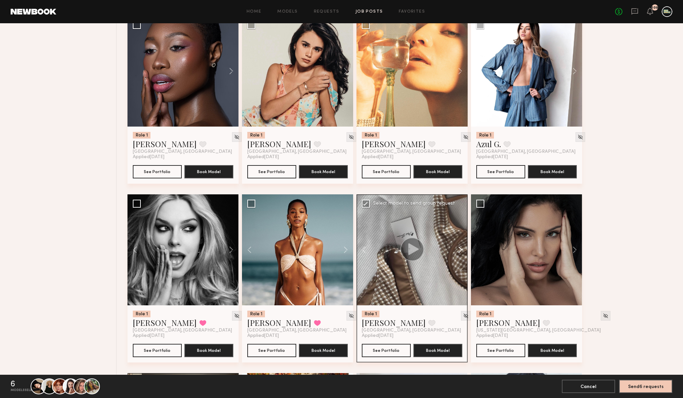
click at [461, 252] on button at bounding box center [456, 250] width 21 height 111
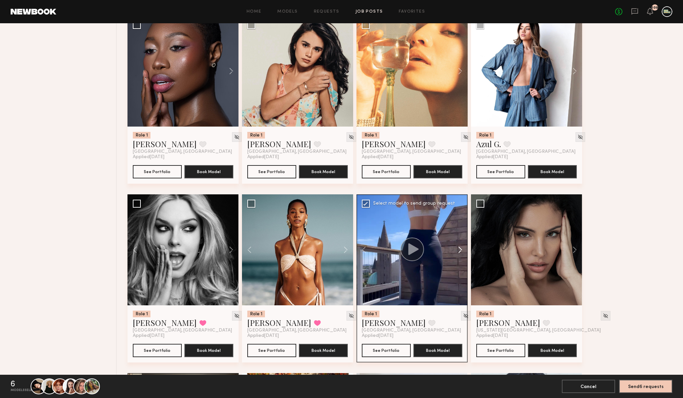
click at [461, 252] on button at bounding box center [456, 250] width 21 height 111
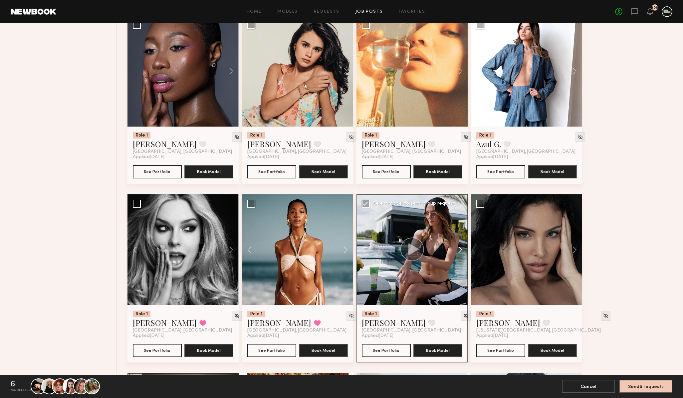
click at [461, 252] on button at bounding box center [456, 250] width 21 height 111
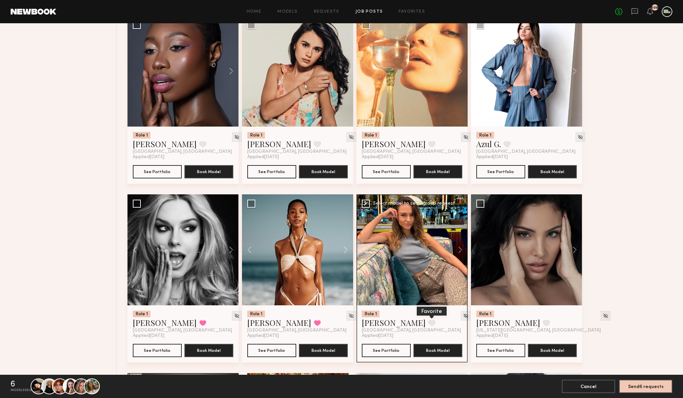
click at [428, 325] on button at bounding box center [431, 323] width 7 height 6
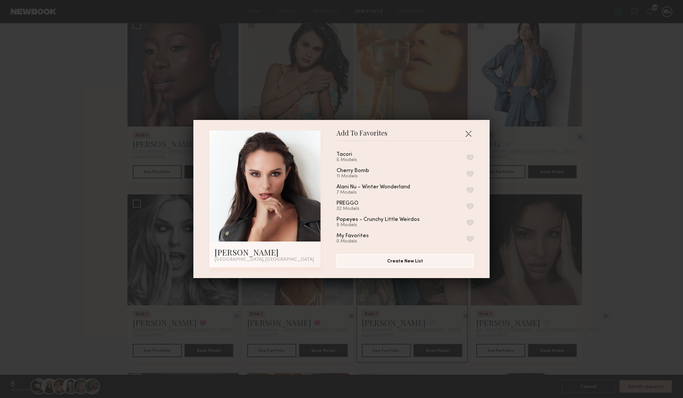
click at [468, 154] on div "Tacori 5 Models" at bounding box center [404, 157] width 137 height 11
click at [468, 158] on button "button" at bounding box center [469, 158] width 7 height 6
click at [468, 131] on button "button" at bounding box center [468, 133] width 11 height 11
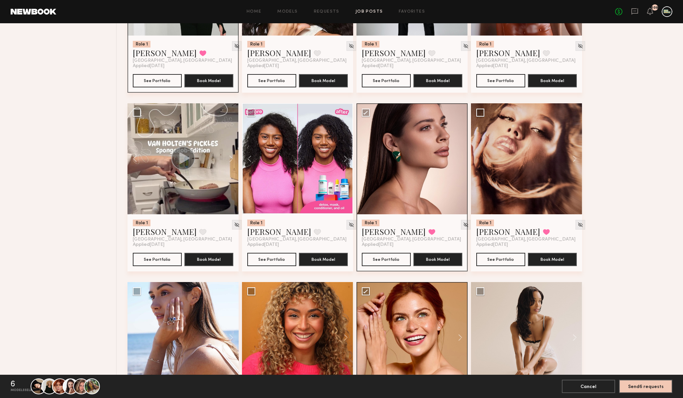
scroll to position [568, 0]
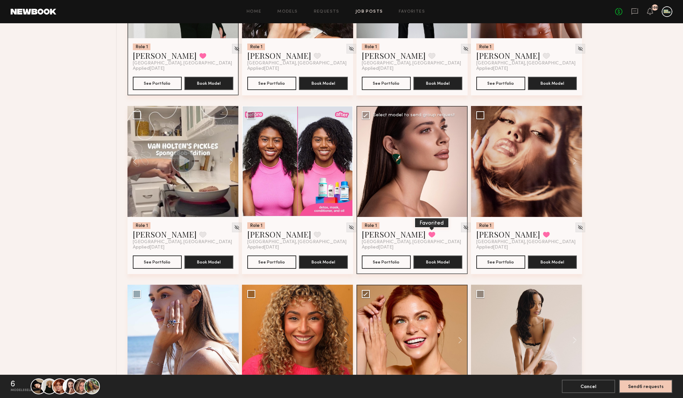
click at [428, 236] on button at bounding box center [431, 235] width 7 height 6
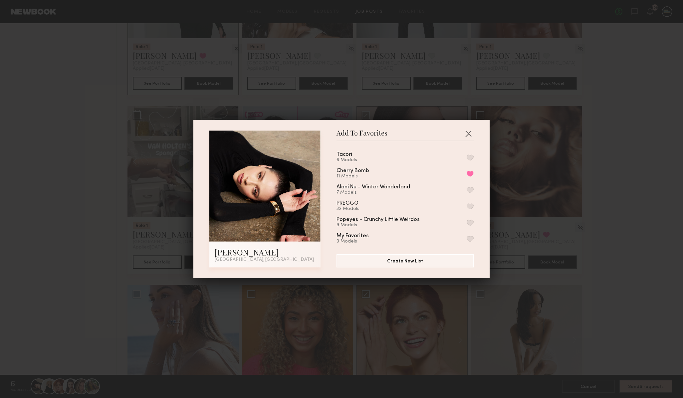
click at [470, 156] on button "button" at bounding box center [469, 158] width 7 height 6
click at [468, 130] on button "button" at bounding box center [468, 133] width 11 height 11
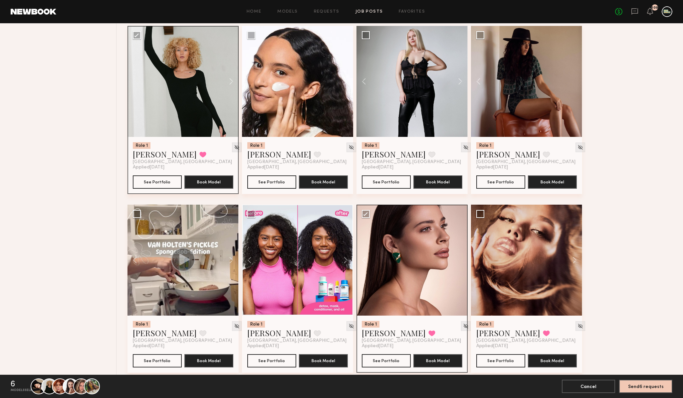
scroll to position [470, 0]
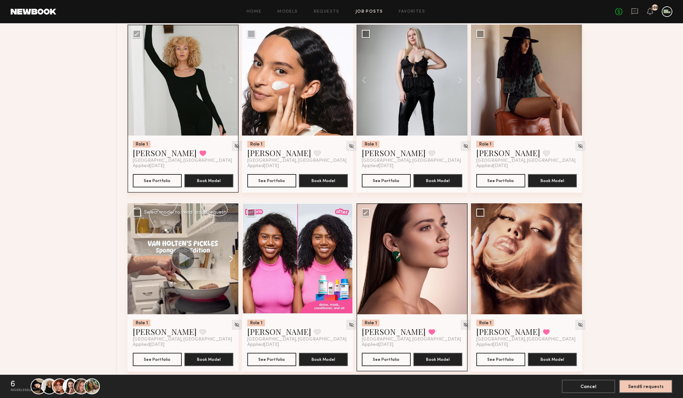
click at [231, 259] on button at bounding box center [227, 259] width 21 height 111
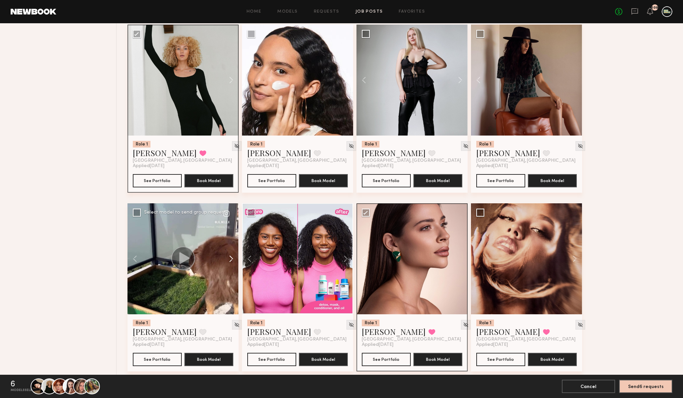
click at [231, 259] on button at bounding box center [227, 259] width 21 height 111
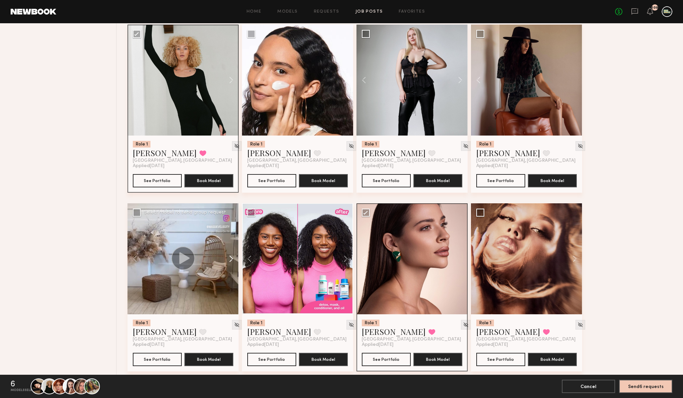
click at [231, 259] on button at bounding box center [227, 259] width 21 height 111
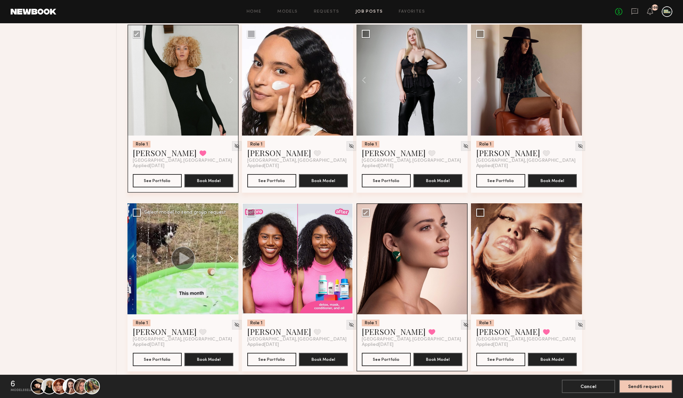
click at [231, 259] on button at bounding box center [227, 259] width 21 height 111
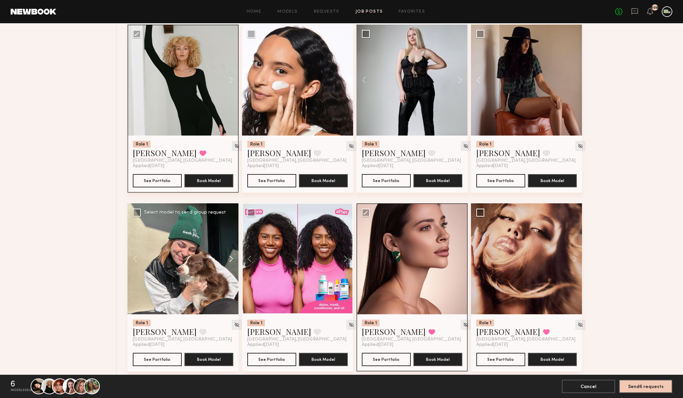
click at [231, 259] on button at bounding box center [227, 259] width 21 height 111
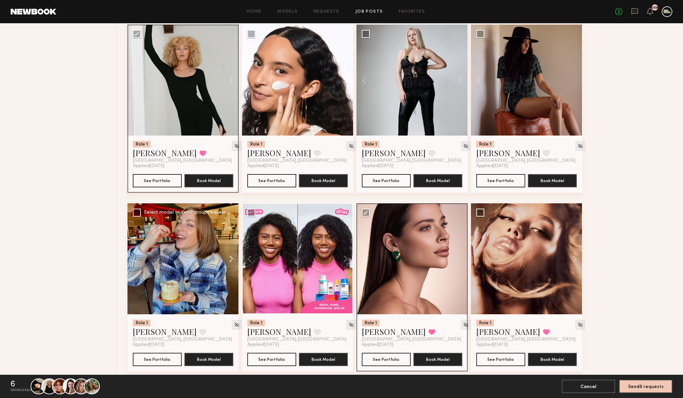
click at [231, 259] on button at bounding box center [227, 259] width 21 height 111
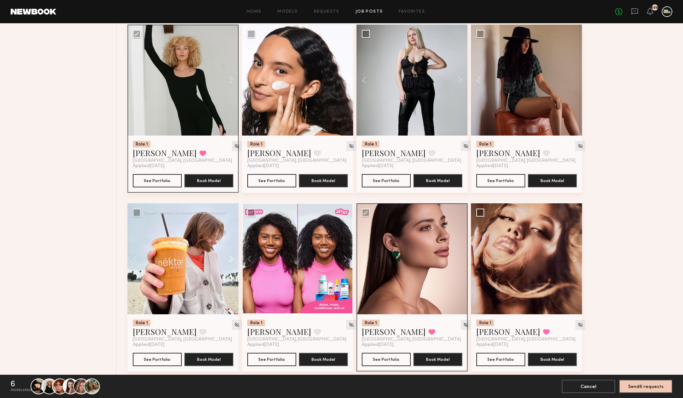
click at [231, 259] on button at bounding box center [227, 259] width 21 height 111
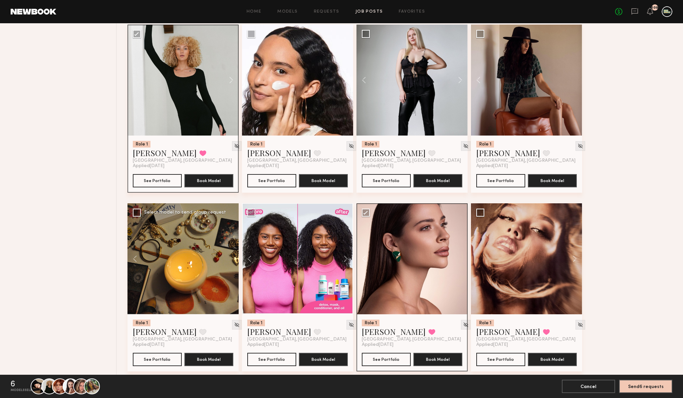
click at [231, 259] on div at bounding box center [182, 259] width 111 height 111
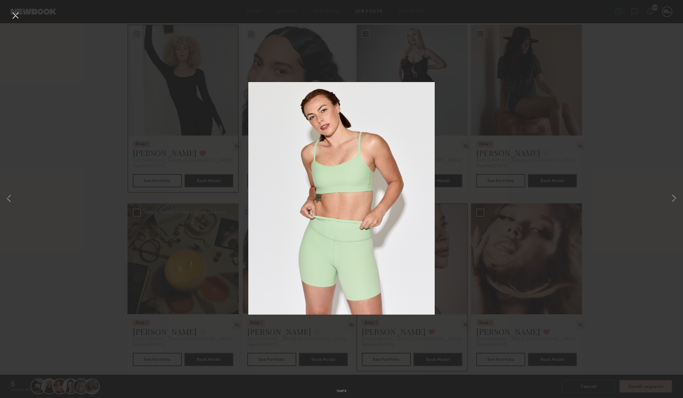
click at [652, 112] on div "13 of 13" at bounding box center [341, 199] width 683 height 398
click at [11, 16] on button at bounding box center [15, 16] width 11 height 12
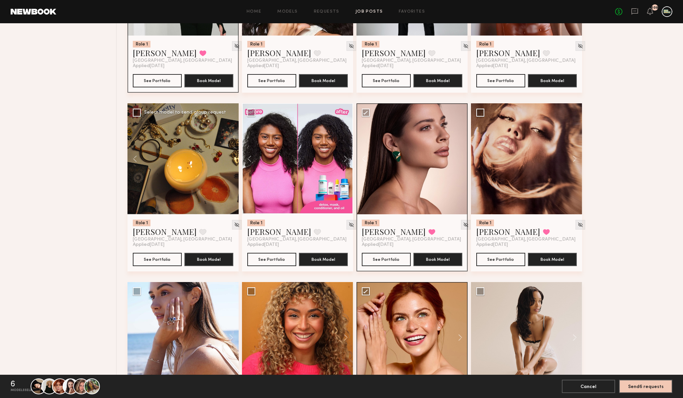
scroll to position [569, 0]
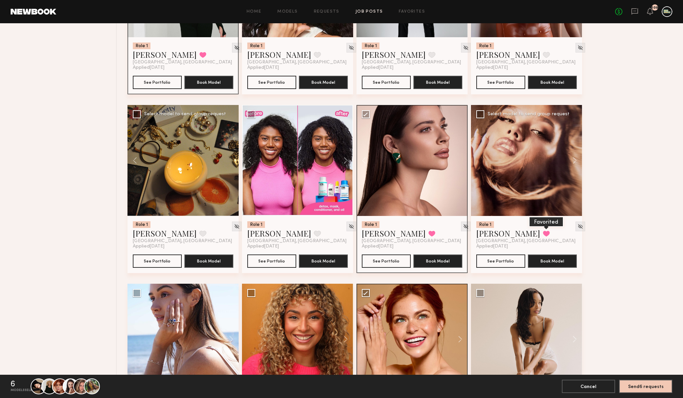
click at [543, 232] on button at bounding box center [546, 234] width 7 height 6
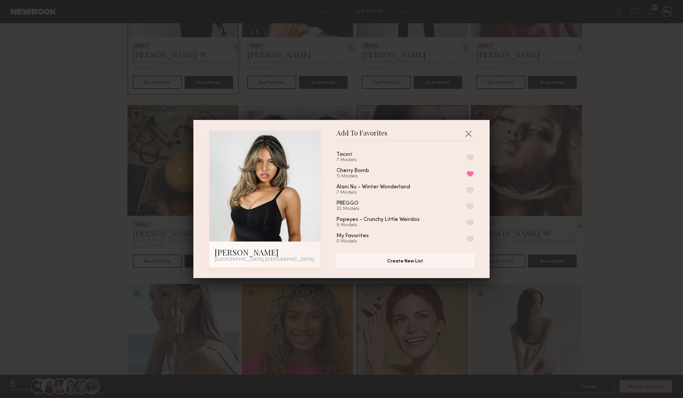
click at [471, 155] on button "button" at bounding box center [469, 158] width 7 height 6
click at [466, 132] on button "button" at bounding box center [468, 133] width 11 height 11
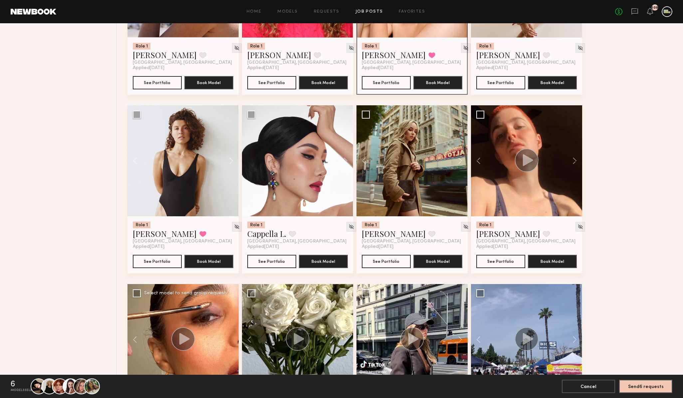
scroll to position [928, 0]
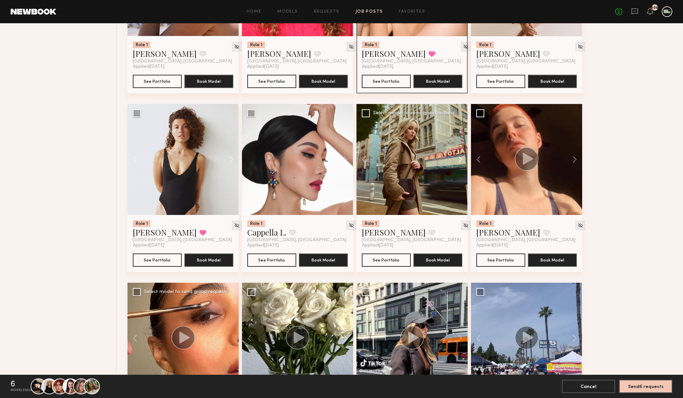
click at [459, 159] on button at bounding box center [456, 159] width 21 height 111
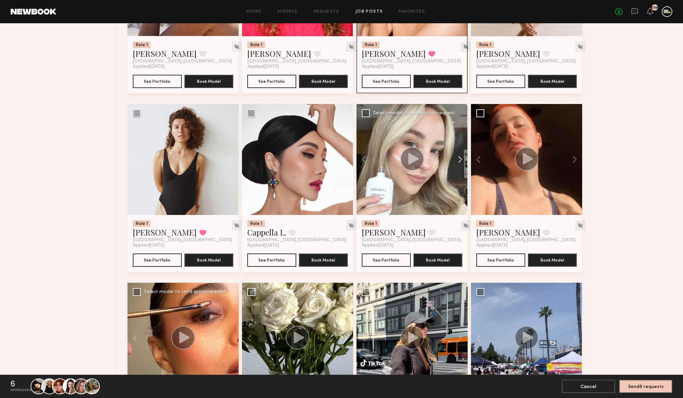
click at [459, 159] on button at bounding box center [456, 159] width 21 height 111
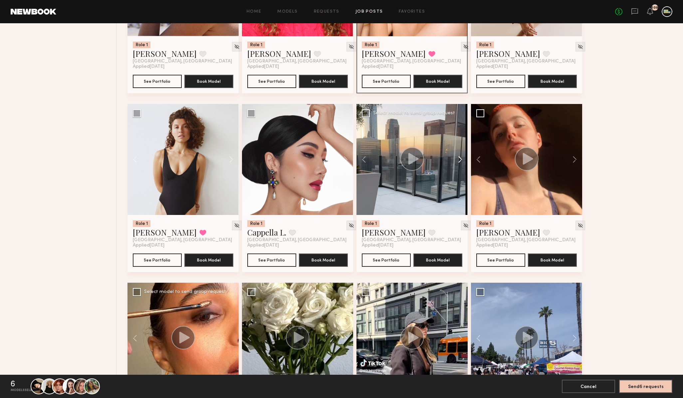
click at [459, 159] on button at bounding box center [456, 159] width 21 height 111
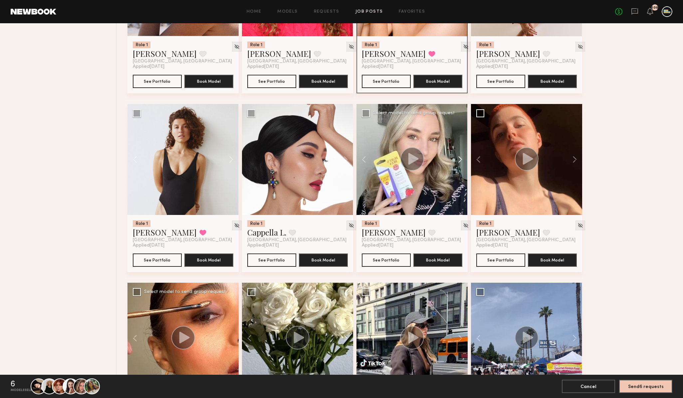
click at [459, 159] on button at bounding box center [456, 159] width 21 height 111
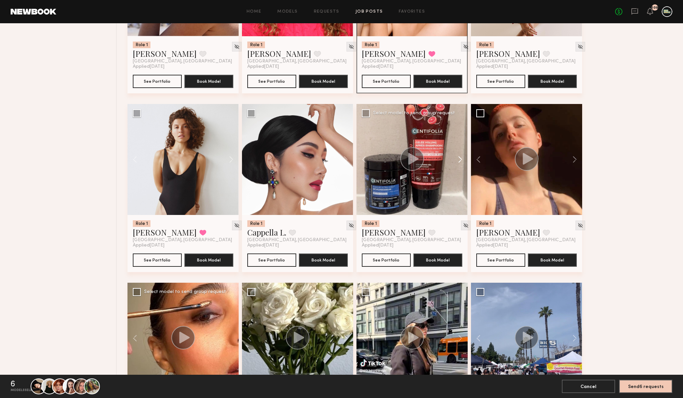
click at [459, 159] on button at bounding box center [456, 159] width 21 height 111
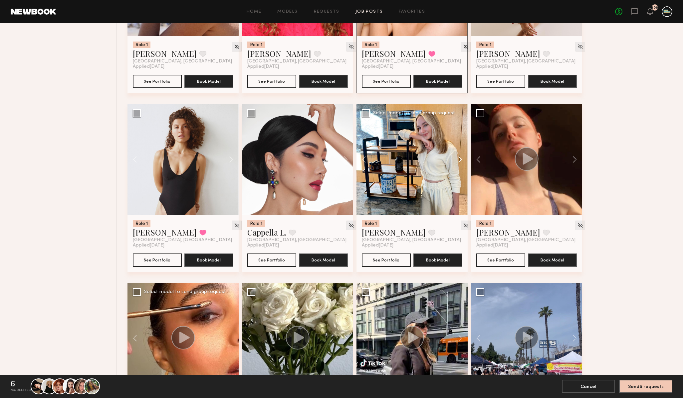
click at [459, 159] on button at bounding box center [456, 159] width 21 height 111
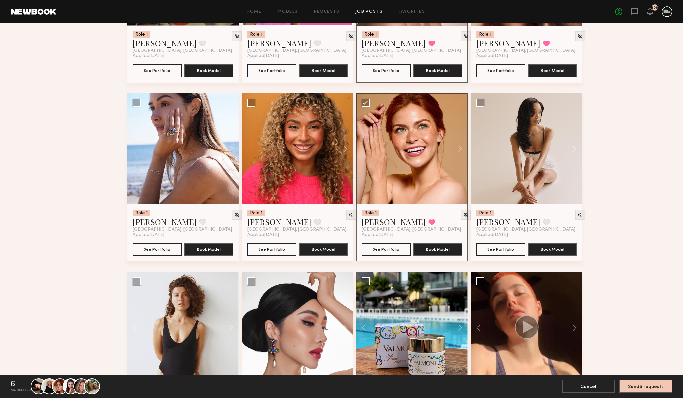
scroll to position [759, 0]
click at [230, 149] on button at bounding box center [227, 149] width 21 height 111
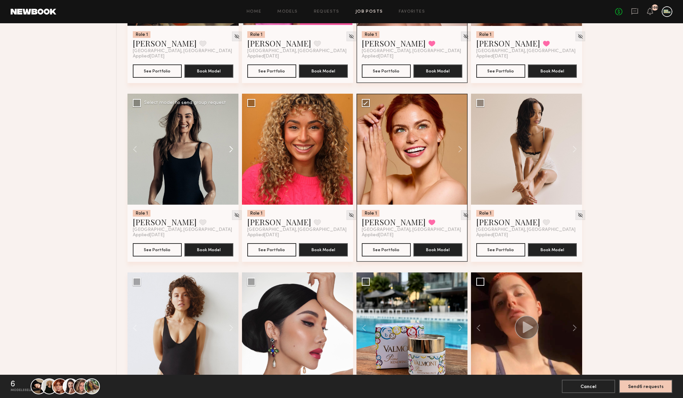
click at [230, 149] on button at bounding box center [227, 149] width 21 height 111
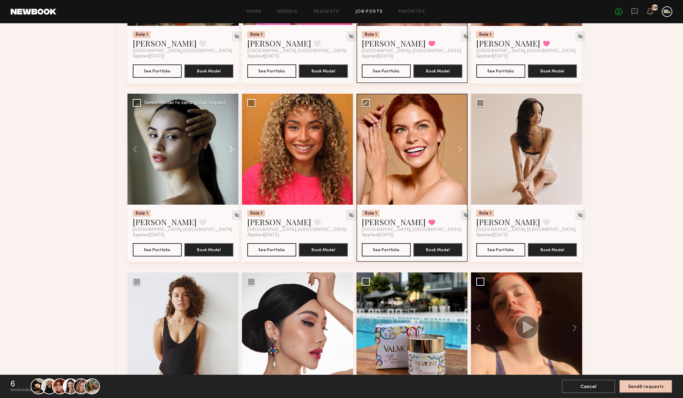
click at [230, 149] on button at bounding box center [227, 149] width 21 height 111
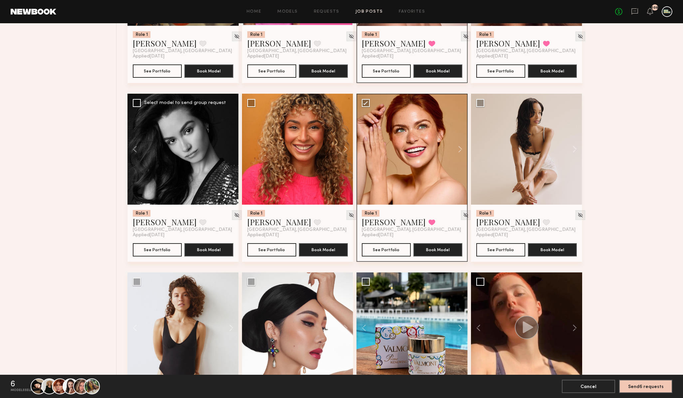
click at [230, 149] on div at bounding box center [182, 149] width 111 height 111
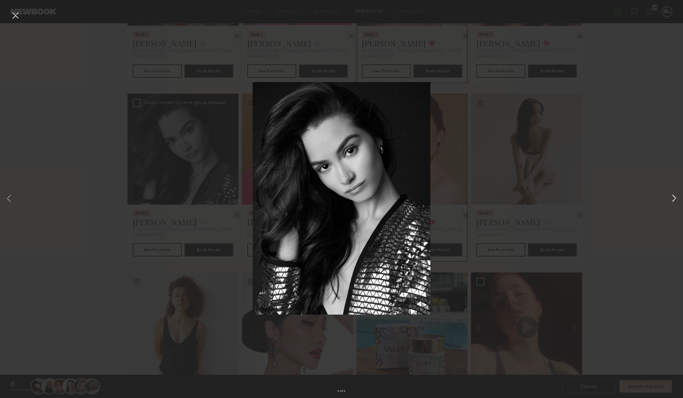
click at [671, 195] on button at bounding box center [674, 199] width 8 height 319
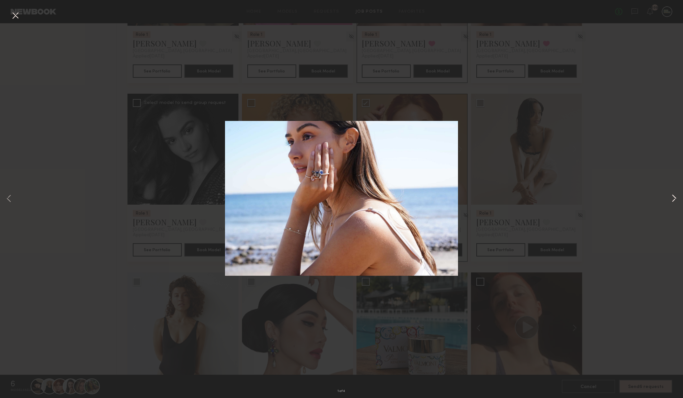
click at [673, 196] on button at bounding box center [674, 199] width 8 height 319
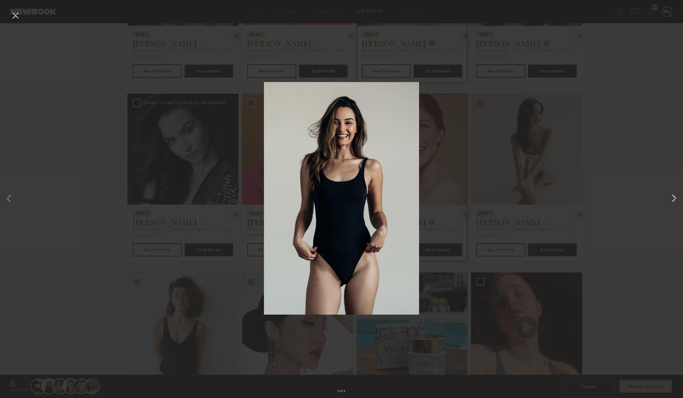
click at [673, 196] on button at bounding box center [674, 199] width 8 height 319
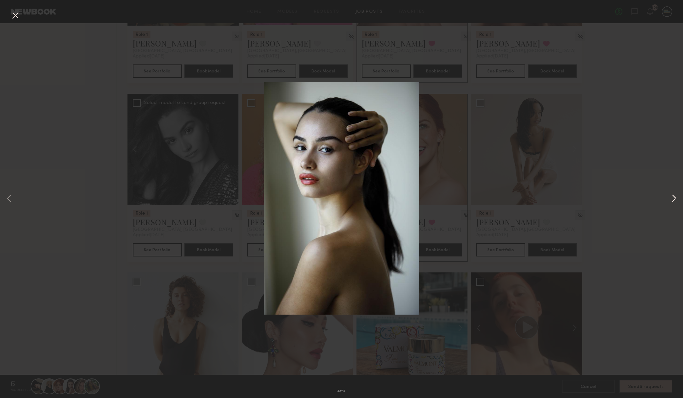
click at [673, 196] on button at bounding box center [674, 199] width 8 height 319
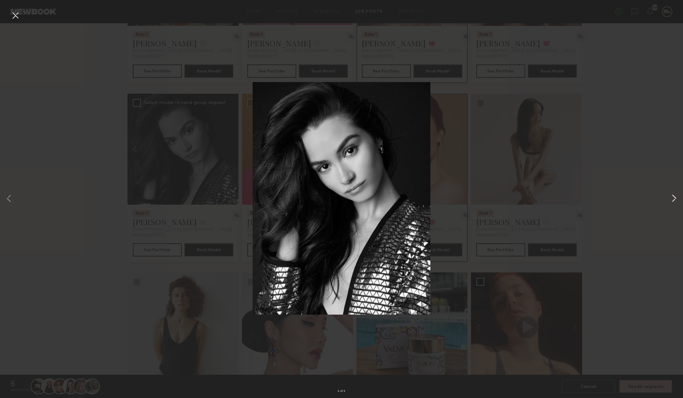
click at [673, 196] on button at bounding box center [674, 199] width 8 height 319
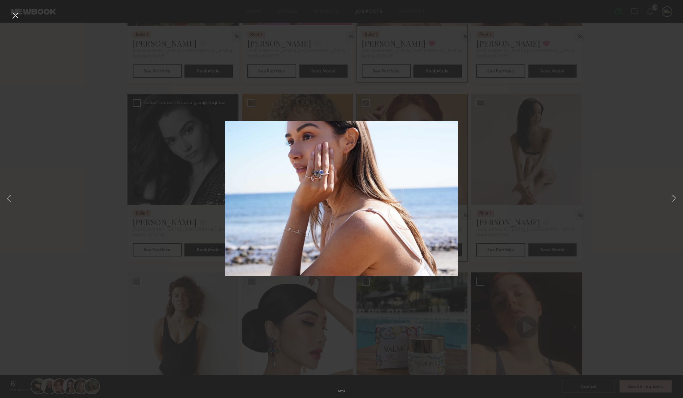
click at [64, 306] on div "1 of 4" at bounding box center [341, 199] width 683 height 398
click at [14, 12] on button at bounding box center [15, 16] width 11 height 12
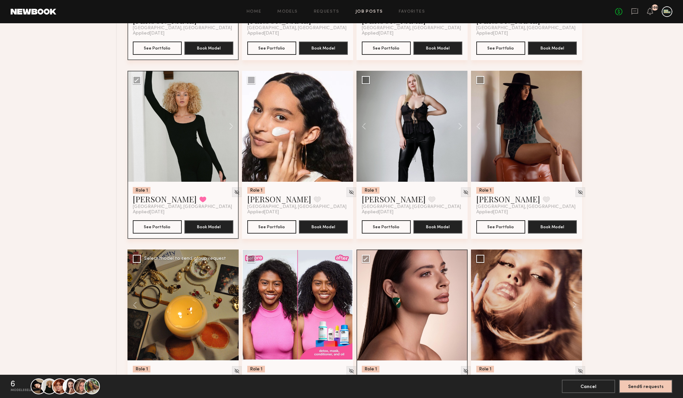
scroll to position [422, 0]
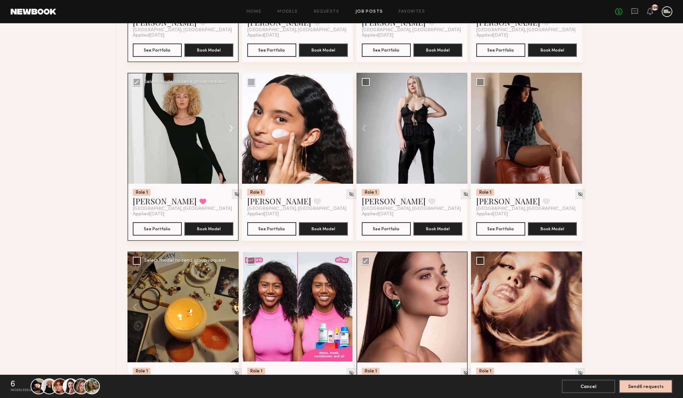
click at [229, 127] on button at bounding box center [227, 128] width 21 height 111
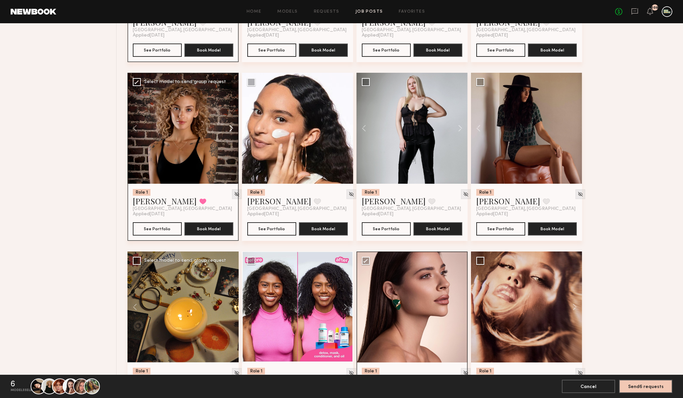
click at [229, 127] on button at bounding box center [227, 128] width 21 height 111
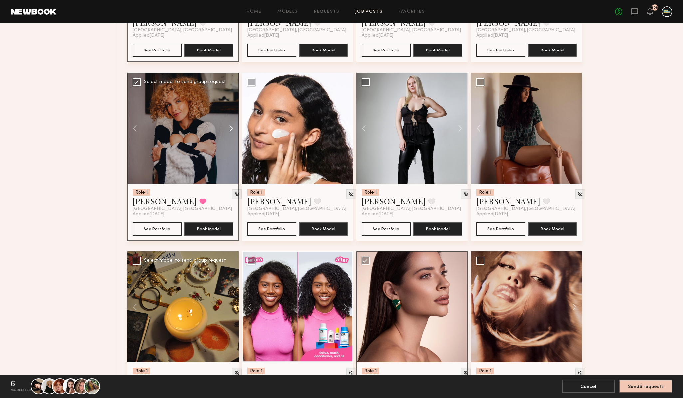
click at [229, 127] on button at bounding box center [227, 128] width 21 height 111
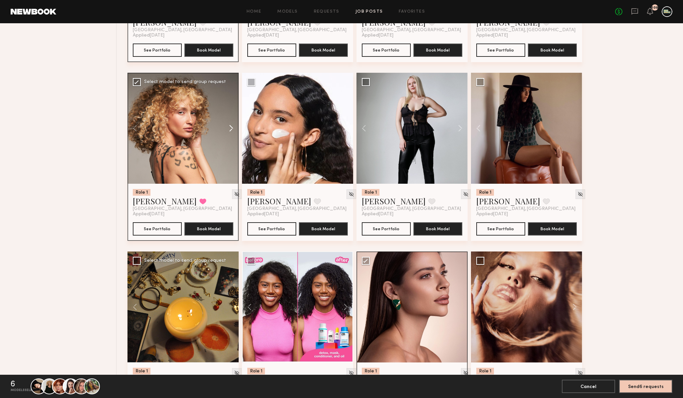
click at [229, 127] on button at bounding box center [227, 128] width 21 height 111
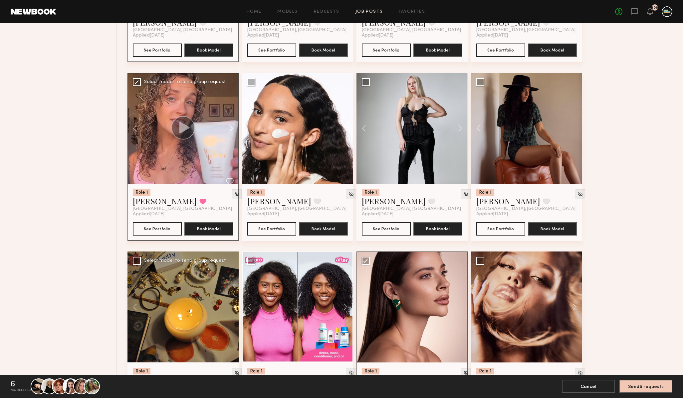
click at [229, 127] on button at bounding box center [227, 128] width 21 height 111
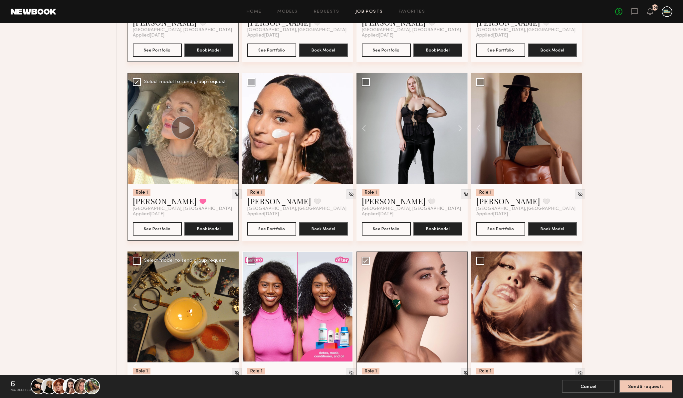
click at [229, 127] on button at bounding box center [227, 128] width 21 height 111
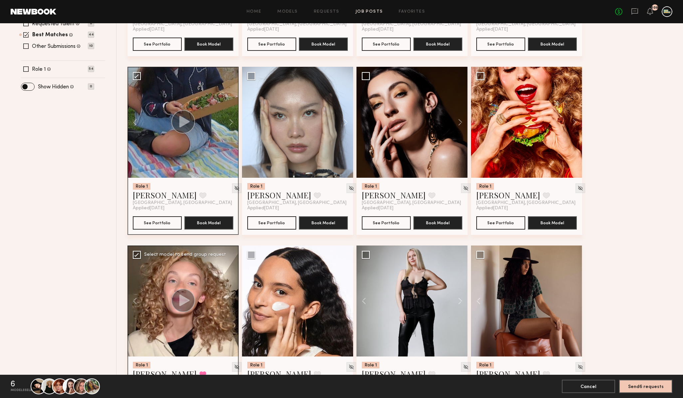
scroll to position [246, 0]
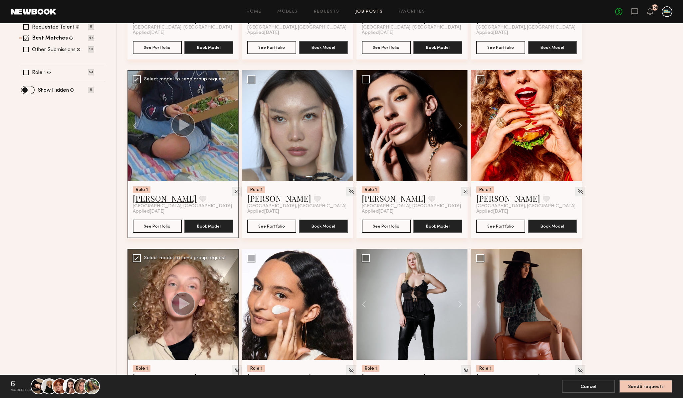
click at [150, 201] on link "Tiare S." at bounding box center [165, 198] width 64 height 11
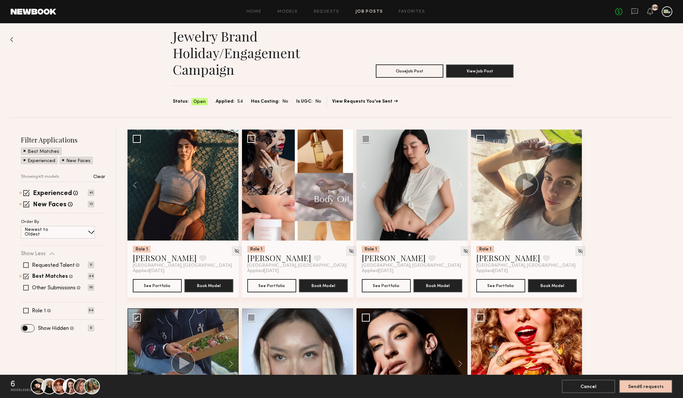
scroll to position [0, 0]
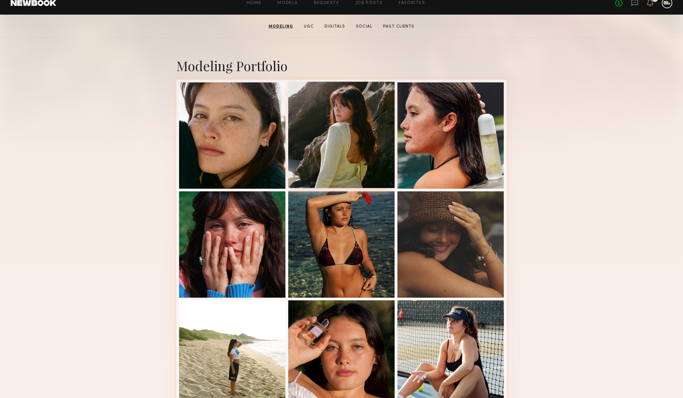
scroll to position [112, 0]
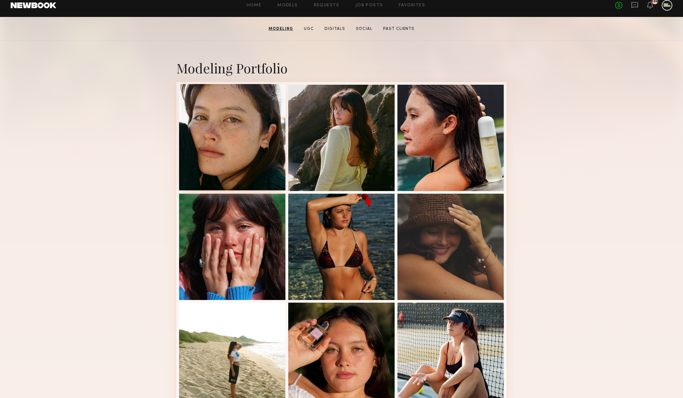
click at [257, 149] on div at bounding box center [232, 137] width 106 height 106
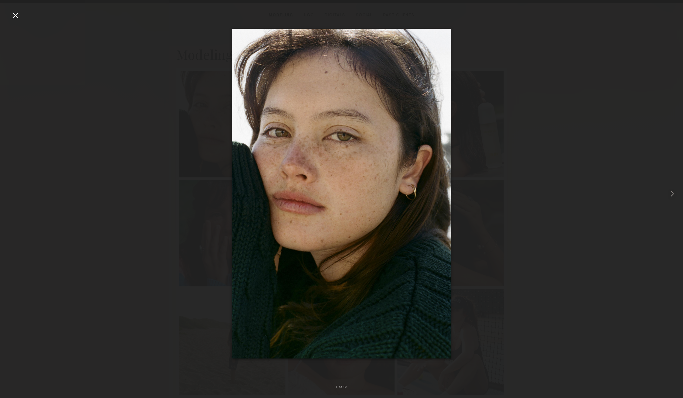
scroll to position [129, 0]
click at [128, 223] on div at bounding box center [341, 194] width 683 height 367
click at [13, 17] on div at bounding box center [15, 15] width 11 height 11
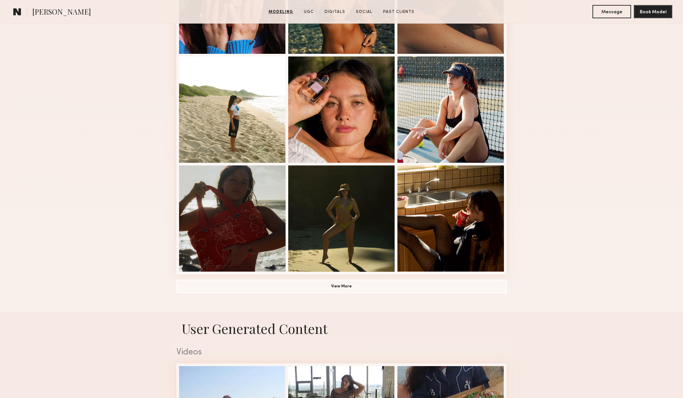
scroll to position [436, 0]
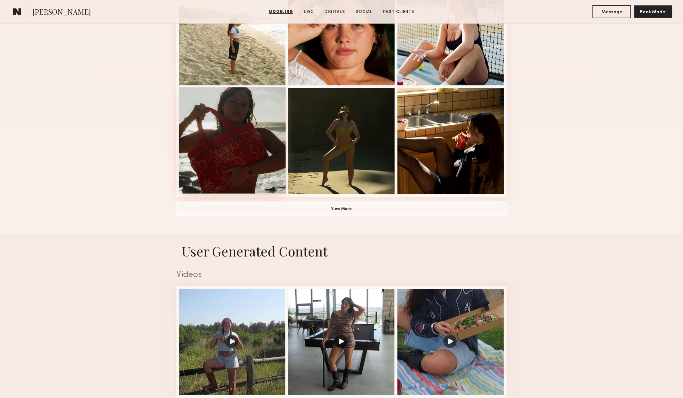
click at [257, 166] on div at bounding box center [232, 140] width 106 height 106
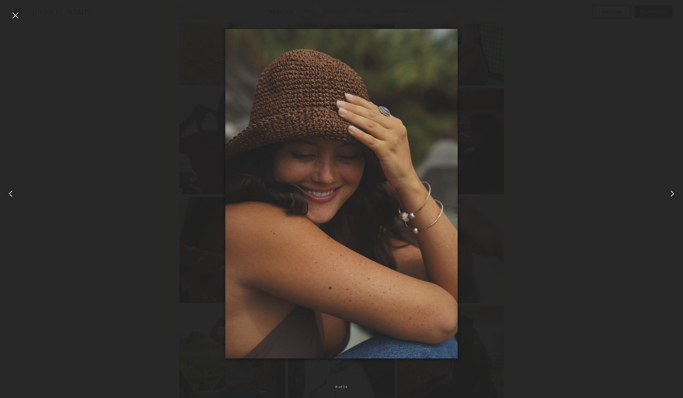
click at [14, 14] on div at bounding box center [15, 15] width 11 height 11
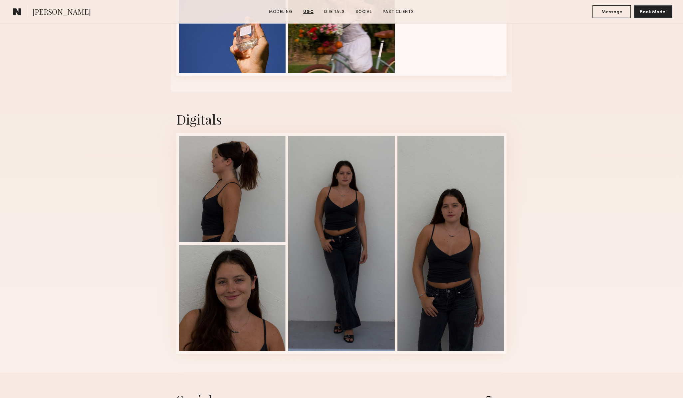
scroll to position [1309, 0]
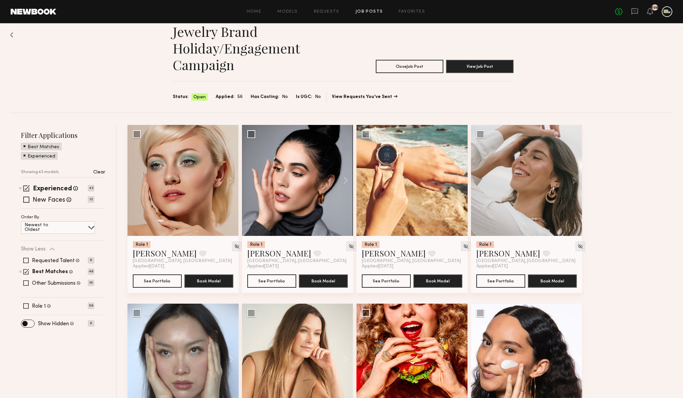
scroll to position [12, 0]
click at [230, 180] on button at bounding box center [227, 180] width 21 height 111
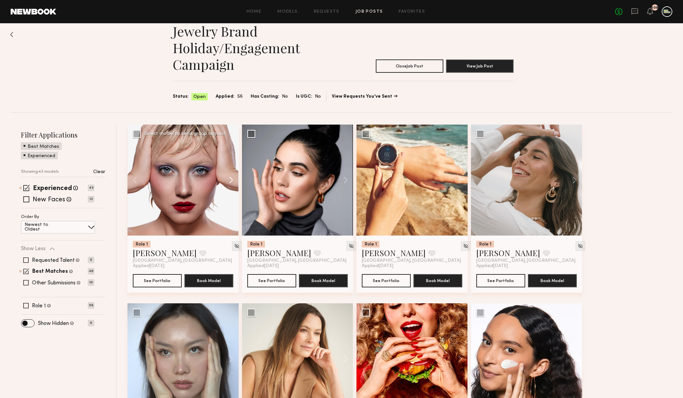
click at [230, 180] on button at bounding box center [227, 180] width 21 height 111
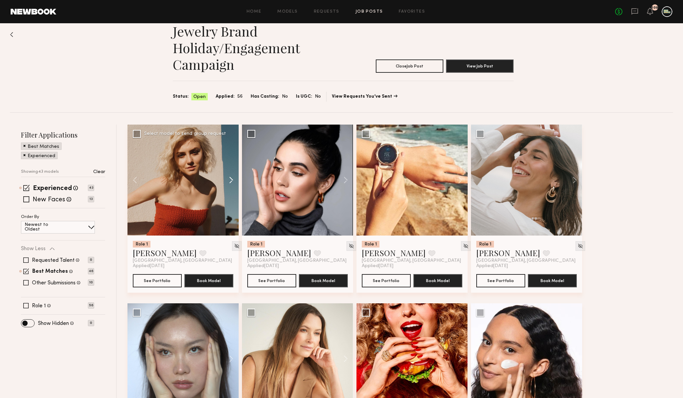
click at [230, 180] on button at bounding box center [227, 180] width 21 height 111
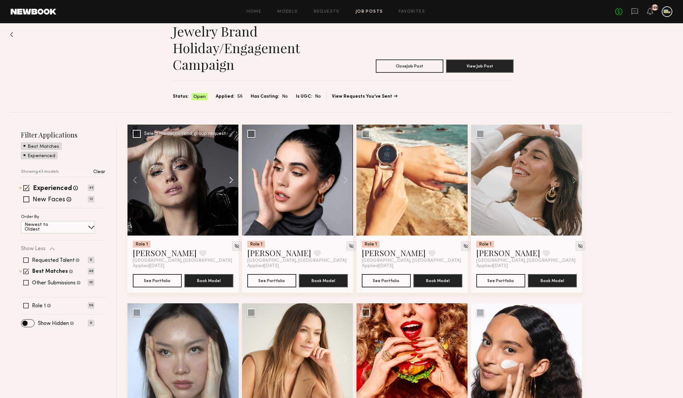
click at [230, 180] on button at bounding box center [227, 180] width 21 height 111
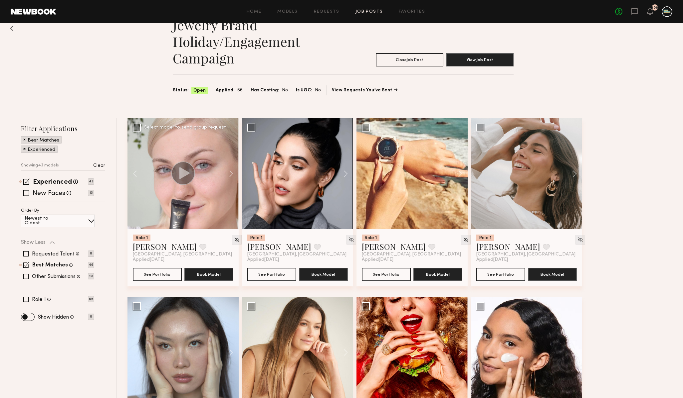
scroll to position [0, 0]
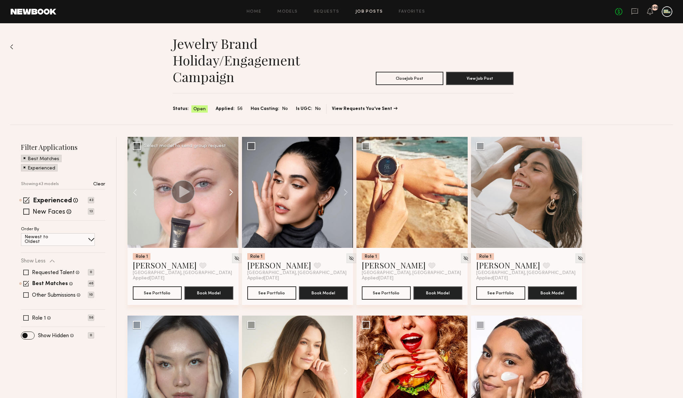
click at [230, 192] on button at bounding box center [227, 192] width 21 height 111
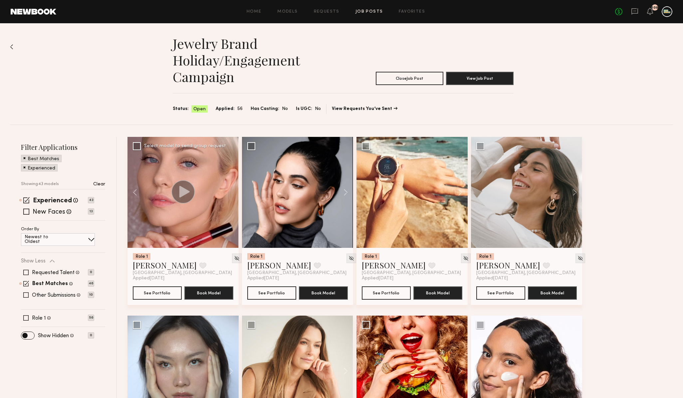
click at [230, 192] on div at bounding box center [182, 192] width 111 height 111
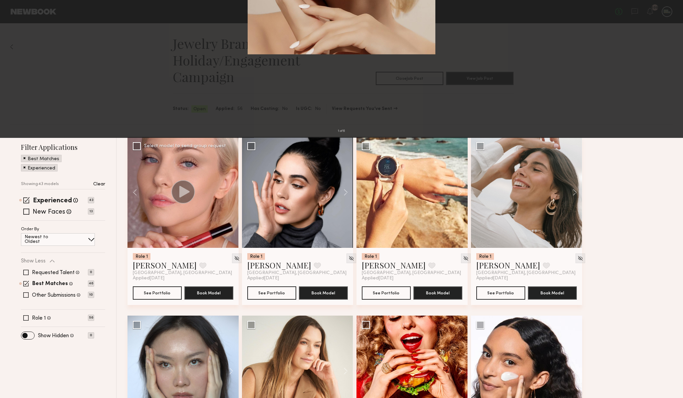
click at [539, 153] on div "1 of 6" at bounding box center [341, 199] width 683 height 398
click at [605, 77] on div "1 of 6" at bounding box center [341, 199] width 683 height 398
click at [14, 14] on button at bounding box center [15, 16] width 11 height 12
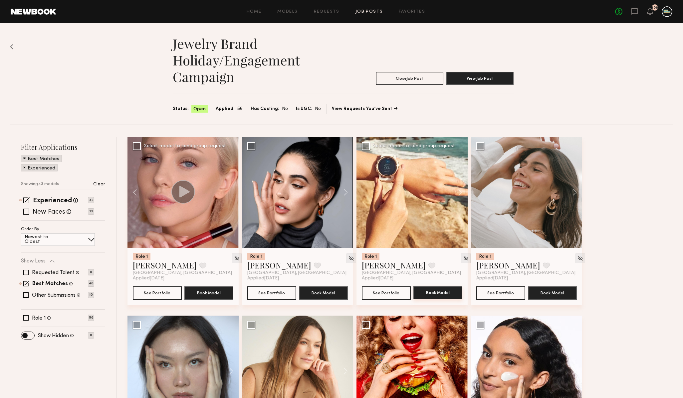
scroll to position [2, 0]
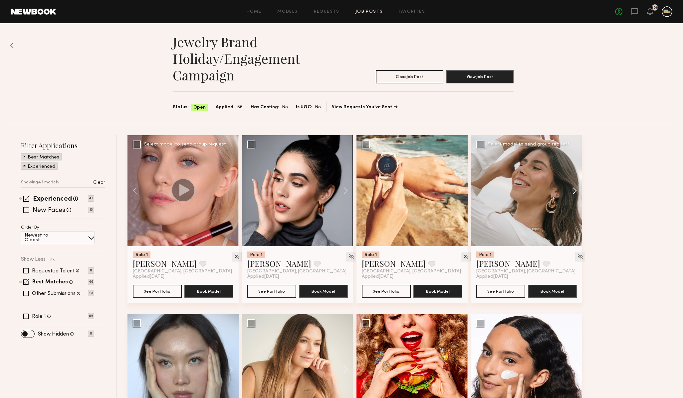
click at [570, 191] on button at bounding box center [570, 190] width 21 height 111
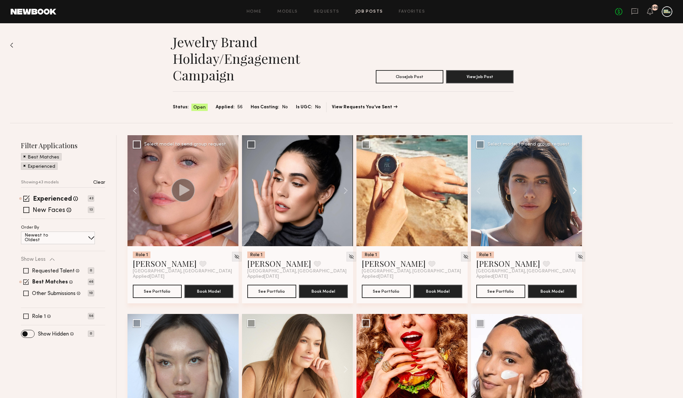
click at [570, 191] on button at bounding box center [570, 190] width 21 height 111
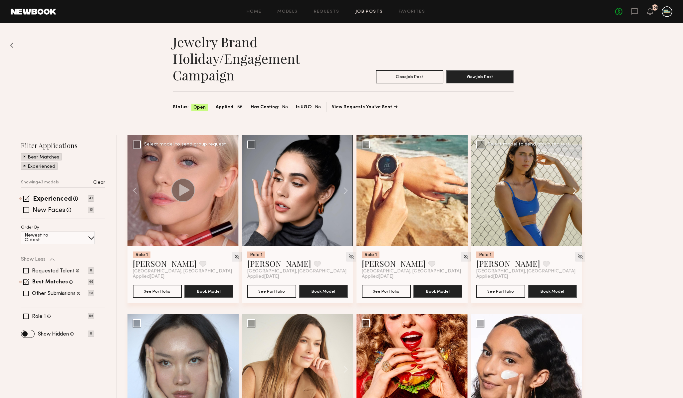
click at [570, 191] on button at bounding box center [570, 190] width 21 height 111
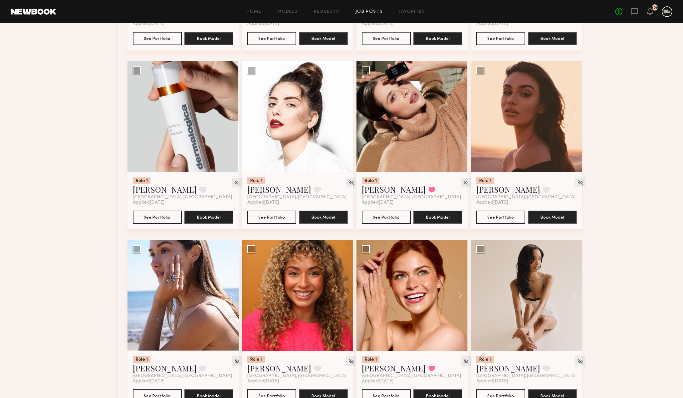
scroll to position [433, 0]
click at [231, 119] on button at bounding box center [227, 117] width 21 height 111
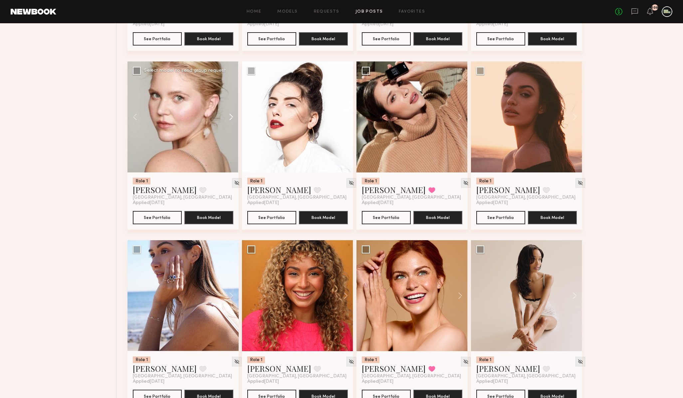
click at [231, 119] on button at bounding box center [227, 117] width 21 height 111
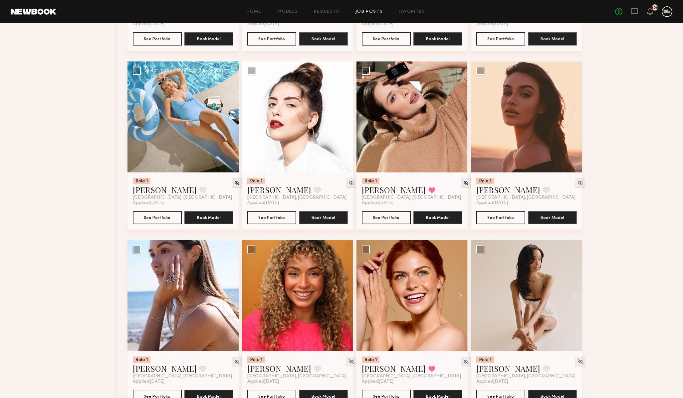
click at [231, 119] on button at bounding box center [227, 117] width 21 height 111
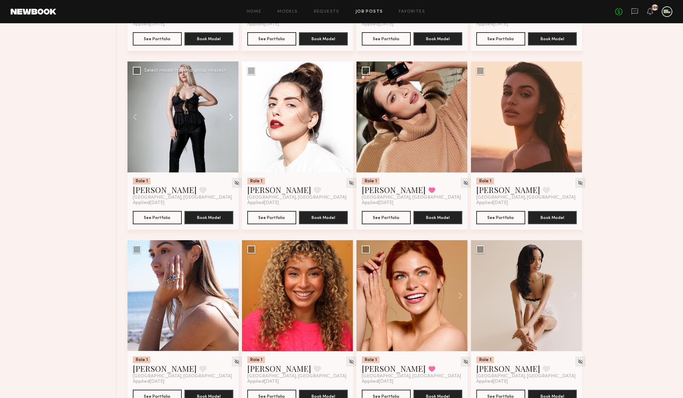
click at [231, 119] on button at bounding box center [227, 117] width 21 height 111
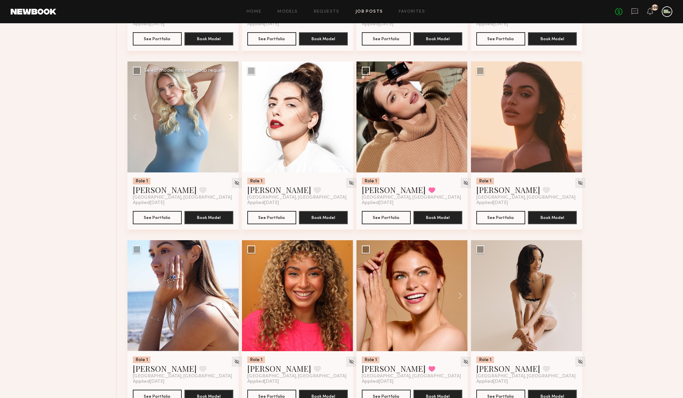
click at [231, 119] on button at bounding box center [227, 117] width 21 height 111
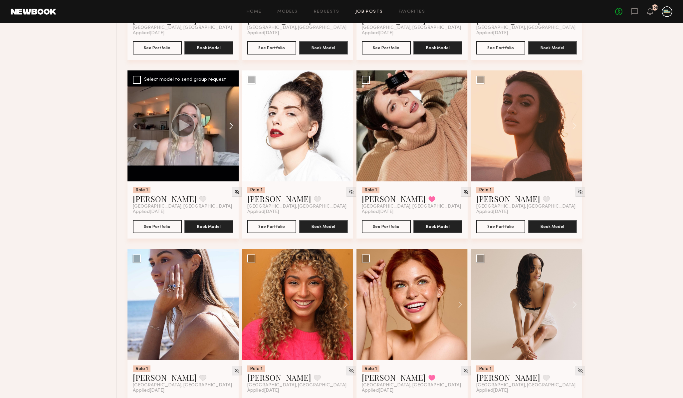
scroll to position [424, 0]
click at [231, 126] on button at bounding box center [227, 126] width 21 height 111
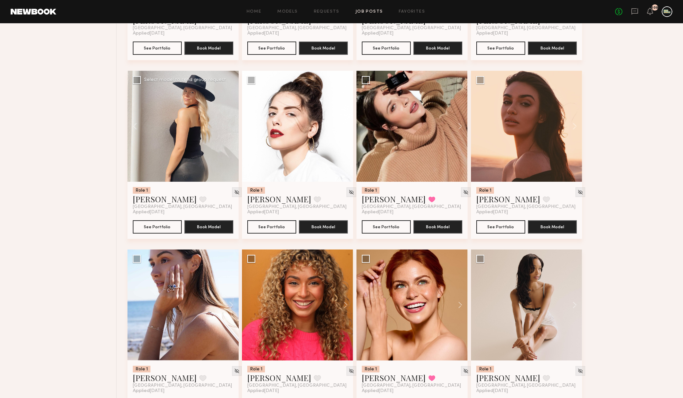
click at [231, 126] on div at bounding box center [182, 126] width 111 height 111
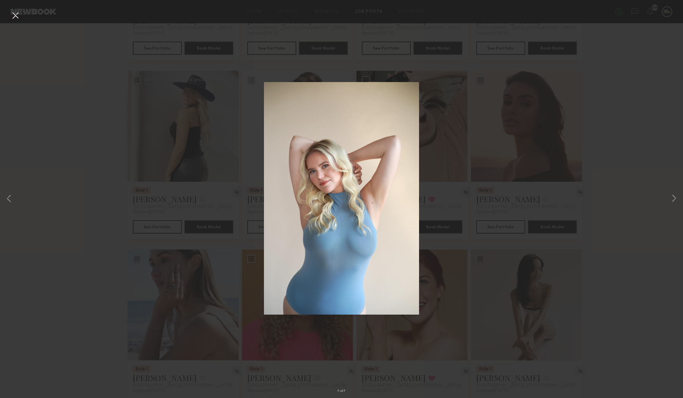
click at [611, 156] on div "7 of 7" at bounding box center [341, 199] width 683 height 398
click at [672, 200] on button at bounding box center [674, 199] width 8 height 319
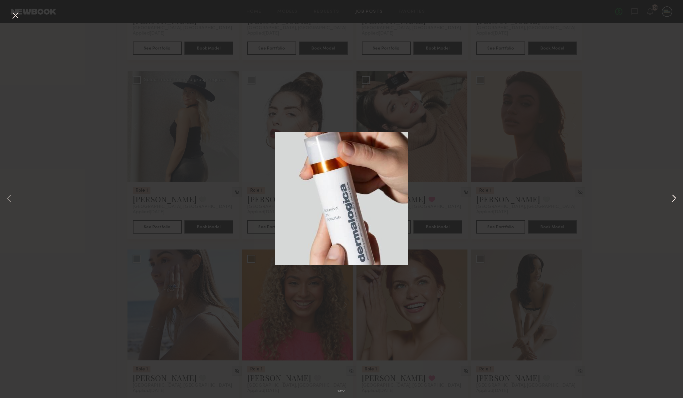
click at [673, 199] on button at bounding box center [674, 199] width 8 height 319
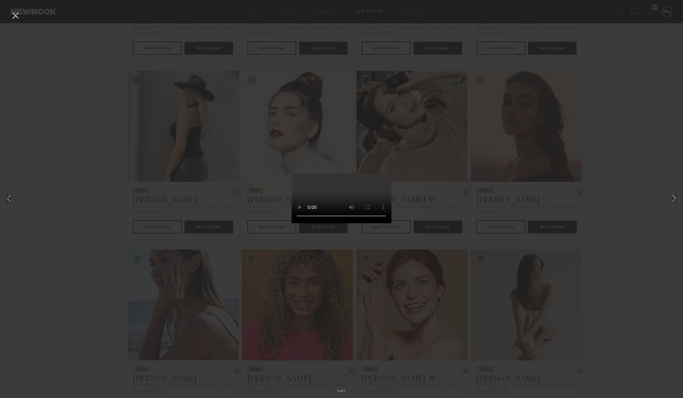
click at [11, 13] on button at bounding box center [15, 16] width 11 height 12
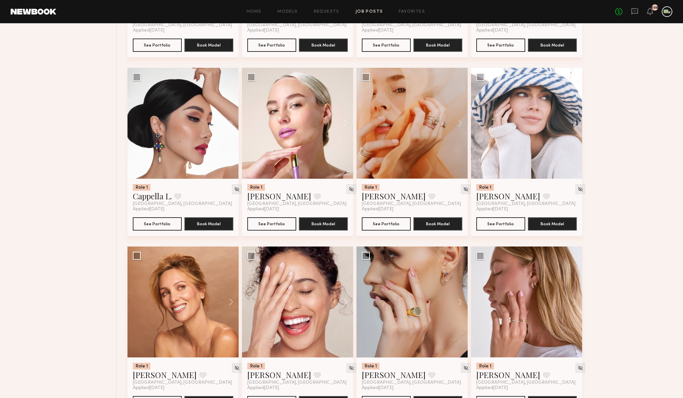
scroll to position [785, 0]
click at [456, 123] on button at bounding box center [456, 123] width 21 height 111
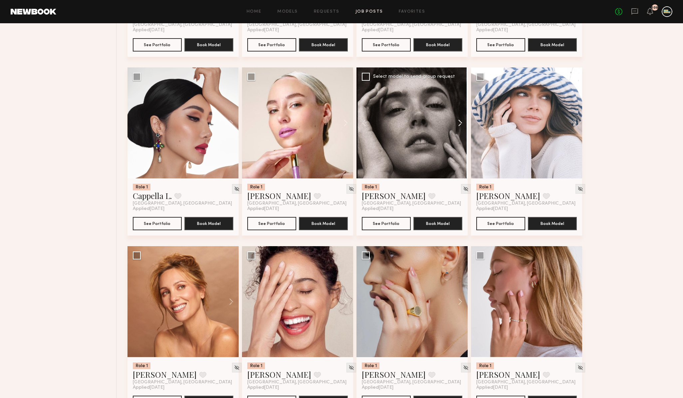
click at [456, 122] on button at bounding box center [456, 123] width 21 height 111
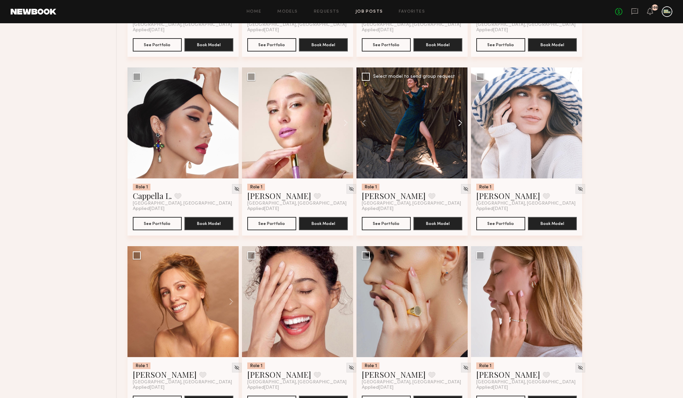
click at [456, 122] on button at bounding box center [456, 123] width 21 height 111
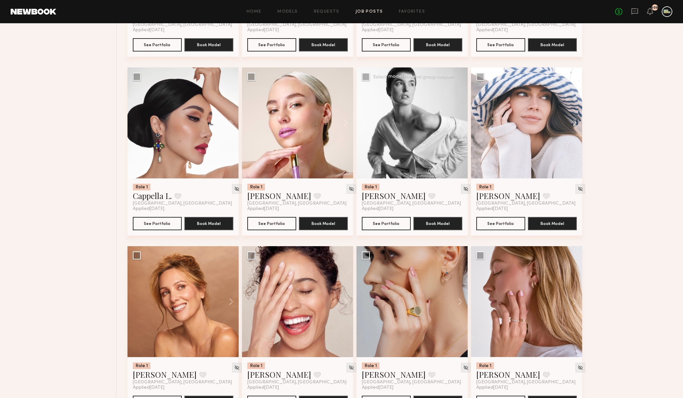
click at [456, 122] on button at bounding box center [456, 123] width 21 height 111
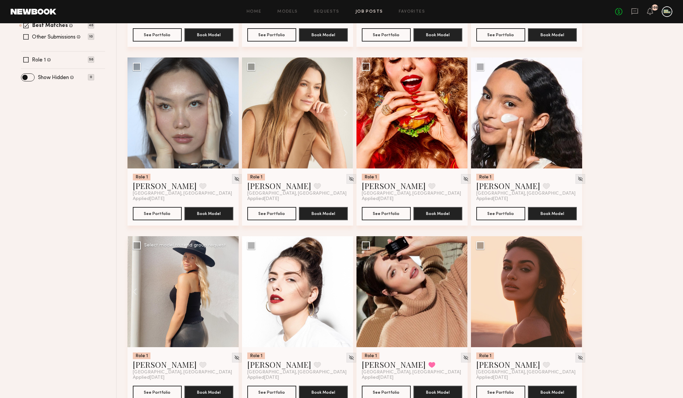
scroll to position [0, 0]
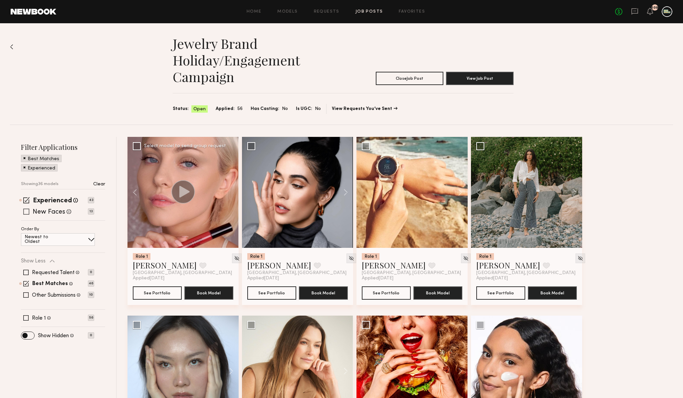
click at [25, 213] on span at bounding box center [26, 212] width 6 height 6
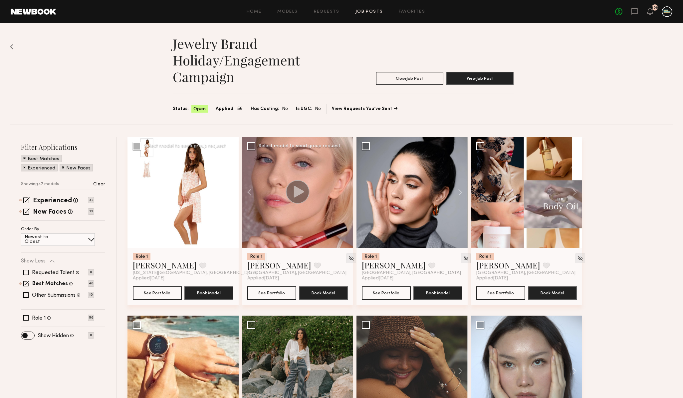
click at [228, 194] on button at bounding box center [227, 192] width 21 height 111
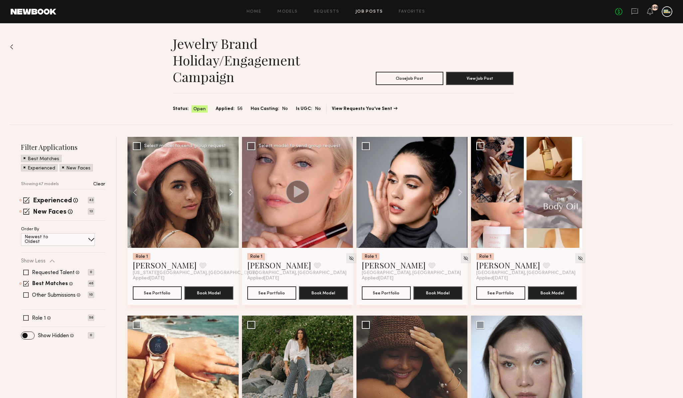
click at [228, 194] on button at bounding box center [227, 192] width 21 height 111
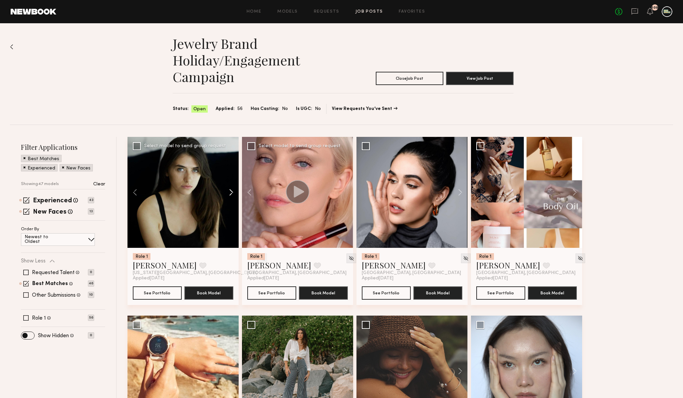
click at [228, 194] on button at bounding box center [227, 192] width 21 height 111
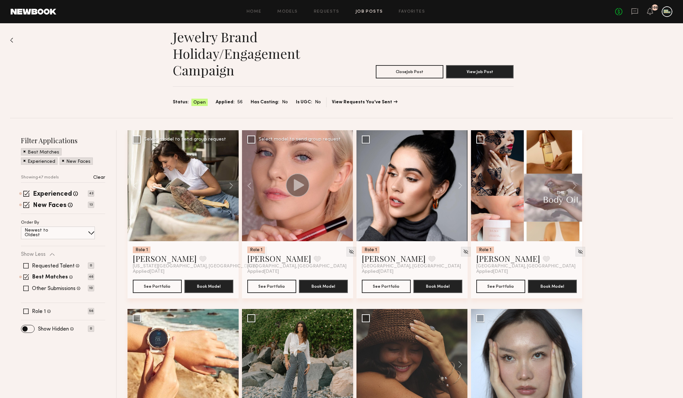
scroll to position [8, 0]
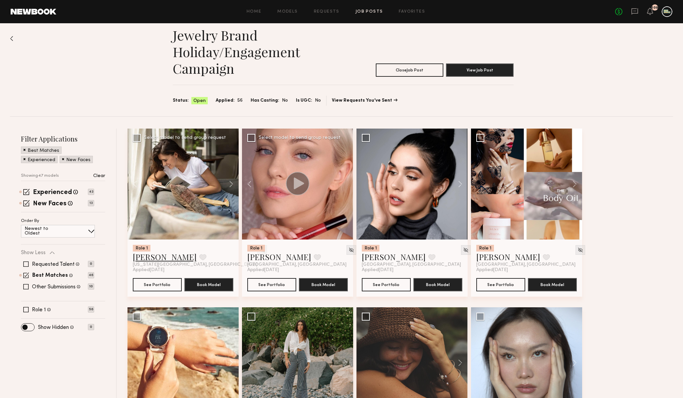
click at [147, 257] on link "Lauren B." at bounding box center [165, 257] width 64 height 11
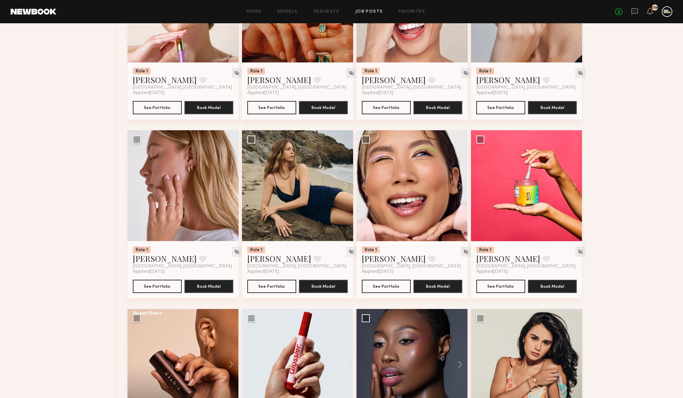
scroll to position [1262, 0]
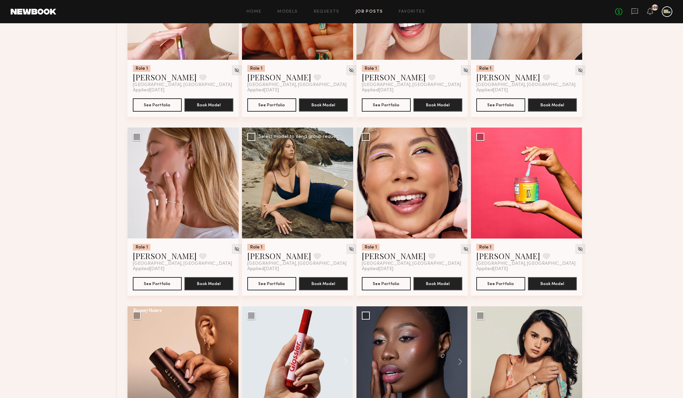
click at [345, 185] on button at bounding box center [342, 183] width 21 height 111
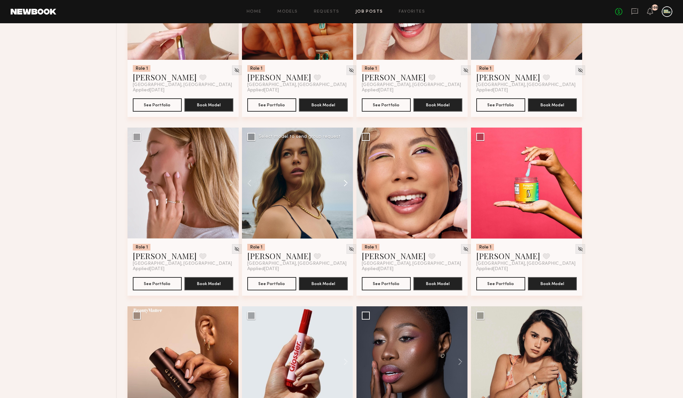
click at [345, 185] on button at bounding box center [342, 183] width 21 height 111
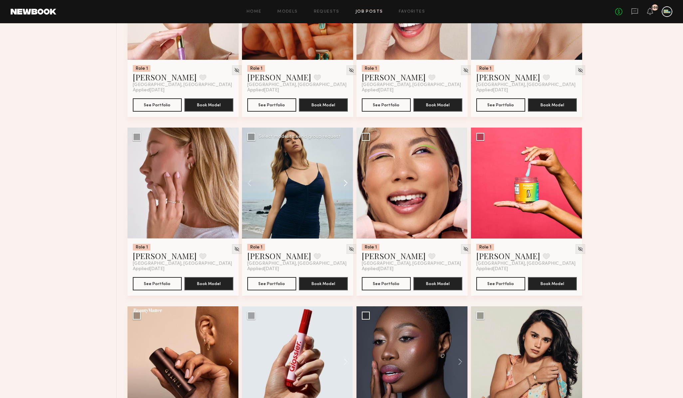
click at [345, 185] on button at bounding box center [342, 183] width 21 height 111
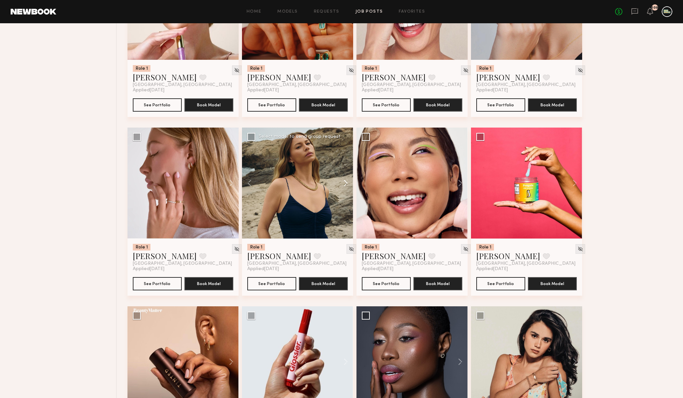
click at [345, 185] on button at bounding box center [342, 183] width 21 height 111
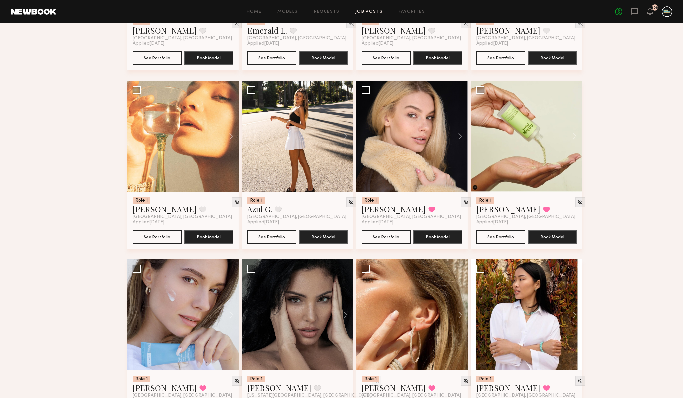
scroll to position [1669, 0]
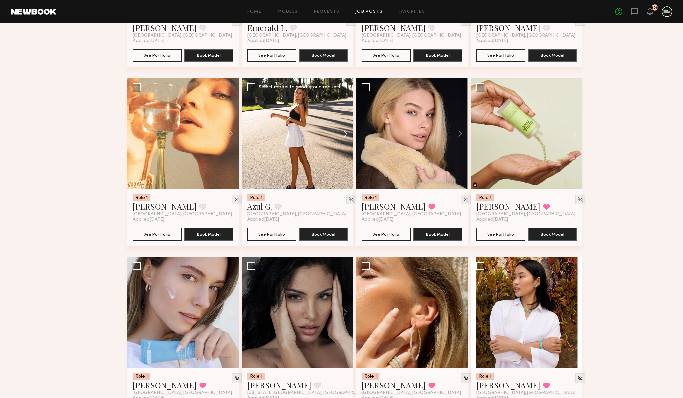
click at [343, 137] on button at bounding box center [342, 133] width 21 height 111
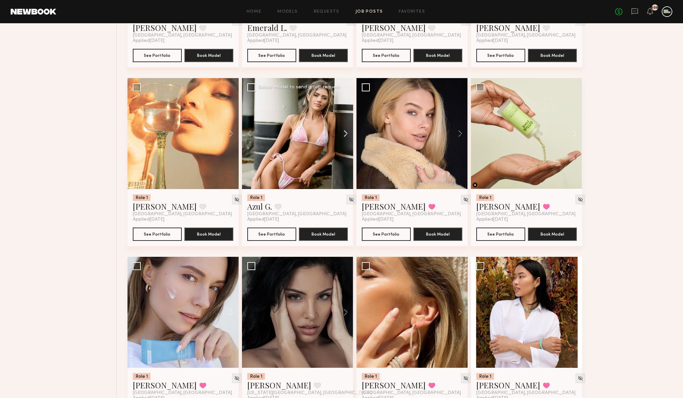
click at [343, 137] on button at bounding box center [342, 133] width 21 height 111
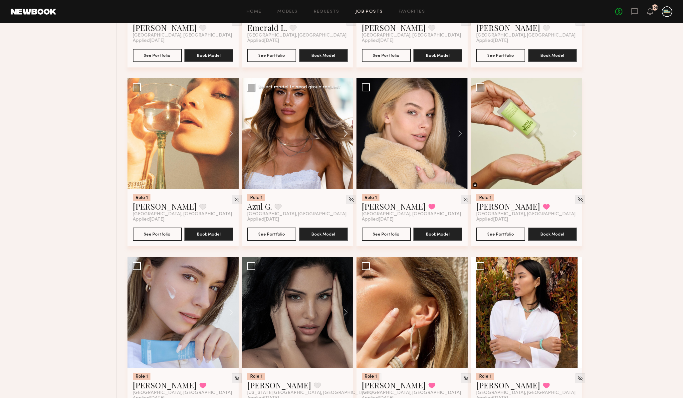
click at [343, 137] on button at bounding box center [342, 133] width 21 height 111
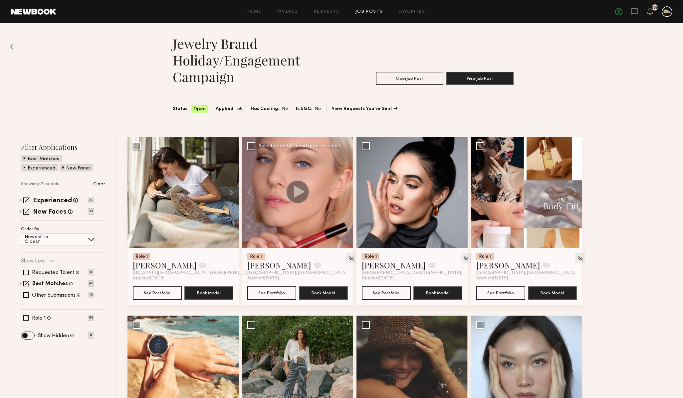
scroll to position [22, 0]
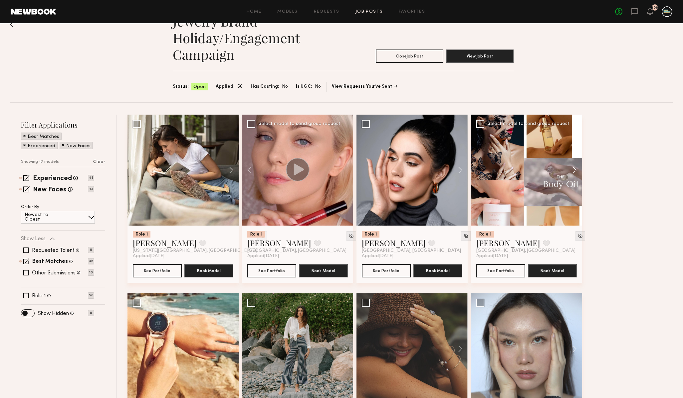
click at [575, 170] on button at bounding box center [570, 170] width 21 height 111
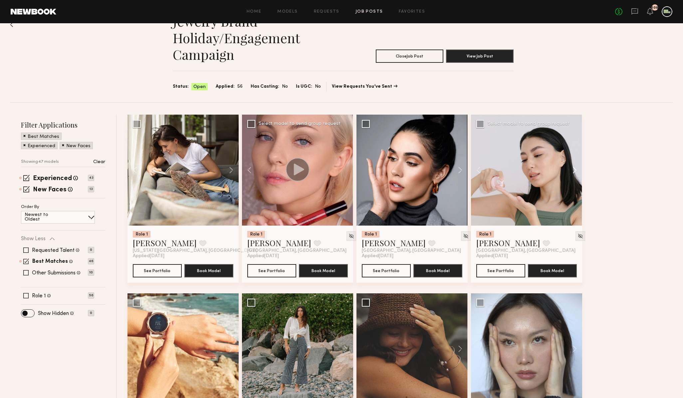
click at [575, 170] on button at bounding box center [570, 170] width 21 height 111
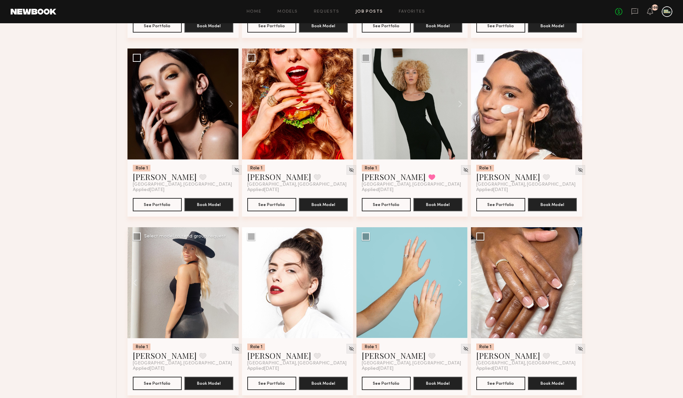
scroll to position [444, 0]
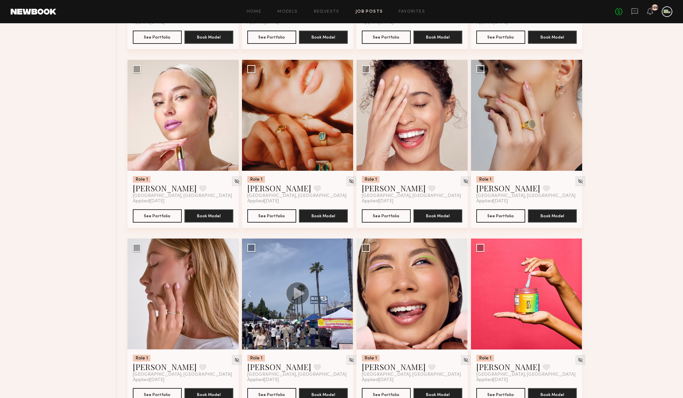
scroll to position [1106, 0]
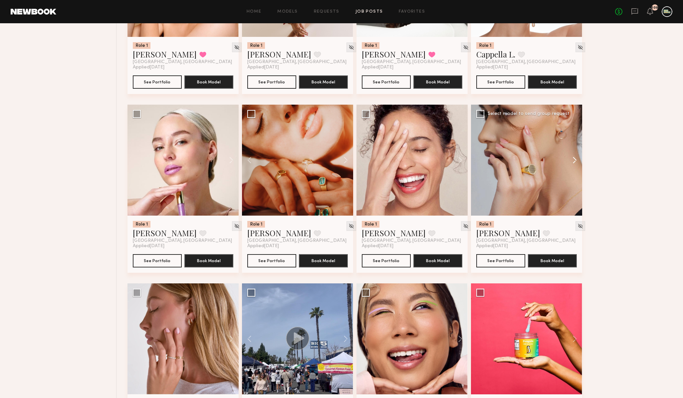
click at [573, 159] on button at bounding box center [570, 160] width 21 height 111
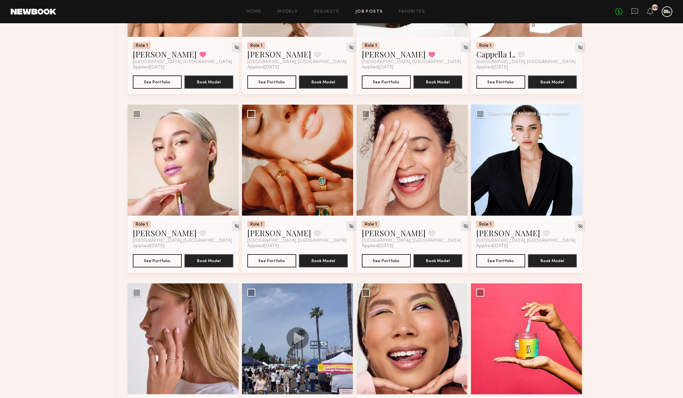
click at [573, 159] on button at bounding box center [570, 160] width 21 height 111
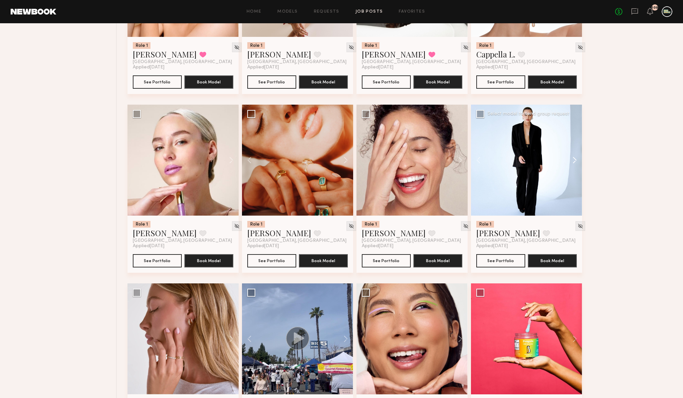
click at [573, 159] on button at bounding box center [570, 160] width 21 height 111
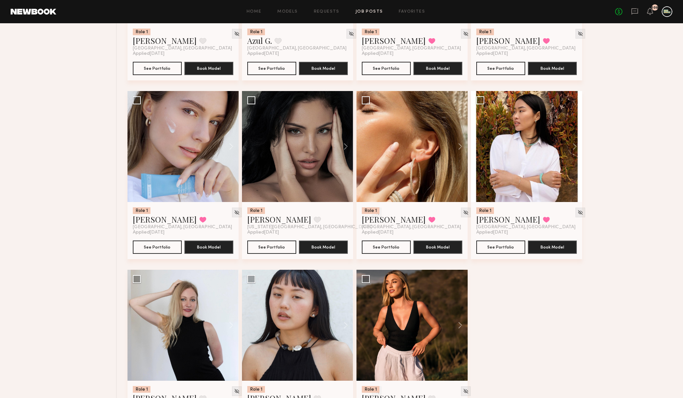
scroll to position [1888, 0]
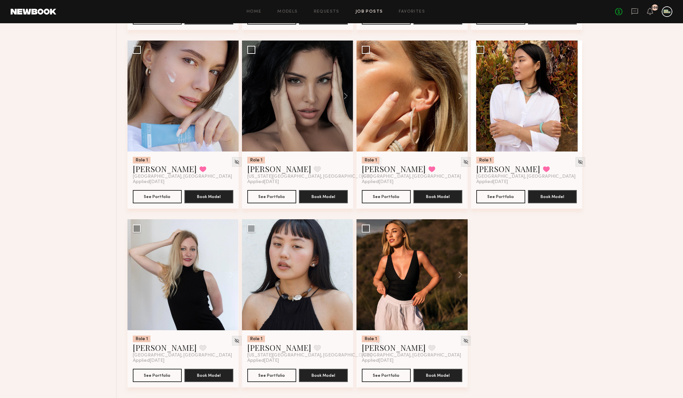
click at [577, 159] on img at bounding box center [580, 162] width 6 height 6
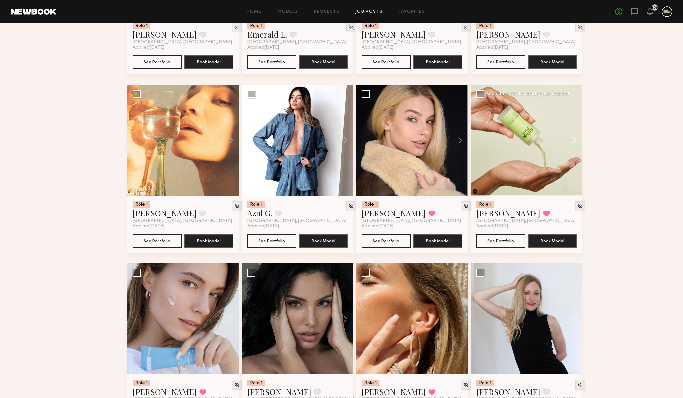
scroll to position [1660, 0]
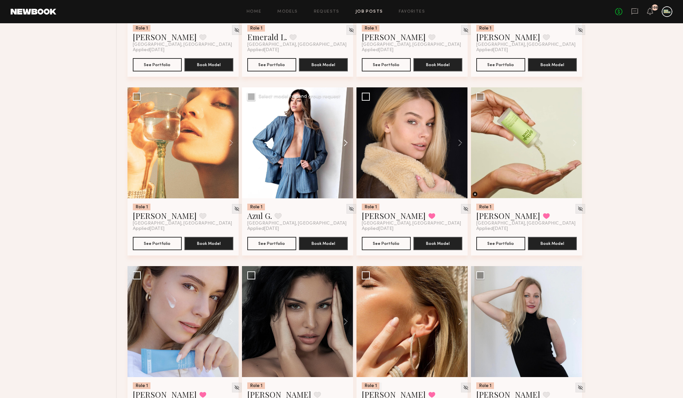
click at [344, 143] on button at bounding box center [342, 142] width 21 height 111
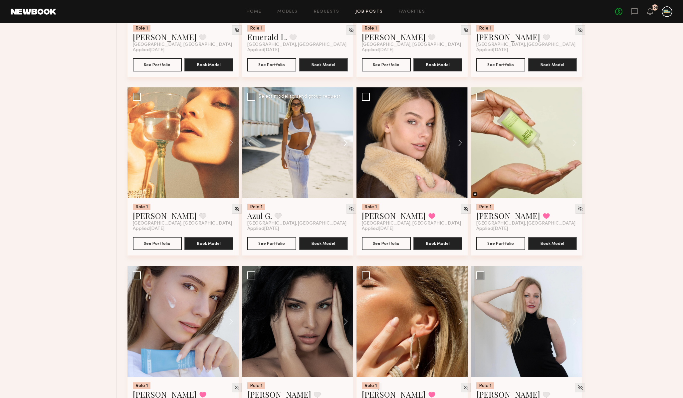
click at [344, 143] on button at bounding box center [342, 142] width 21 height 111
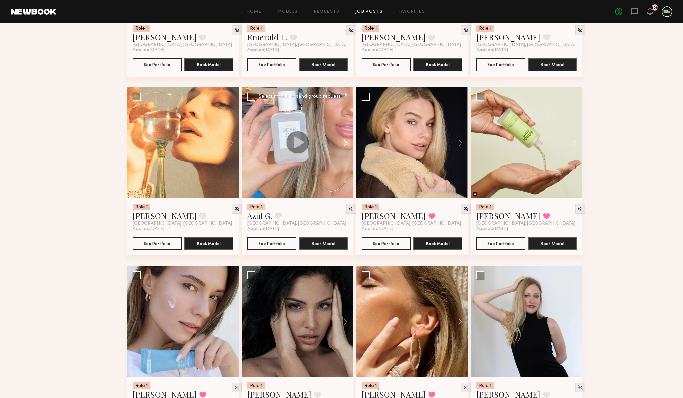
click at [344, 143] on button at bounding box center [342, 142] width 21 height 111
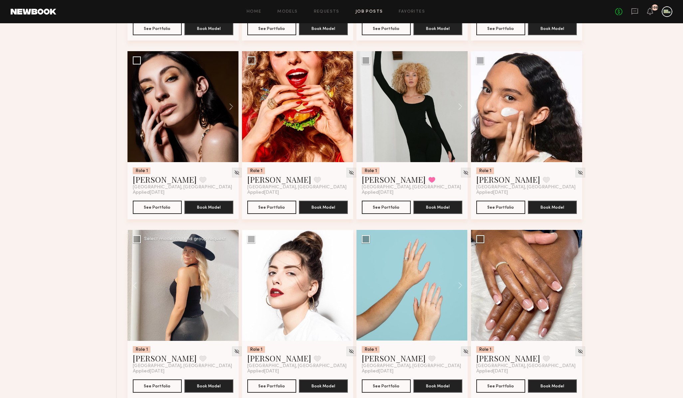
scroll to position [443, 0]
click at [404, 10] on link "Favorites" at bounding box center [411, 12] width 26 height 4
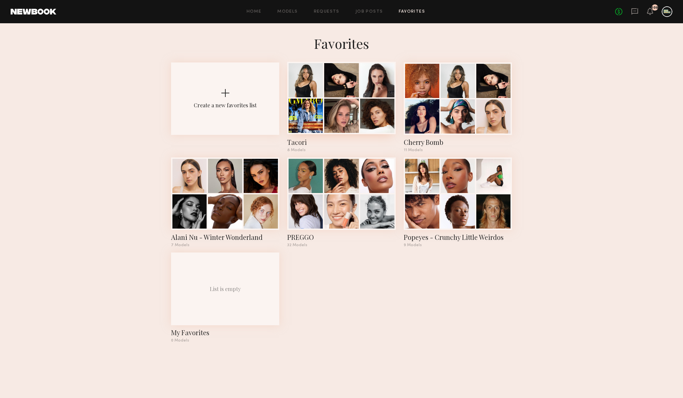
click at [297, 143] on div "Tacori" at bounding box center [341, 142] width 108 height 9
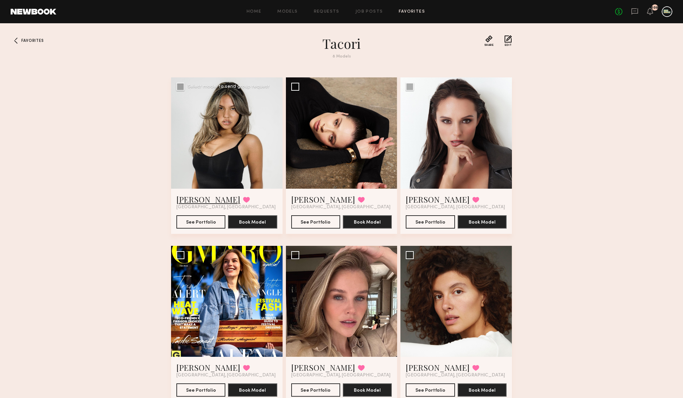
click at [196, 200] on link "[PERSON_NAME]" at bounding box center [208, 199] width 64 height 11
click at [378, 11] on link "Job Posts" at bounding box center [369, 12] width 28 height 4
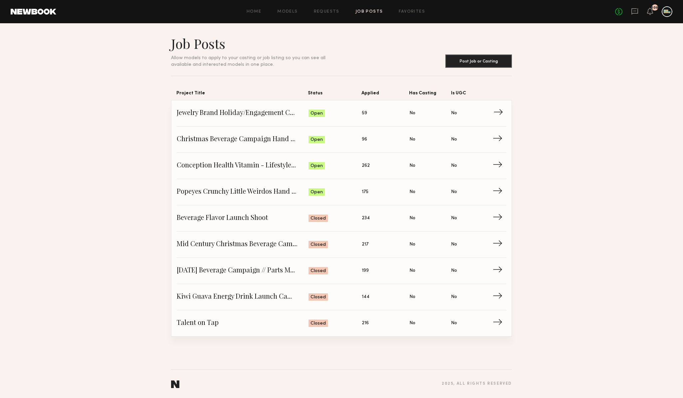
click at [223, 115] on span "Jewelry Brand Holiday/Engagement Campaign" at bounding box center [243, 113] width 132 height 10
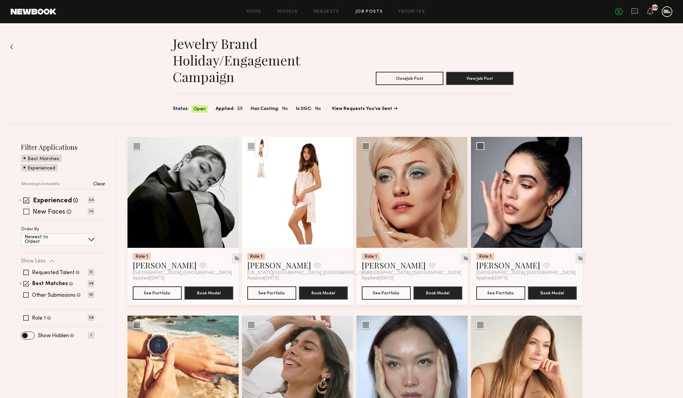
click at [25, 209] on span at bounding box center [26, 212] width 6 height 6
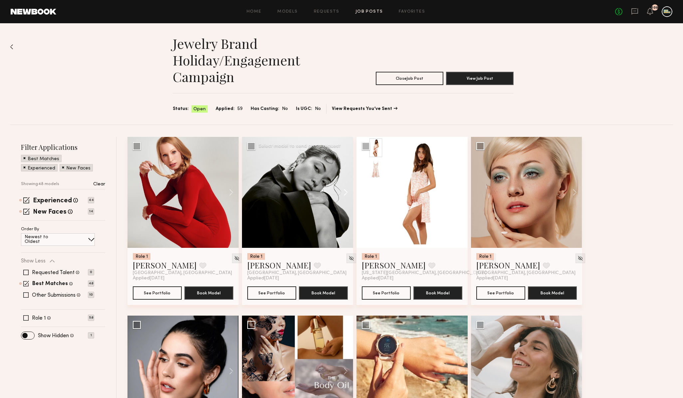
click at [341, 192] on button at bounding box center [342, 192] width 21 height 111
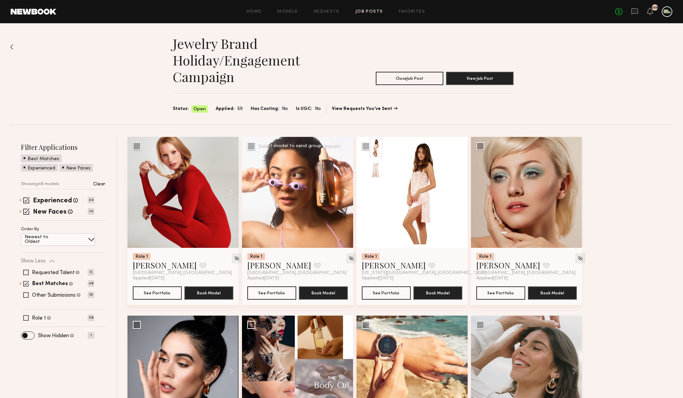
click at [342, 192] on button at bounding box center [342, 192] width 21 height 111
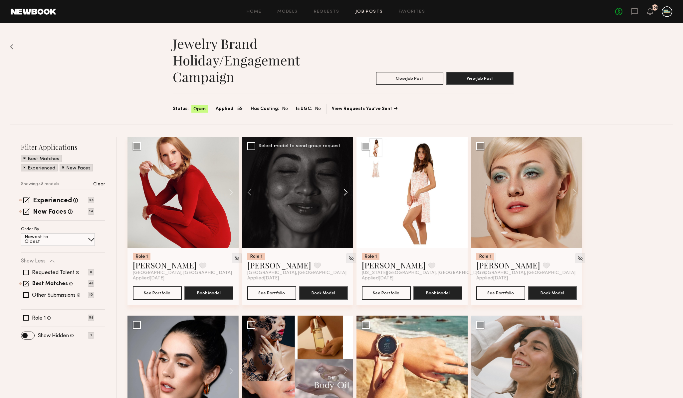
click at [342, 192] on button at bounding box center [342, 192] width 21 height 111
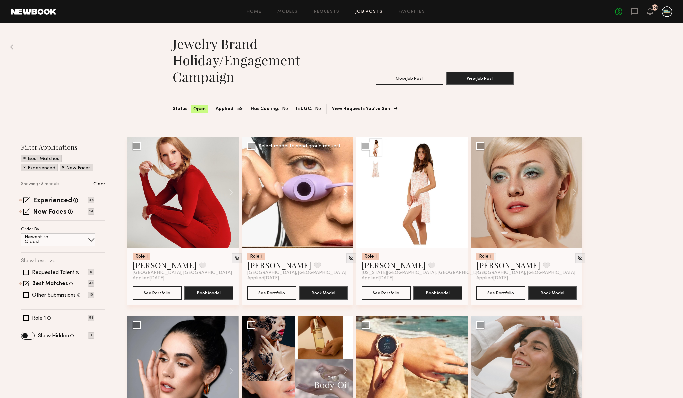
click at [342, 192] on button at bounding box center [342, 192] width 21 height 111
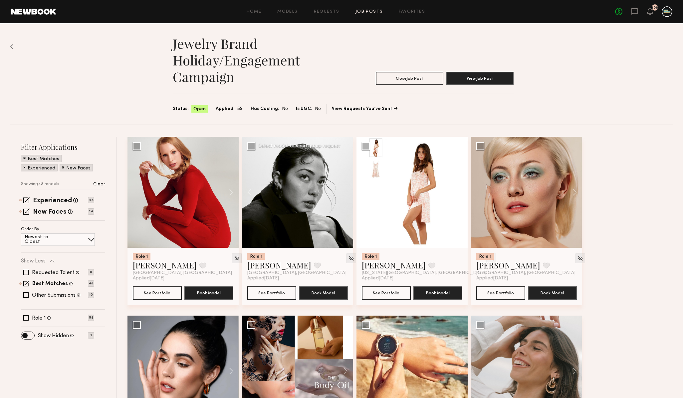
click at [342, 192] on div at bounding box center [297, 192] width 111 height 111
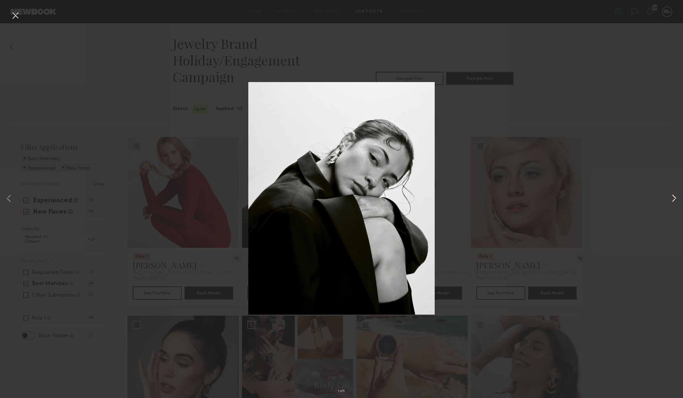
click at [672, 201] on button at bounding box center [674, 199] width 8 height 319
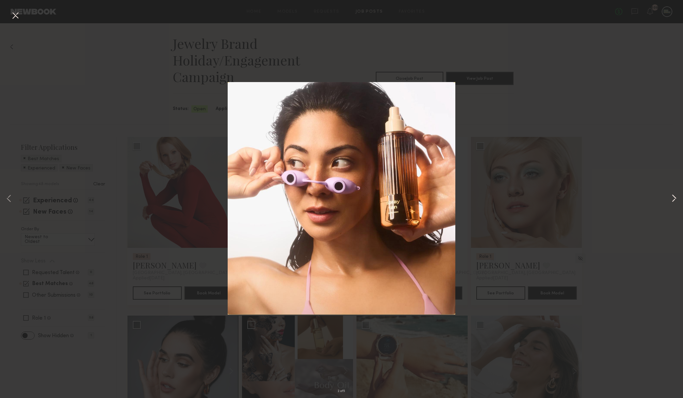
click at [672, 201] on button at bounding box center [674, 199] width 8 height 319
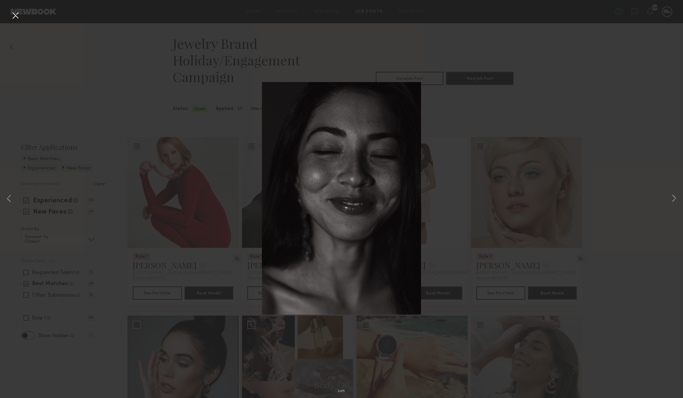
click at [620, 132] on div "3 of 5" at bounding box center [341, 199] width 683 height 398
click at [13, 19] on button at bounding box center [15, 16] width 11 height 12
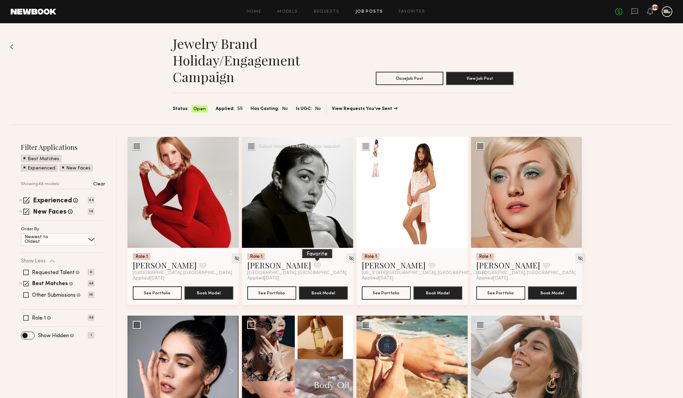
click at [314, 267] on button at bounding box center [317, 266] width 7 height 6
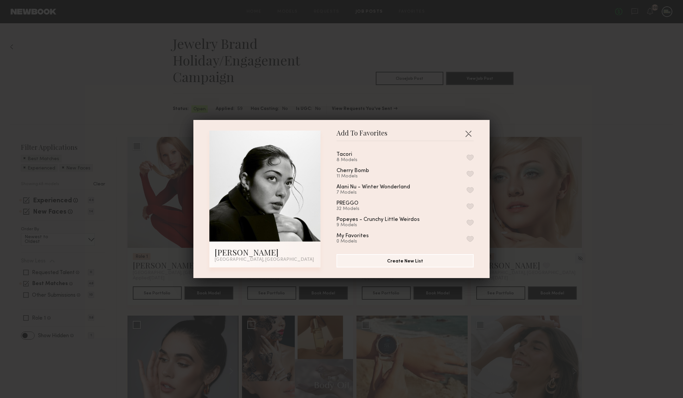
click at [469, 158] on button "button" at bounding box center [469, 158] width 7 height 6
click at [468, 134] on button "button" at bounding box center [468, 133] width 11 height 11
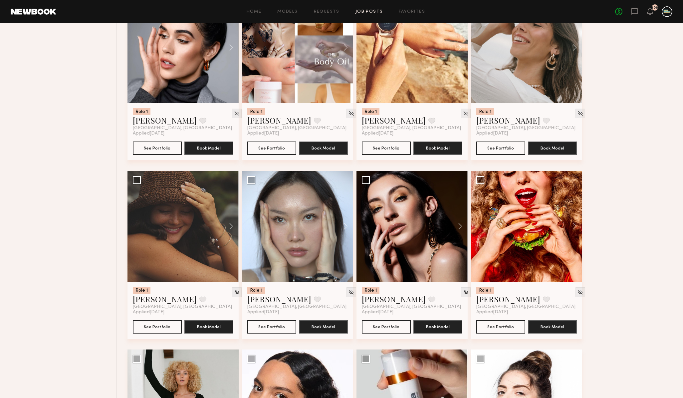
scroll to position [325, 0]
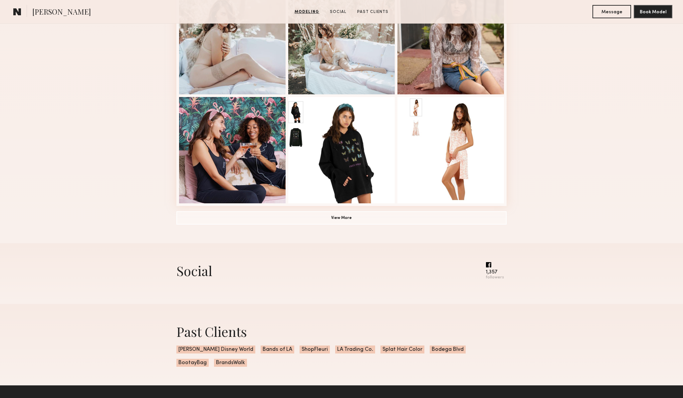
scroll to position [424, 0]
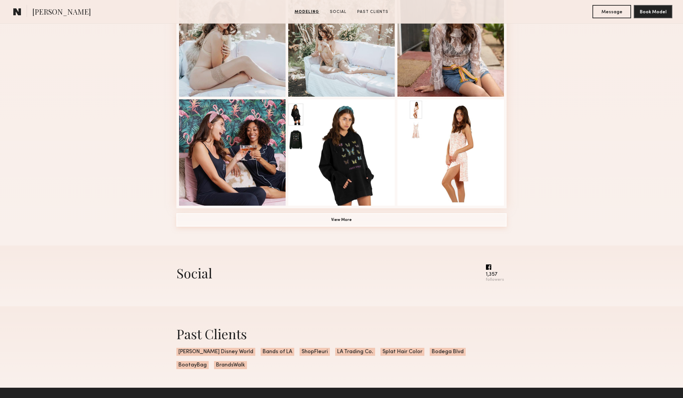
click at [341, 223] on button "View More" at bounding box center [341, 220] width 330 height 13
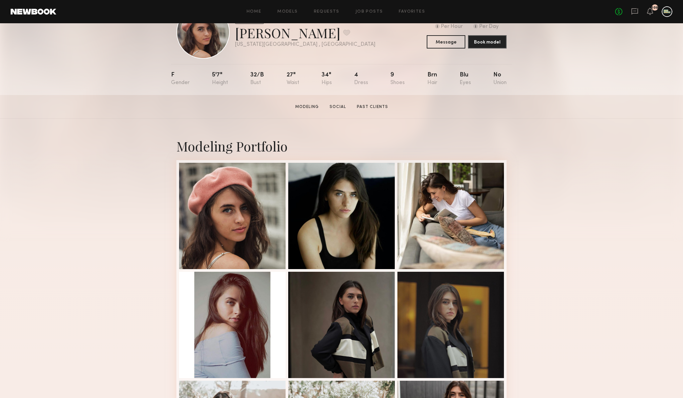
scroll to position [0, 0]
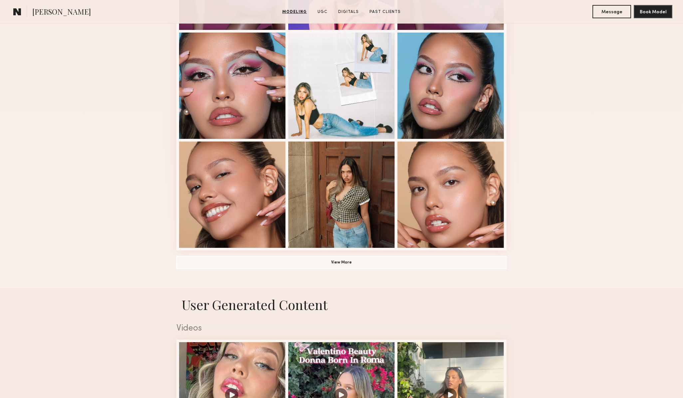
scroll to position [388, 0]
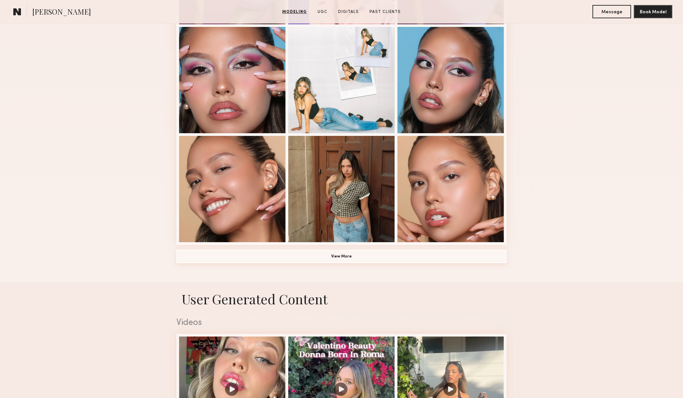
click at [352, 256] on button "View More" at bounding box center [341, 256] width 330 height 13
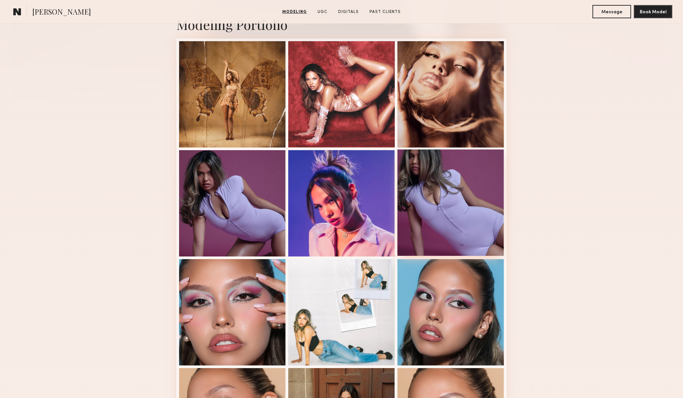
scroll to position [168, 0]
